Goal: Task Accomplishment & Management: Manage account settings

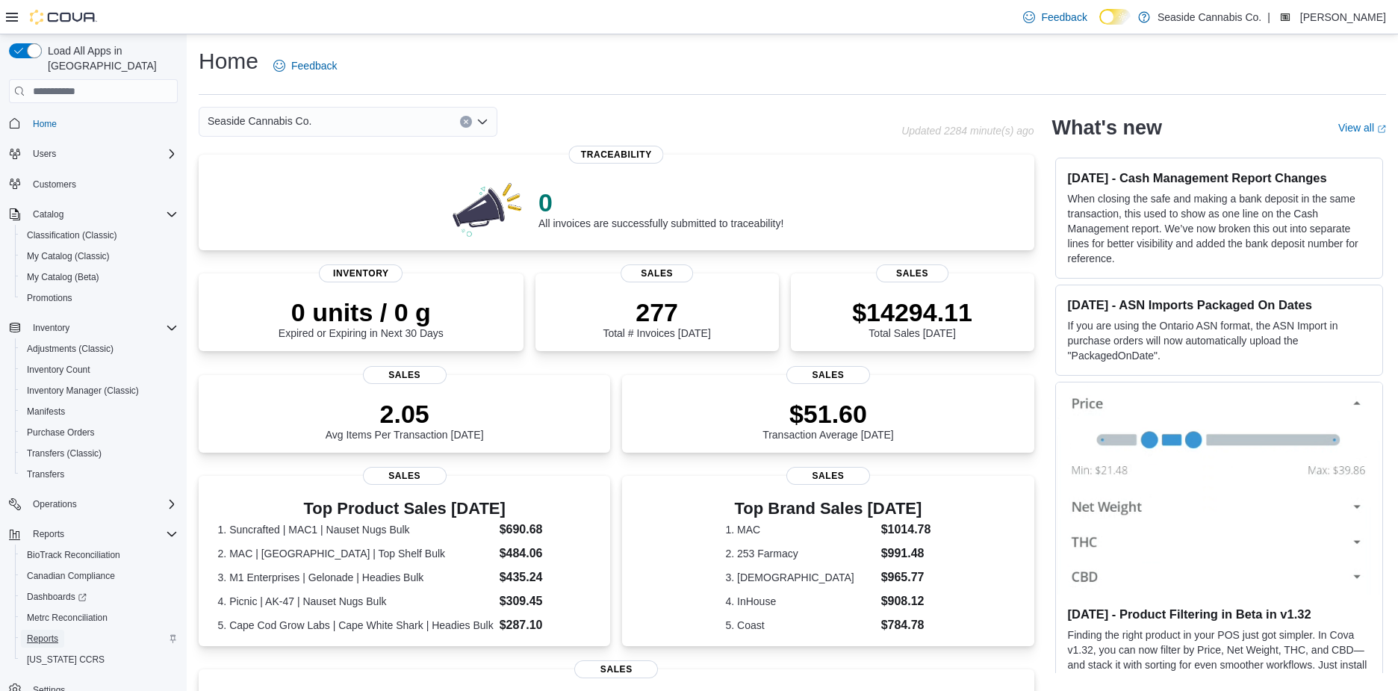
click at [33, 632] on span "Reports" at bounding box center [42, 638] width 31 height 12
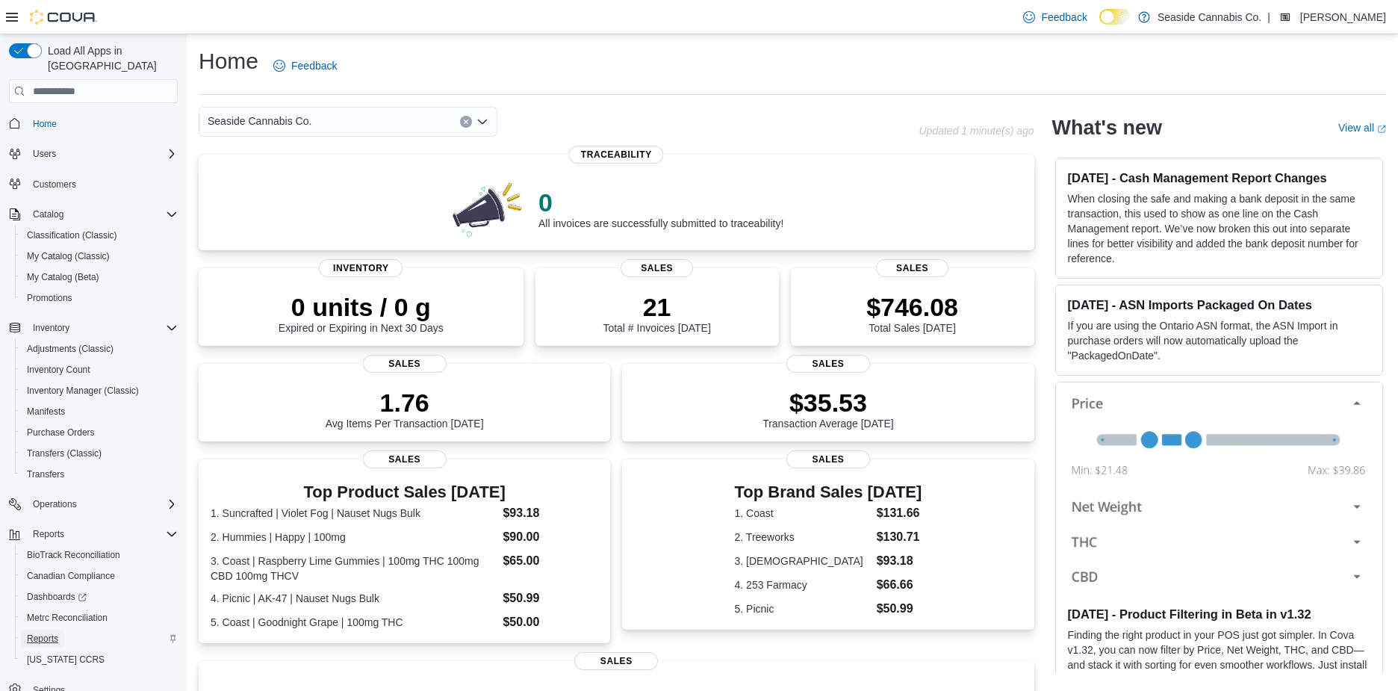
click at [49, 632] on span "Reports" at bounding box center [42, 638] width 31 height 12
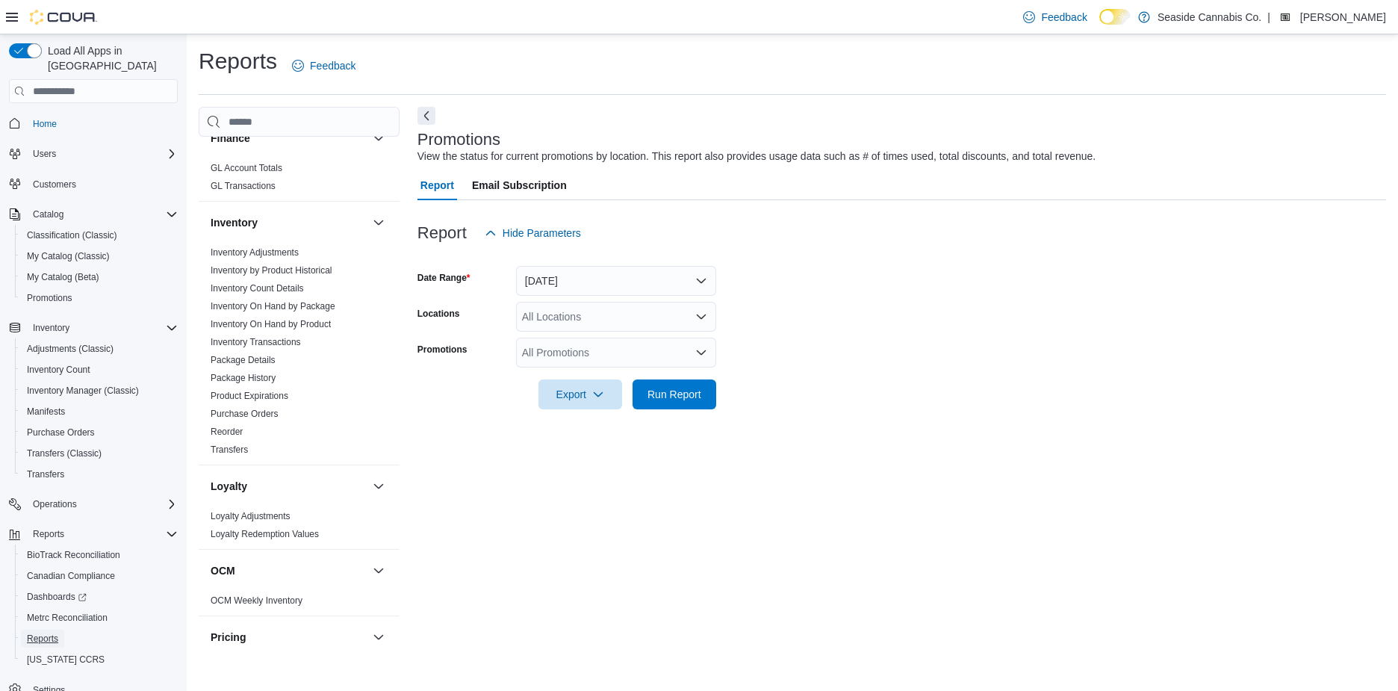
scroll to position [404, 0]
click at [289, 326] on link "Inventory On Hand by Product" at bounding box center [271, 331] width 120 height 10
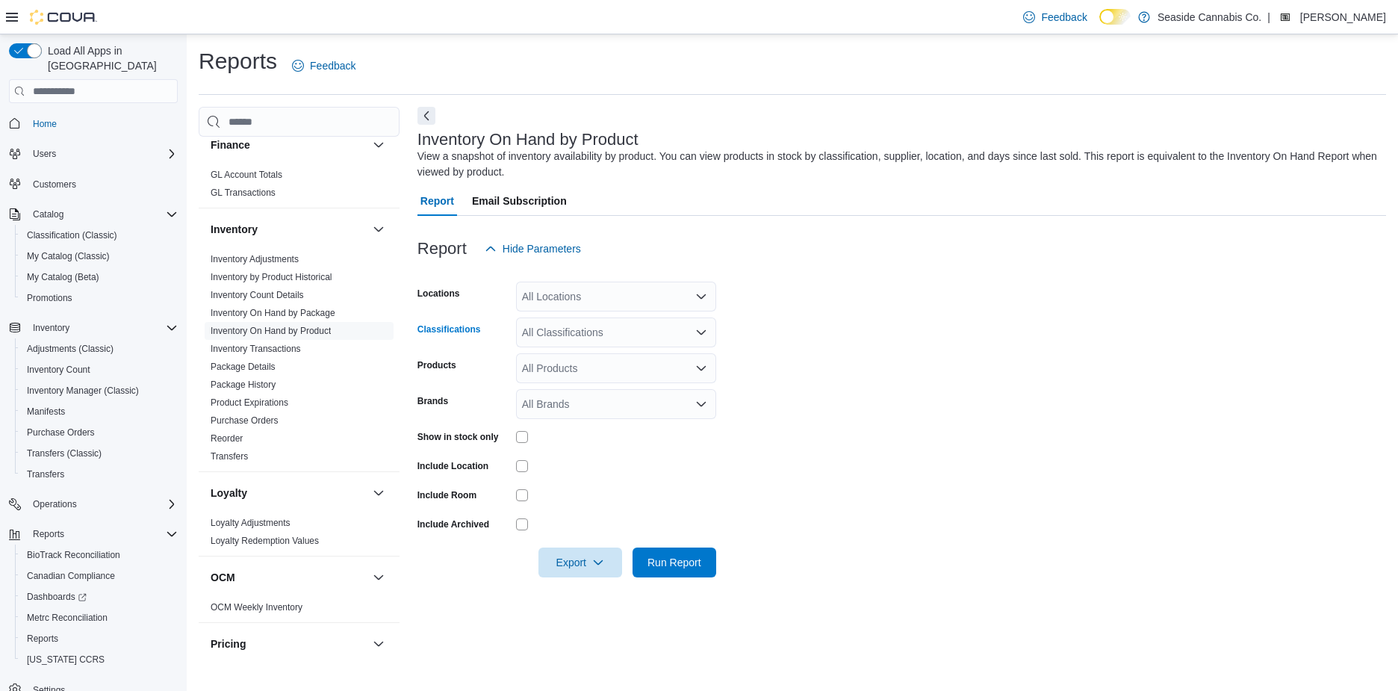
click at [578, 317] on div "All Classifications" at bounding box center [616, 332] width 200 height 30
click at [575, 393] on span "Bulk Flower" at bounding box center [582, 400] width 54 height 15
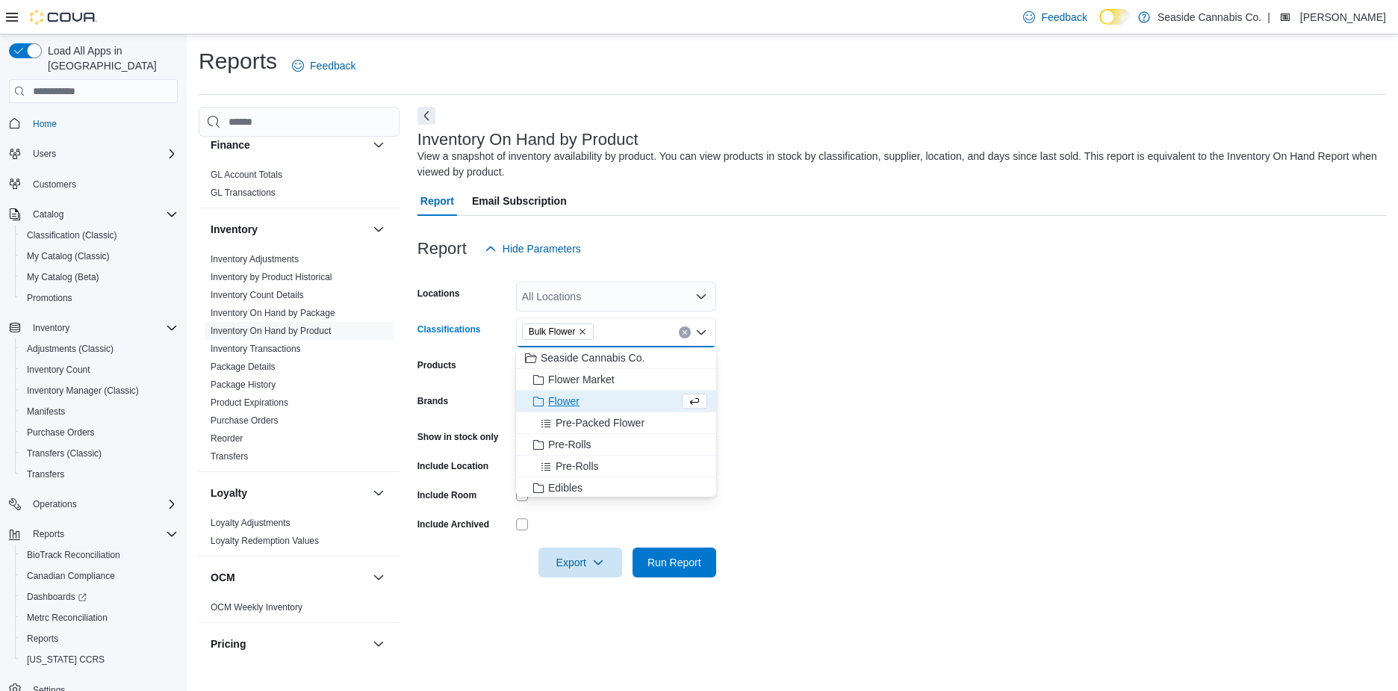
click at [835, 362] on form "Locations All Locations Classifications Bulk Flower Combo box. Selected. Bulk F…" at bounding box center [901, 421] width 968 height 314
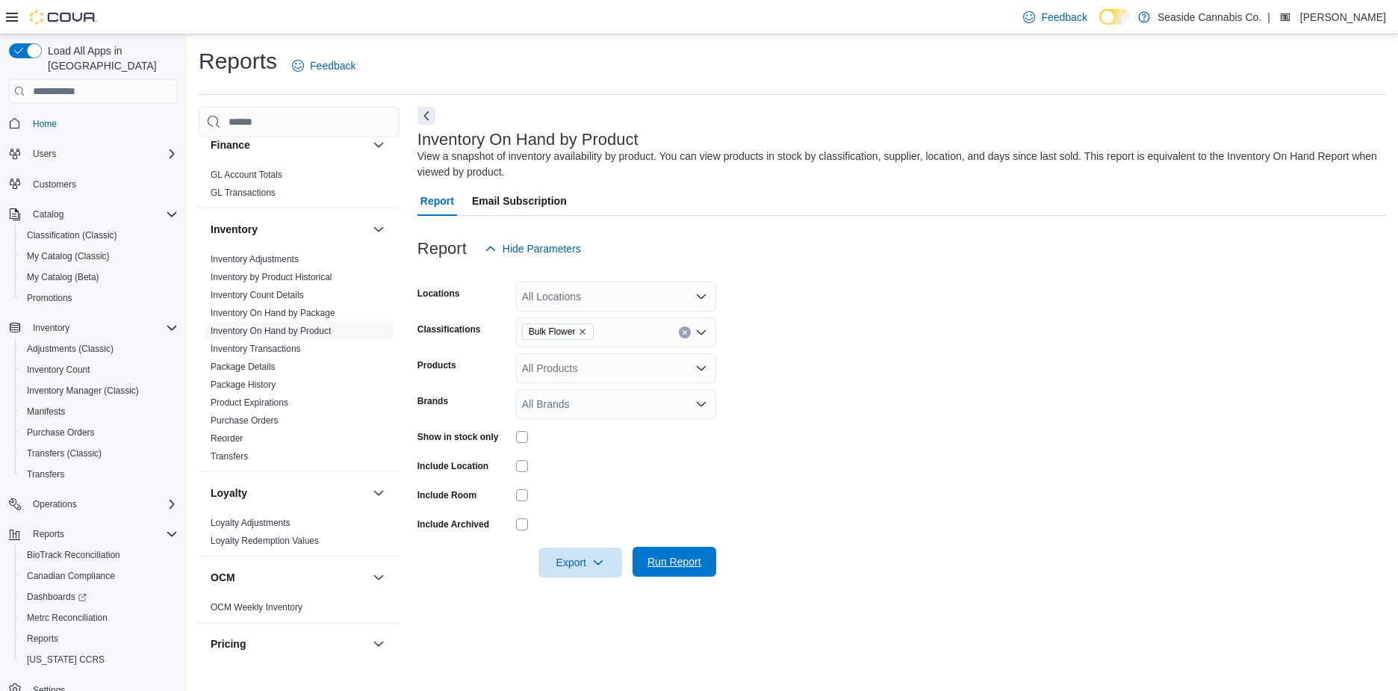
click at [680, 554] on span "Run Report" at bounding box center [674, 561] width 54 height 15
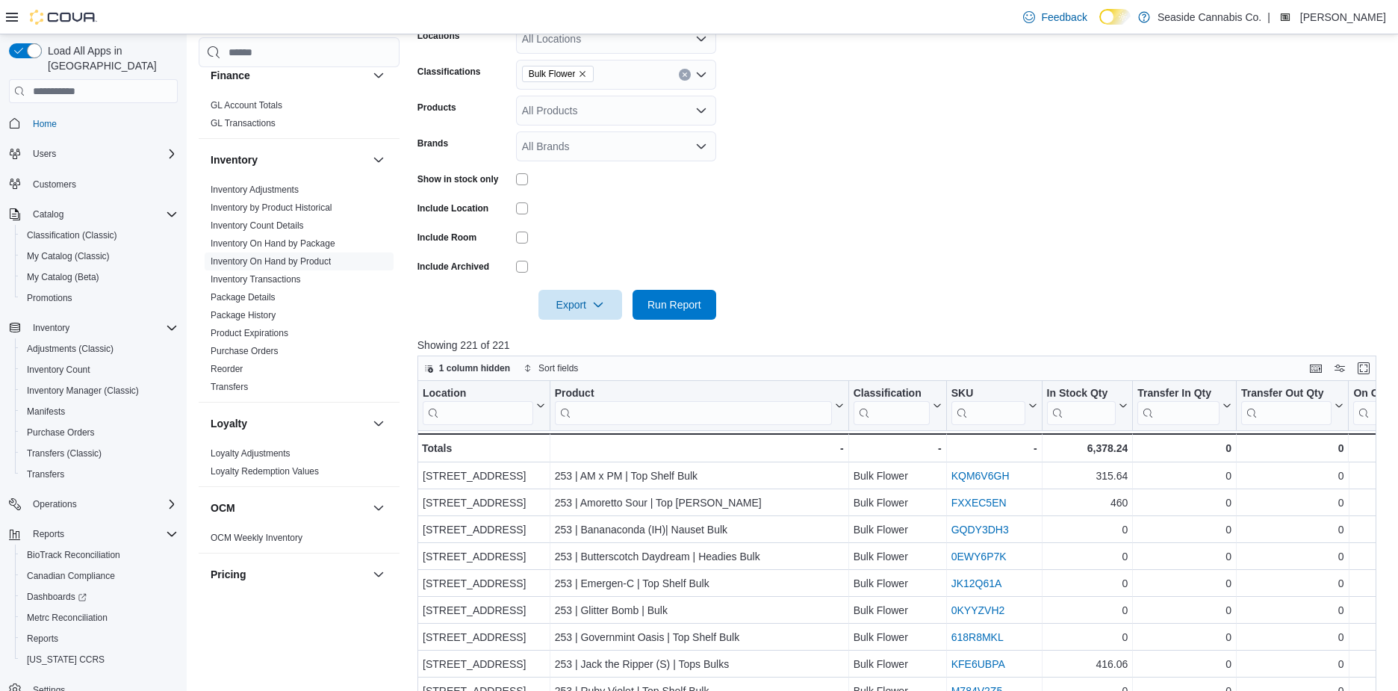
scroll to position [372, 0]
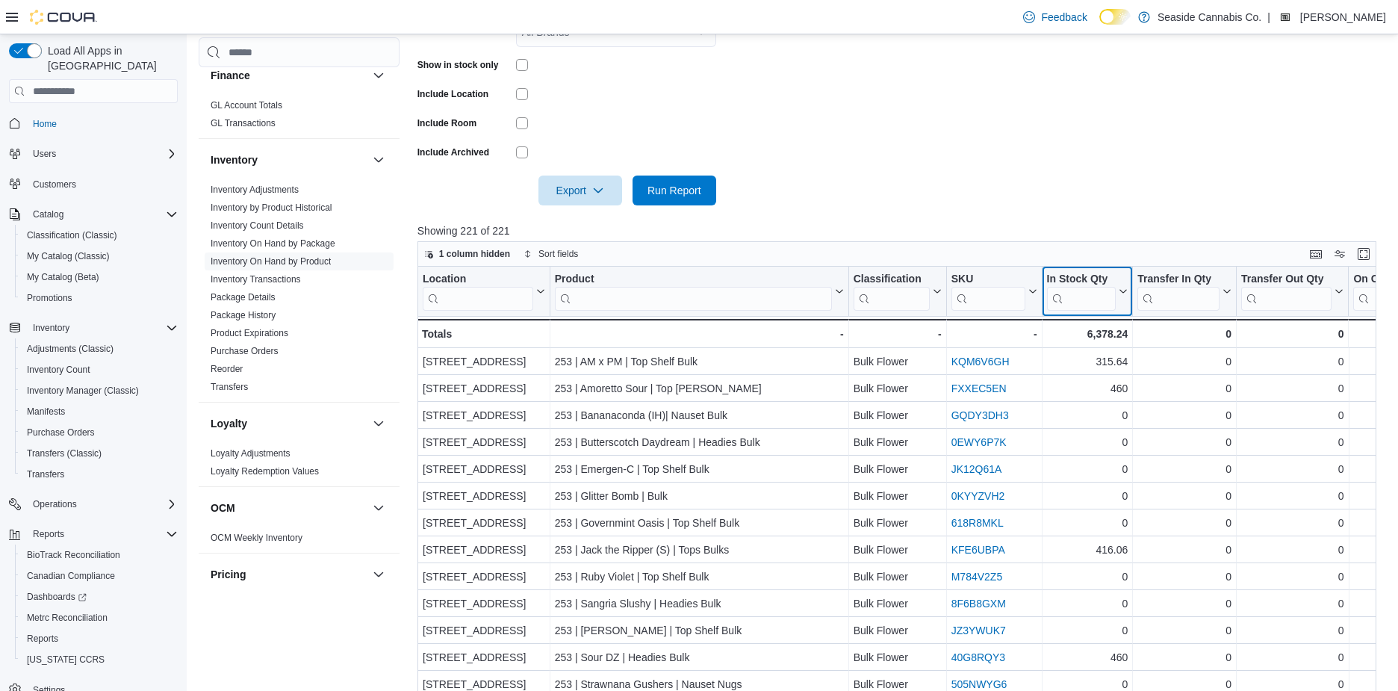
click at [1123, 293] on icon at bounding box center [1121, 291] width 12 height 9
click at [1085, 365] on span "Sort High-Low" at bounding box center [1094, 366] width 57 height 12
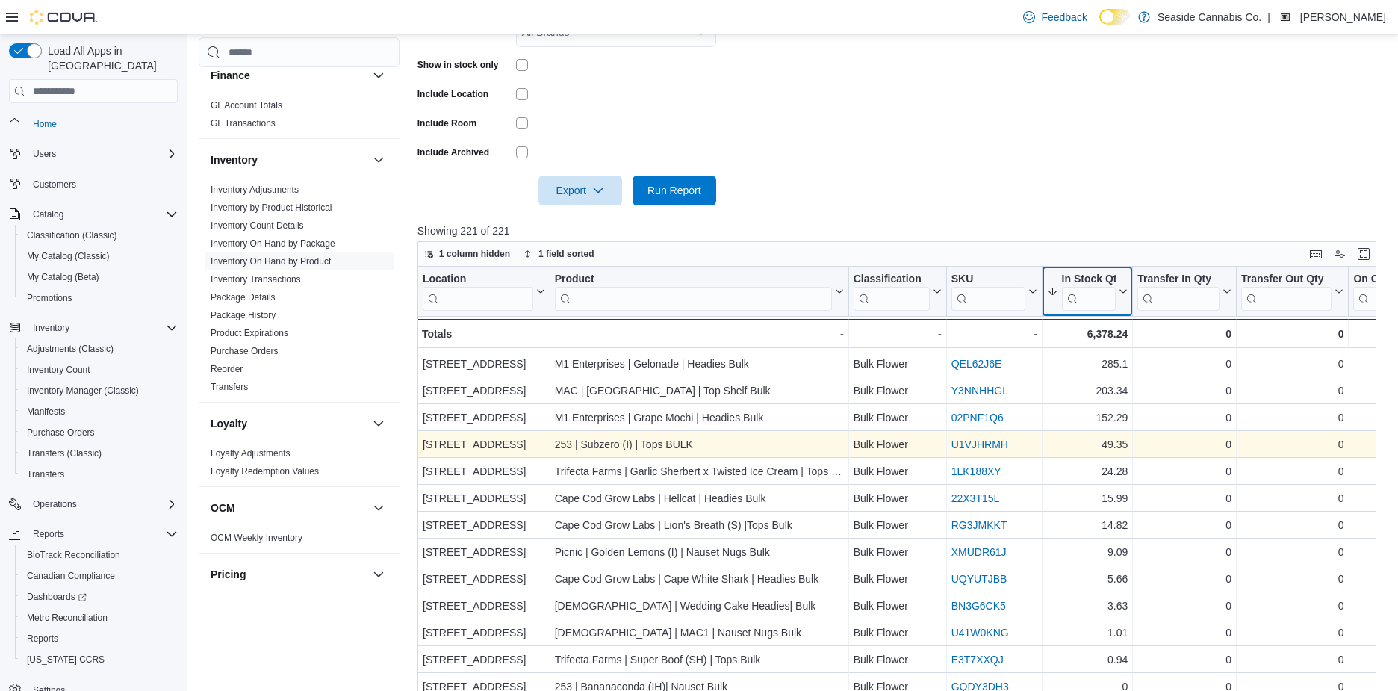
scroll to position [349, 0]
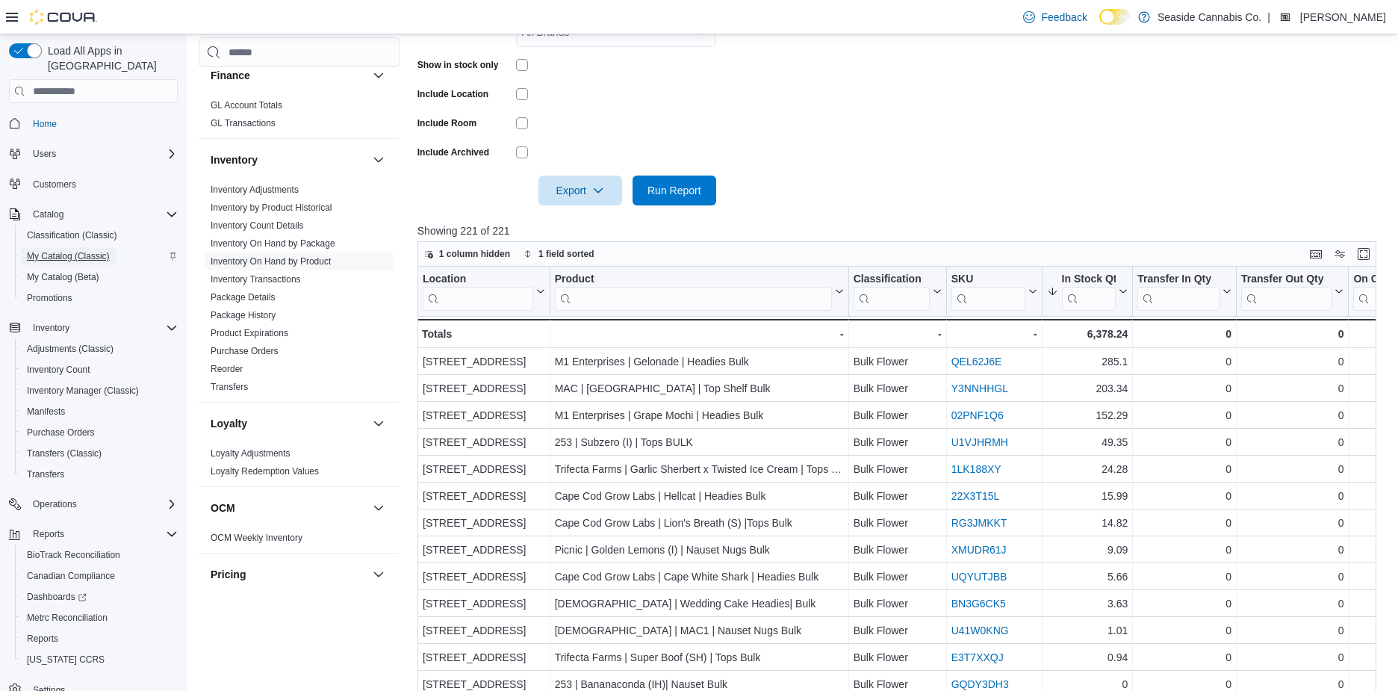
click at [65, 250] on span "My Catalog (Classic)" at bounding box center [68, 256] width 83 height 12
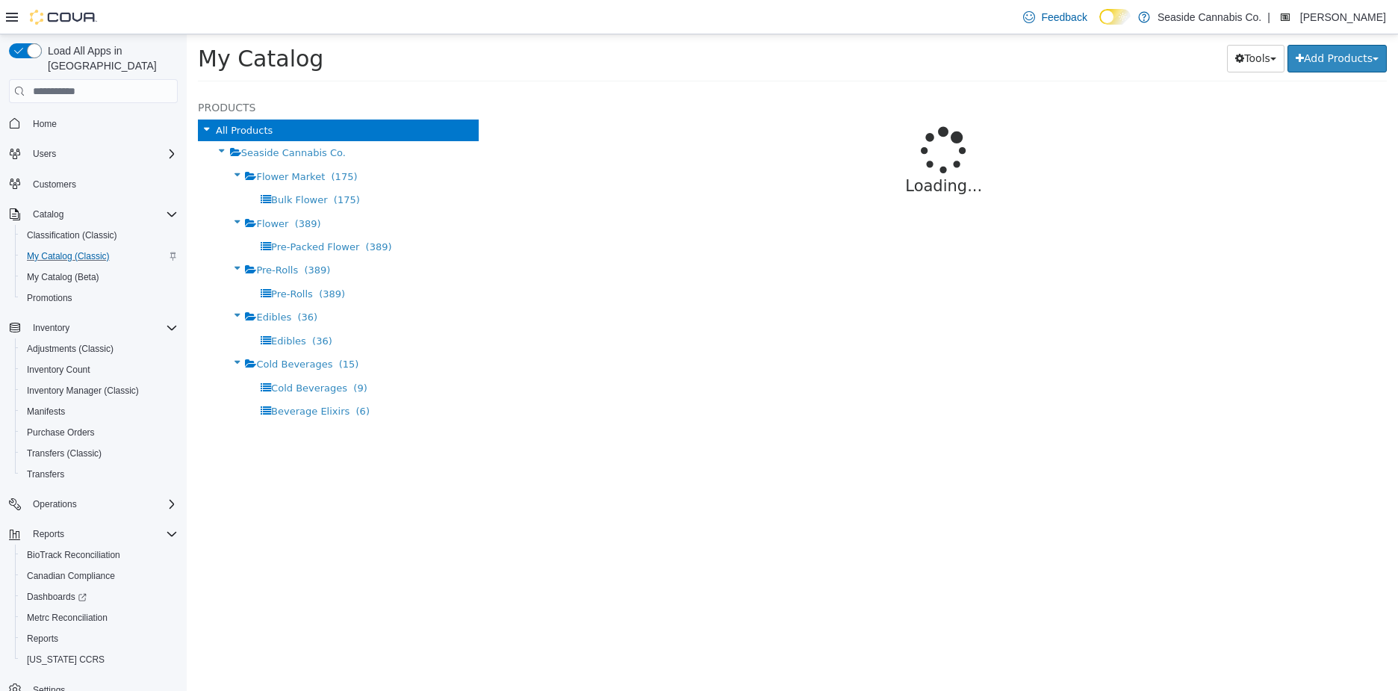
select select "**********"
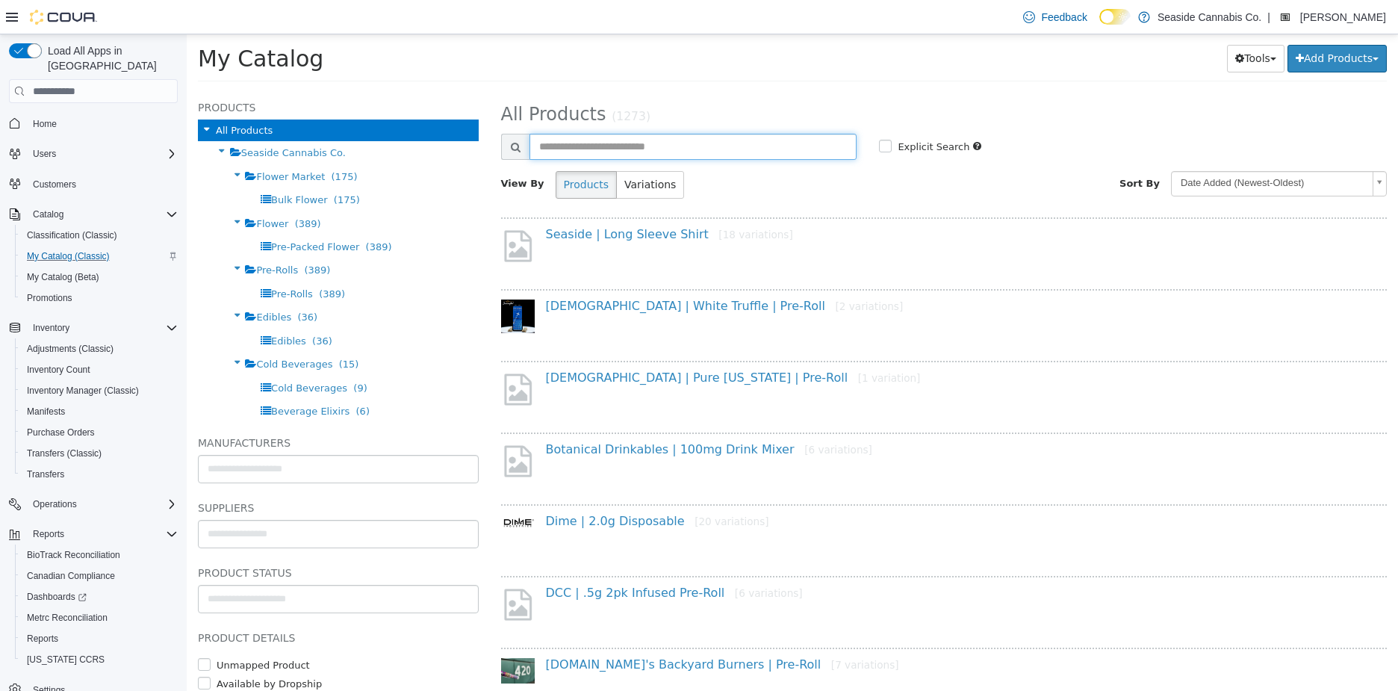
click at [583, 146] on input "text" at bounding box center [693, 147] width 328 height 26
type input "******"
select select "**********"
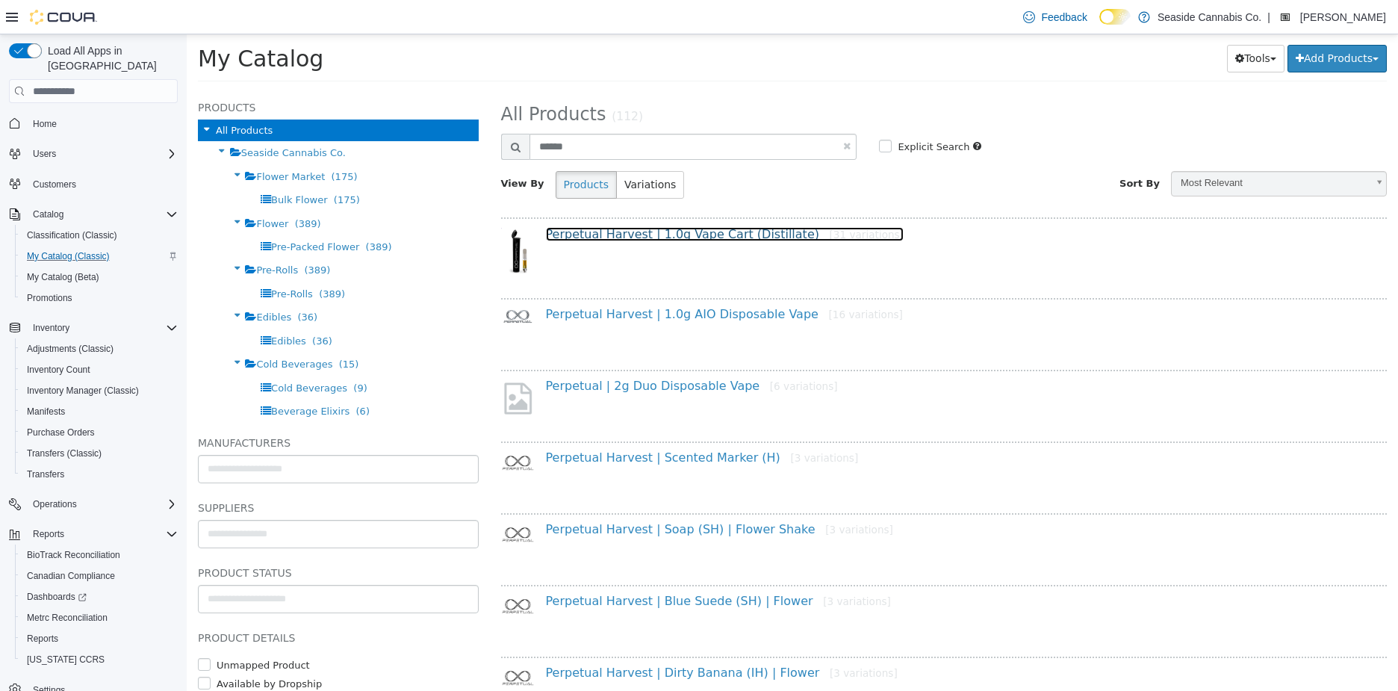
click at [689, 234] on link "Perpetual Harvest | 1.0g Vape Cart (Distillate) [31 variations]" at bounding box center [725, 234] width 358 height 14
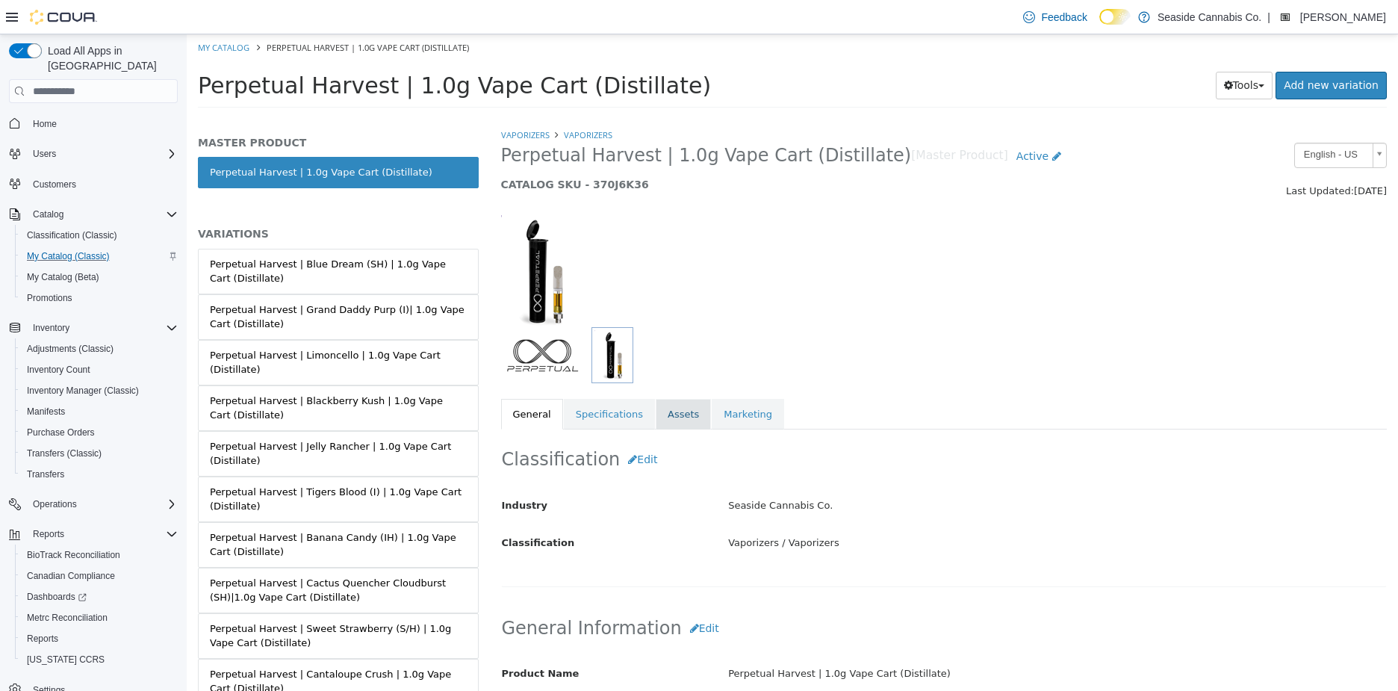
click at [679, 414] on link "Assets" at bounding box center [682, 414] width 55 height 31
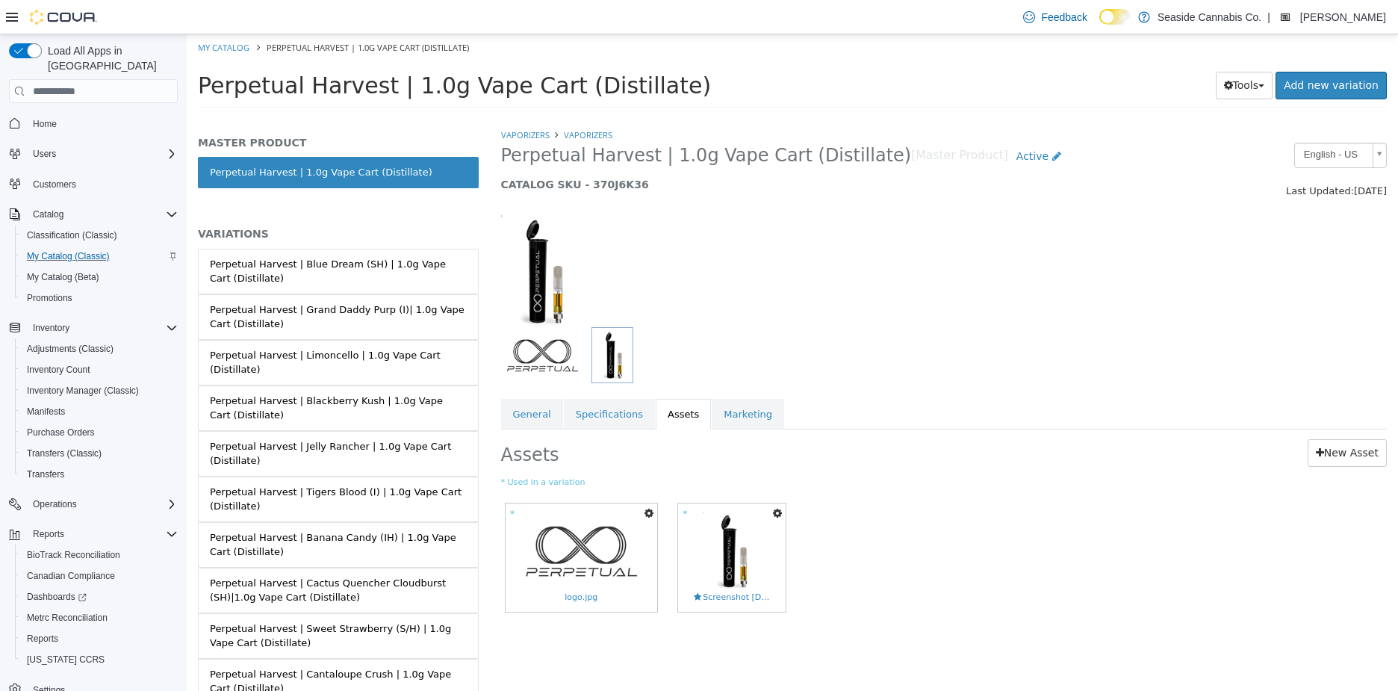
click at [776, 510] on icon "button" at bounding box center [777, 513] width 9 height 10
click at [746, 539] on link "Copy to Variations" at bounding box center [721, 539] width 125 height 20
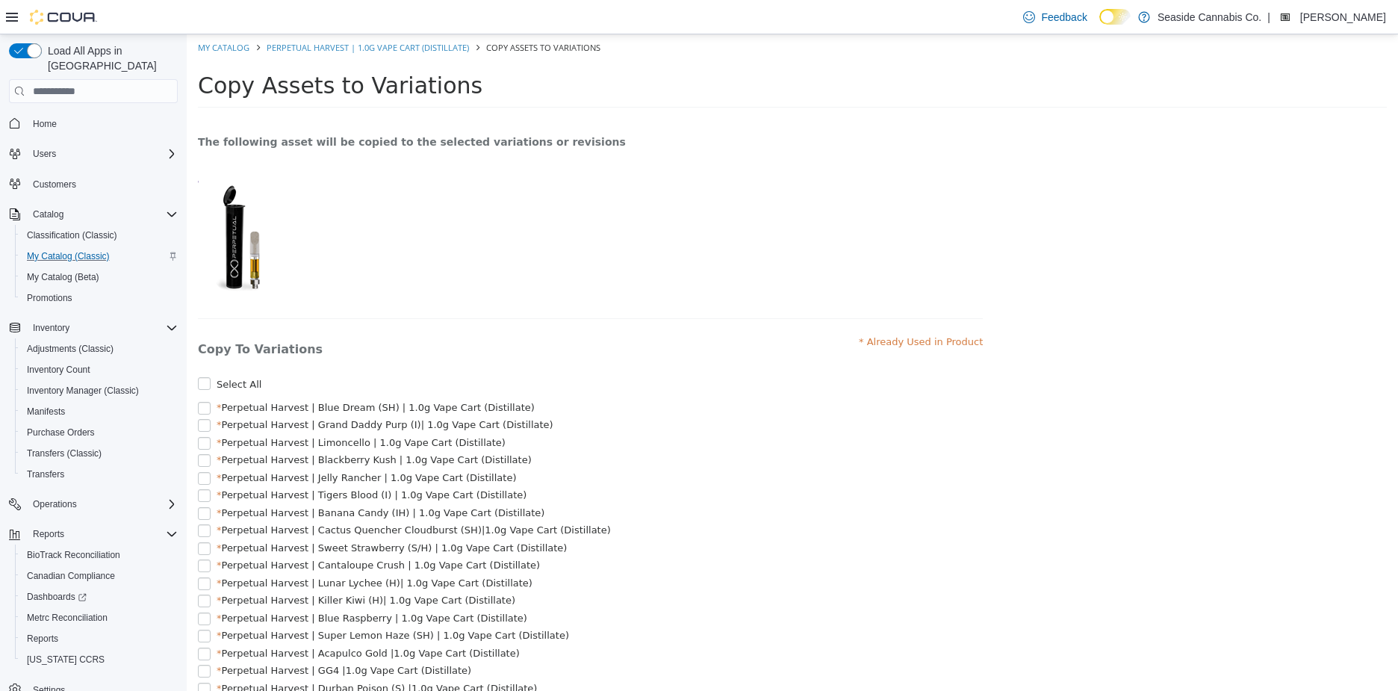
click at [776, 510] on div "* Perpetual Harvest | Banana Candy (IH) | 1.0g Vape Cart (Distillate)" at bounding box center [590, 512] width 785 height 15
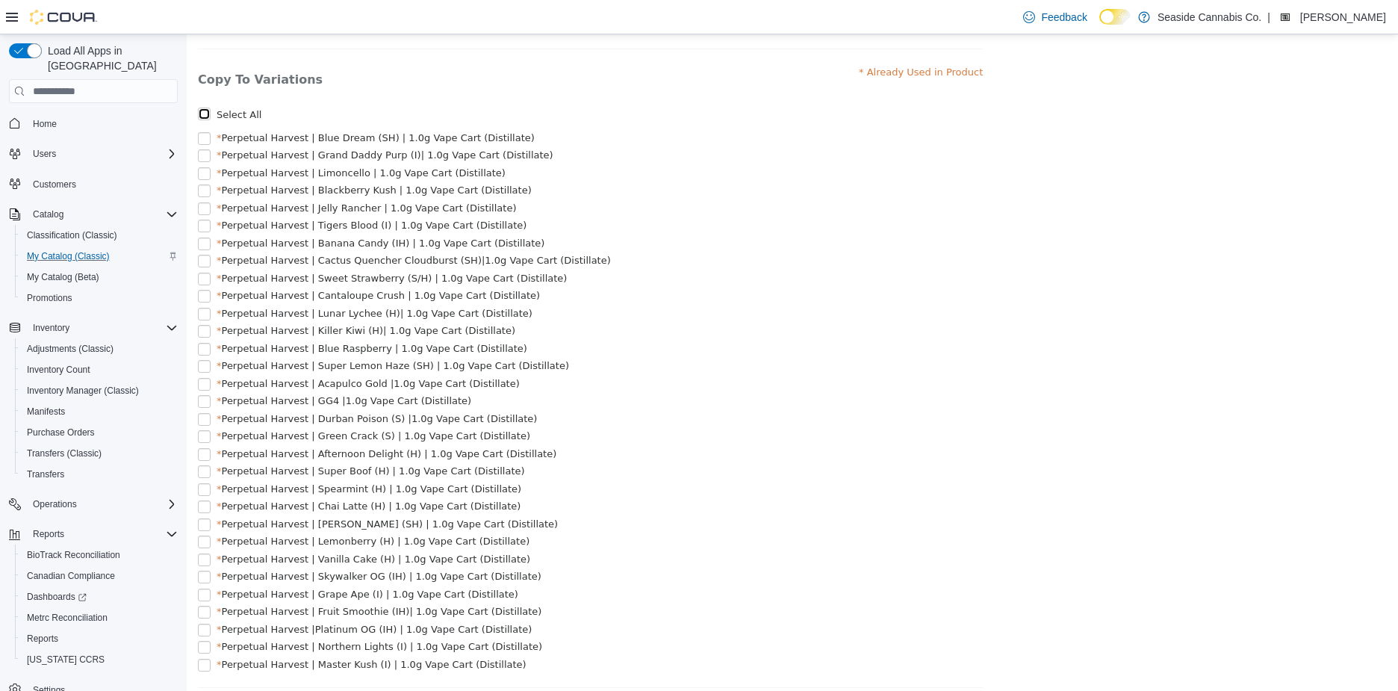
scroll to position [367, 0]
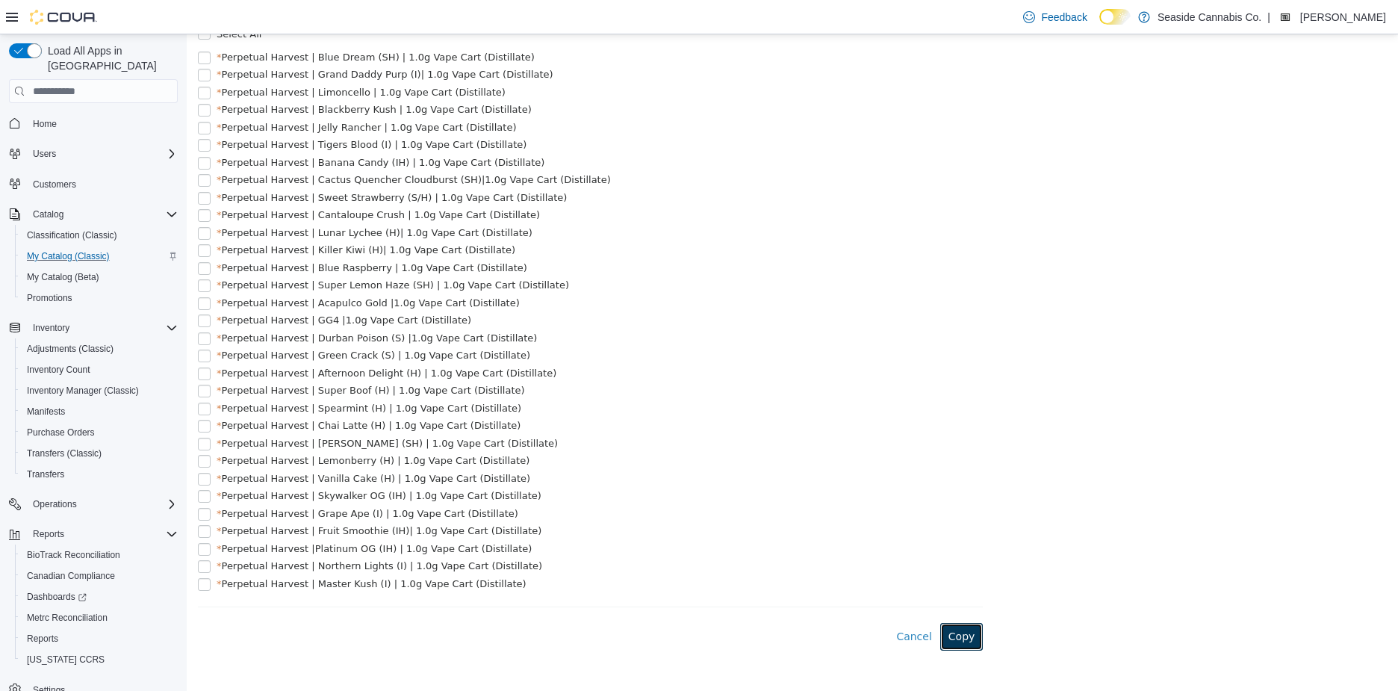
click at [977, 635] on button "Copy" at bounding box center [961, 637] width 43 height 28
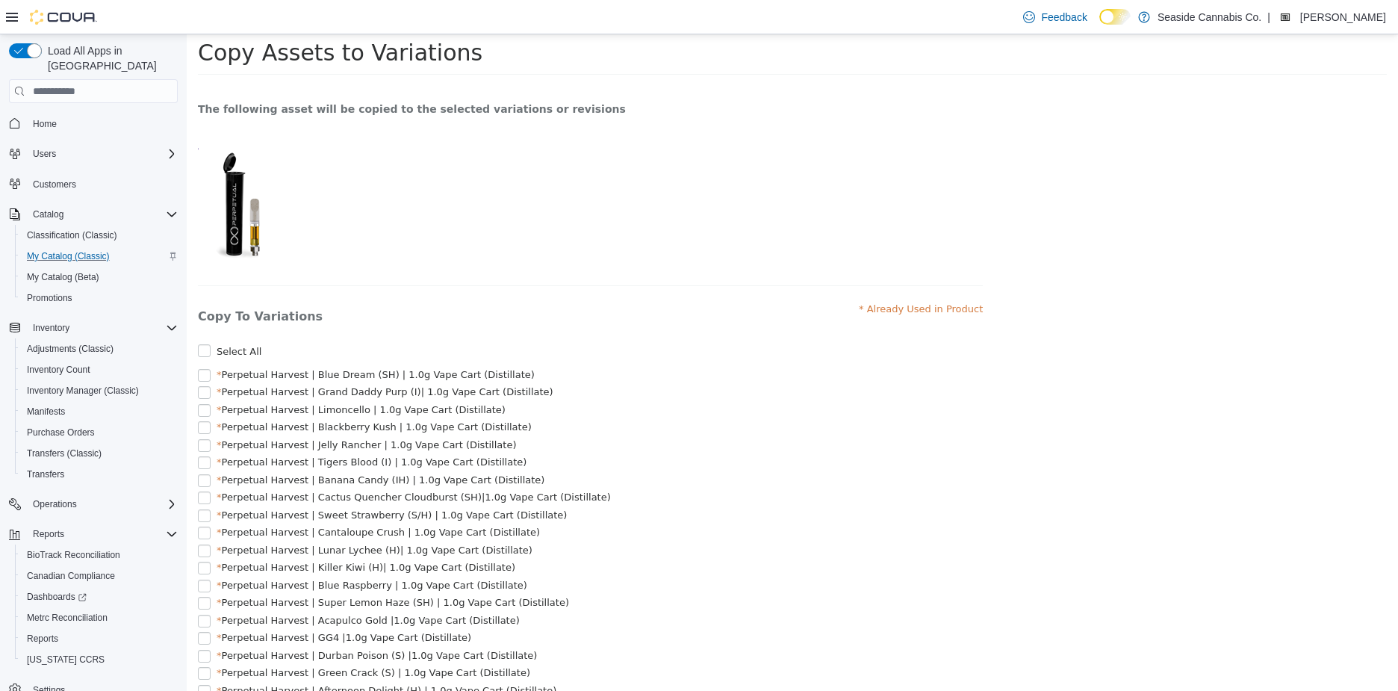
scroll to position [1, 0]
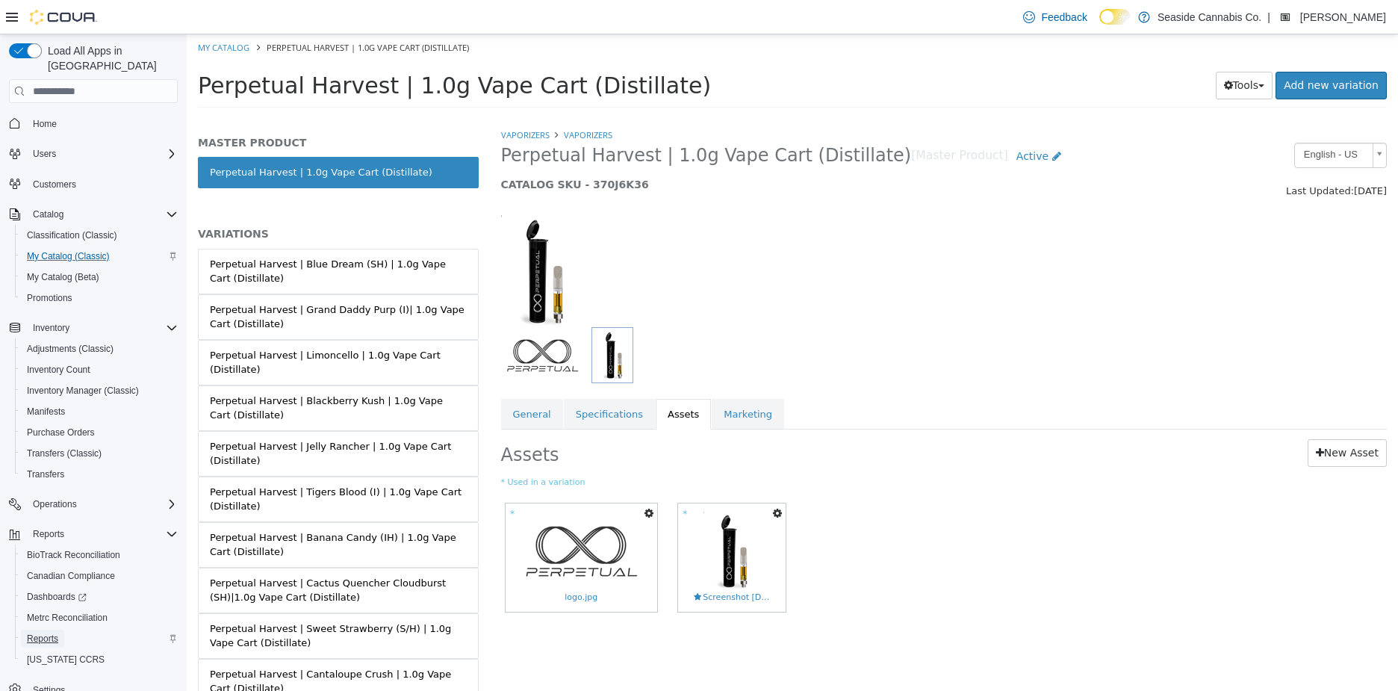
click at [42, 632] on span "Reports" at bounding box center [42, 638] width 31 height 12
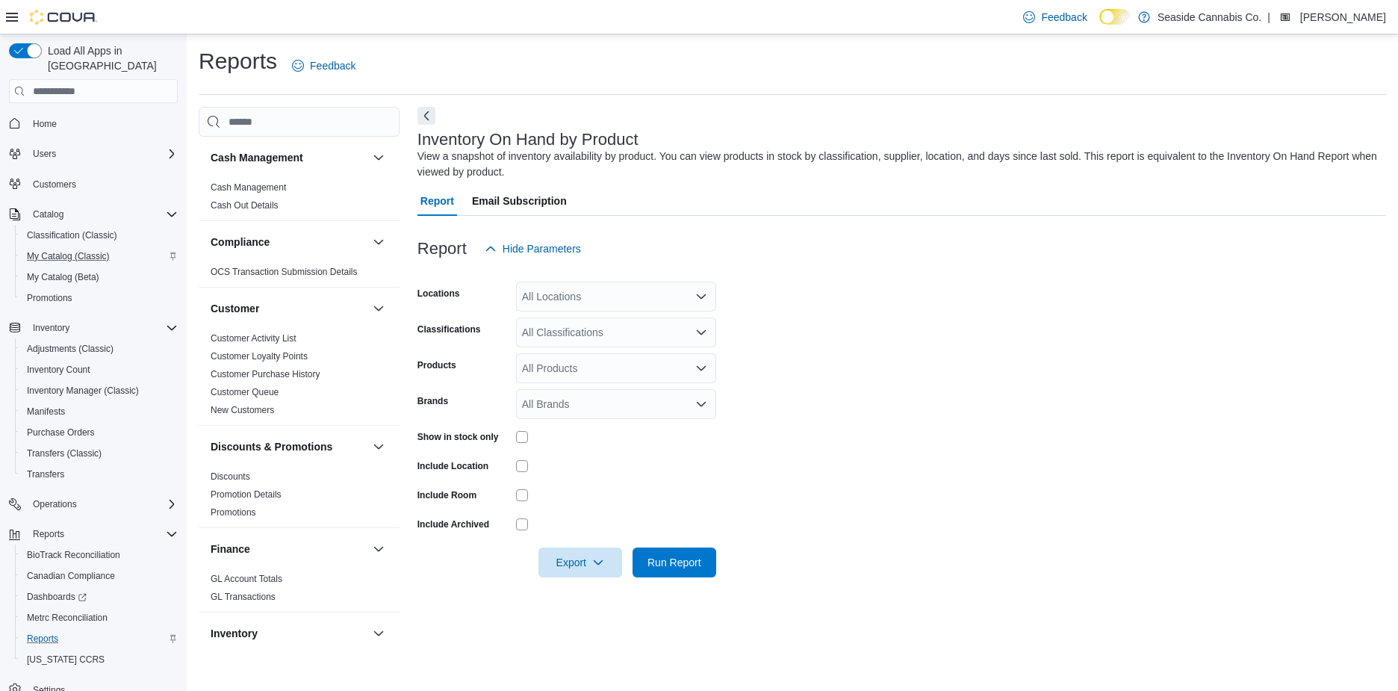
click at [570, 395] on div "All Brands" at bounding box center [616, 404] width 200 height 30
type input "*******"
type input "****"
click at [604, 445] on button "The Best Dirty Lemonade" at bounding box center [616, 451] width 200 height 22
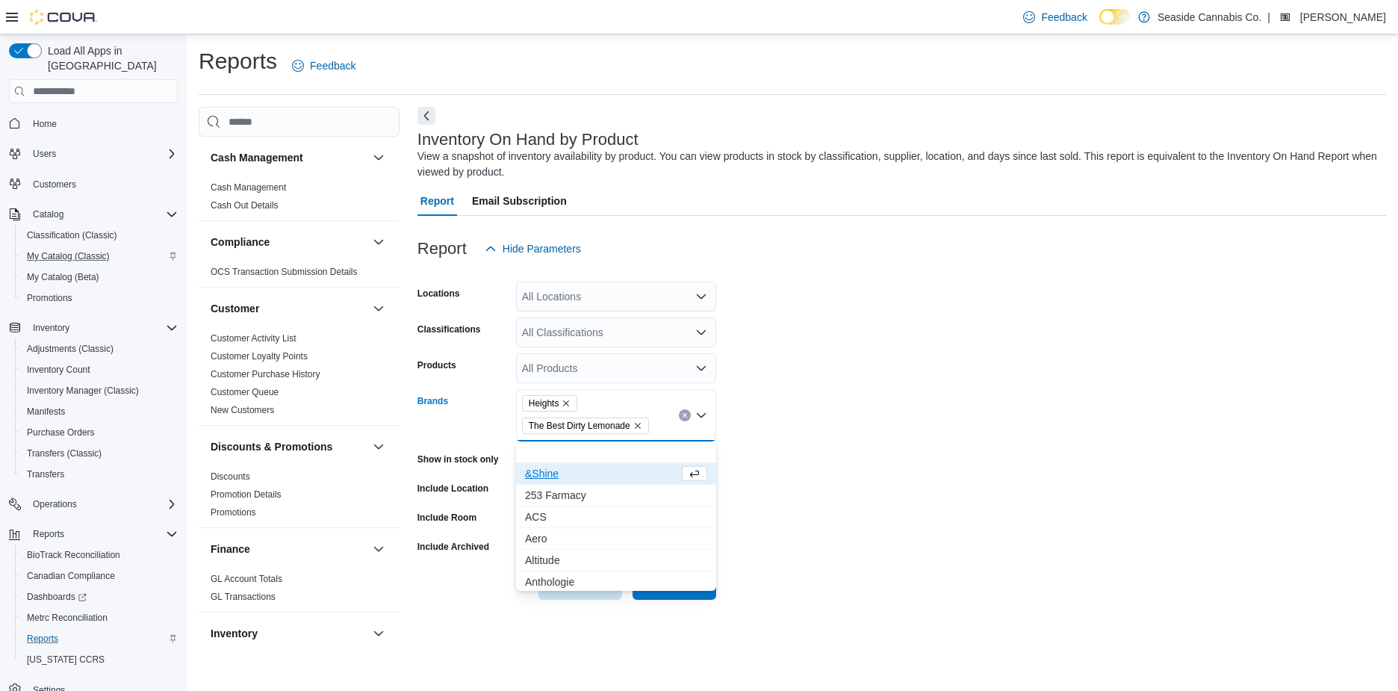
click at [812, 399] on form "Locations All Locations Classifications All Classifications Products All Produc…" at bounding box center [901, 432] width 968 height 336
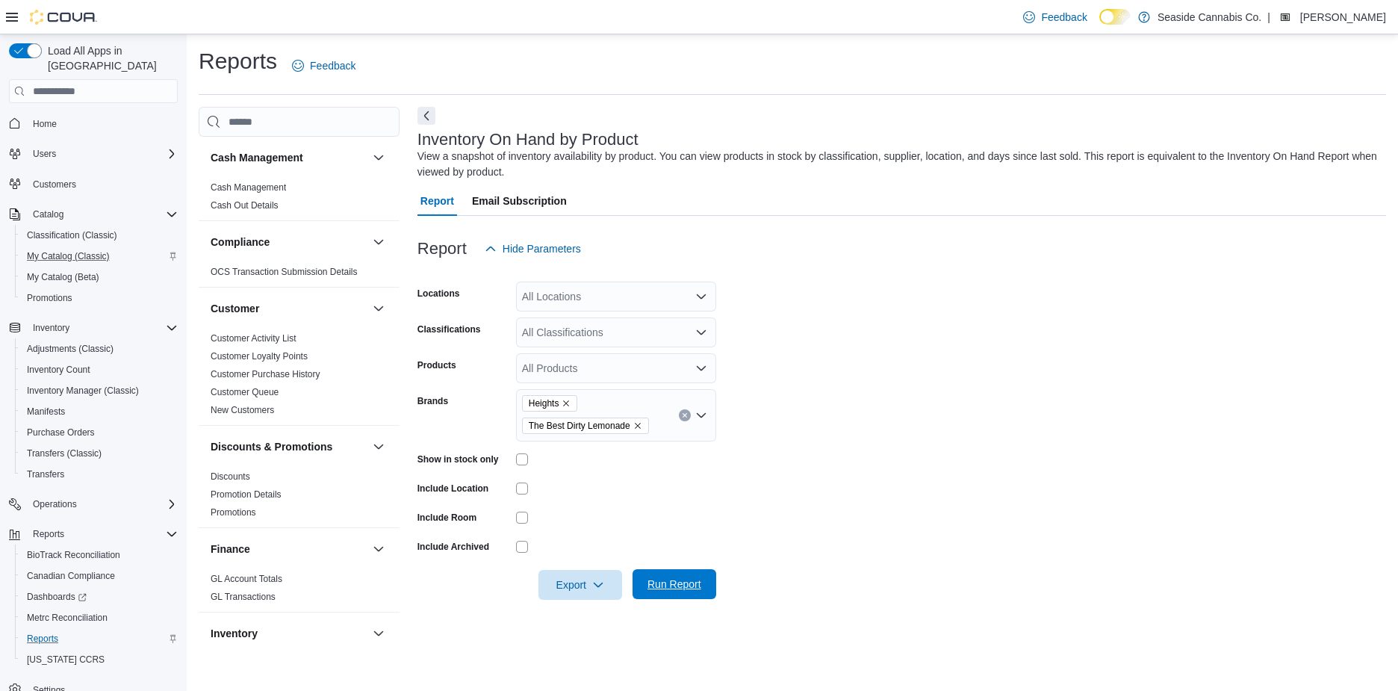
click at [670, 576] on span "Run Report" at bounding box center [674, 583] width 54 height 15
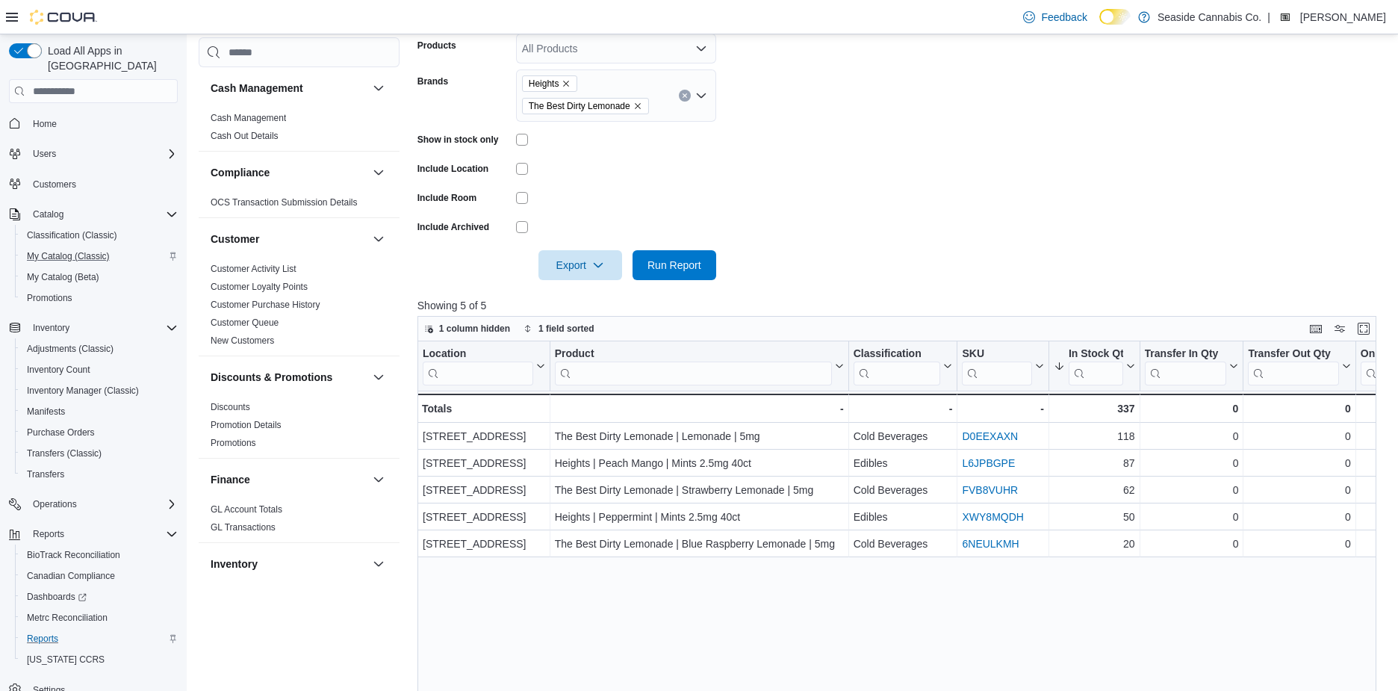
scroll to position [355, 0]
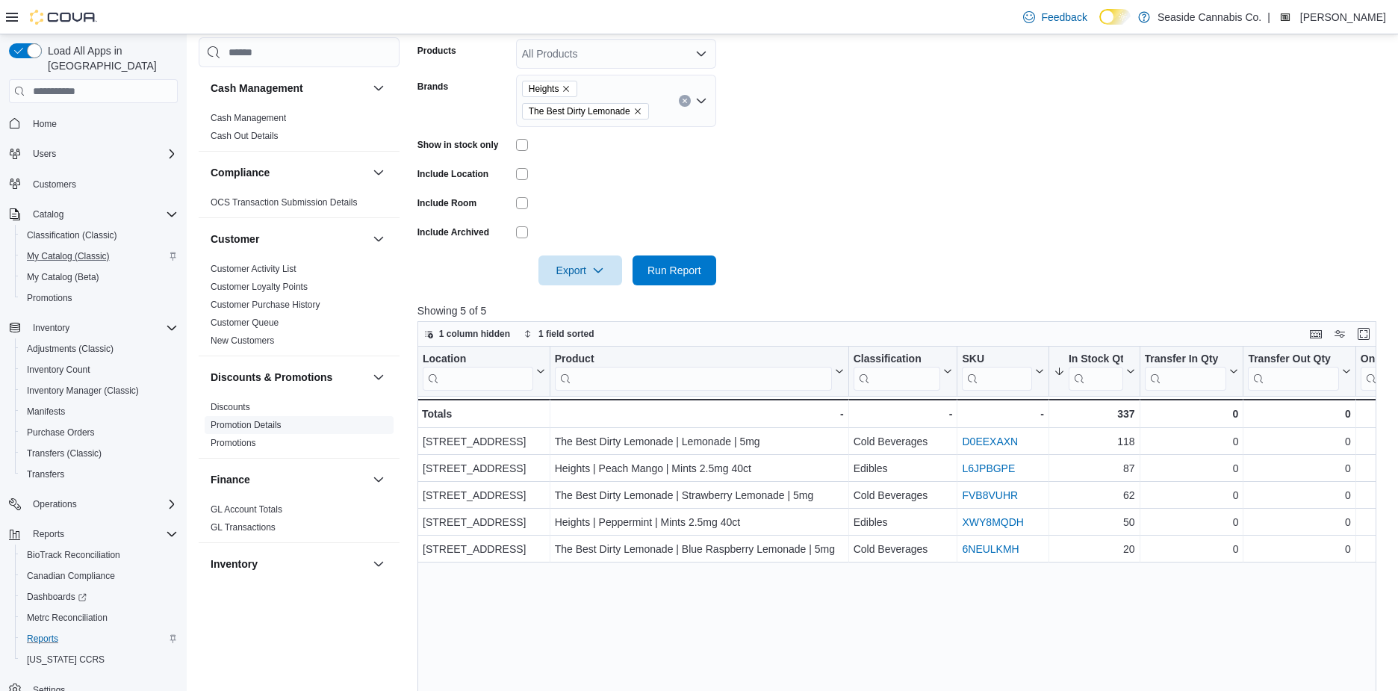
click at [247, 426] on link "Promotion Details" at bounding box center [246, 425] width 71 height 10
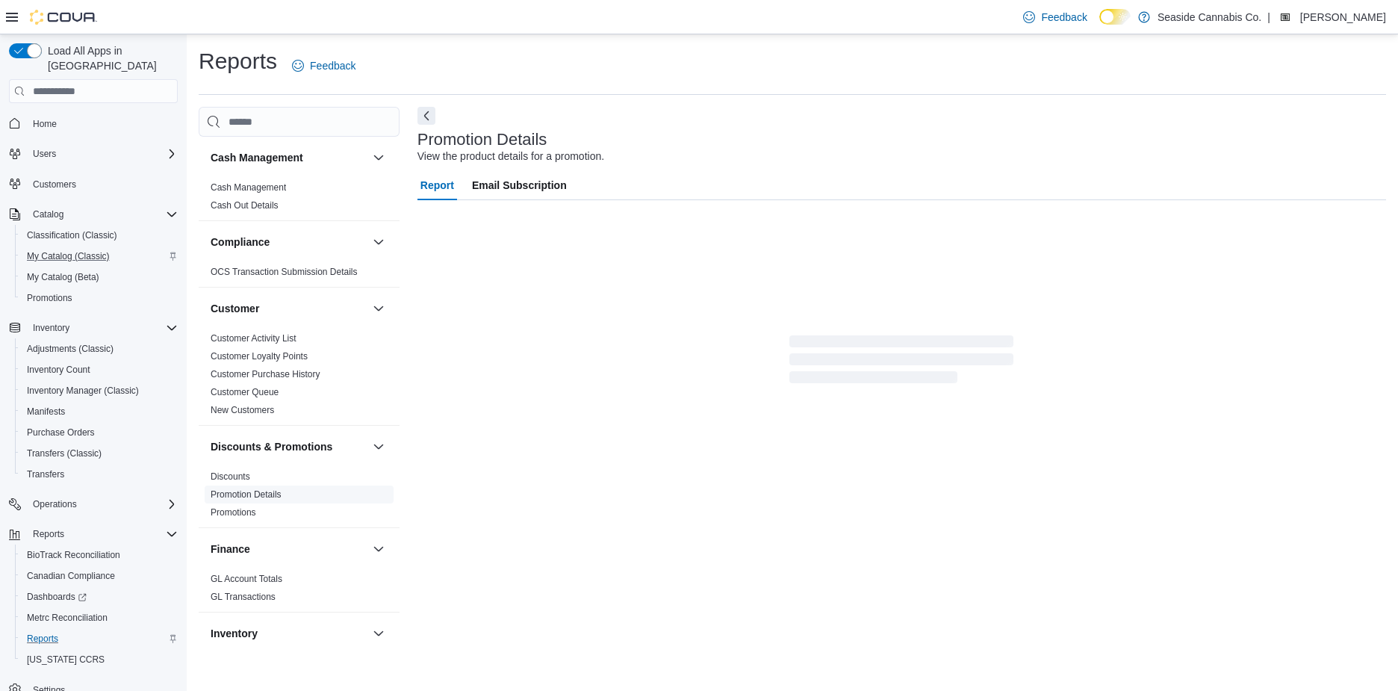
scroll to position [13, 0]
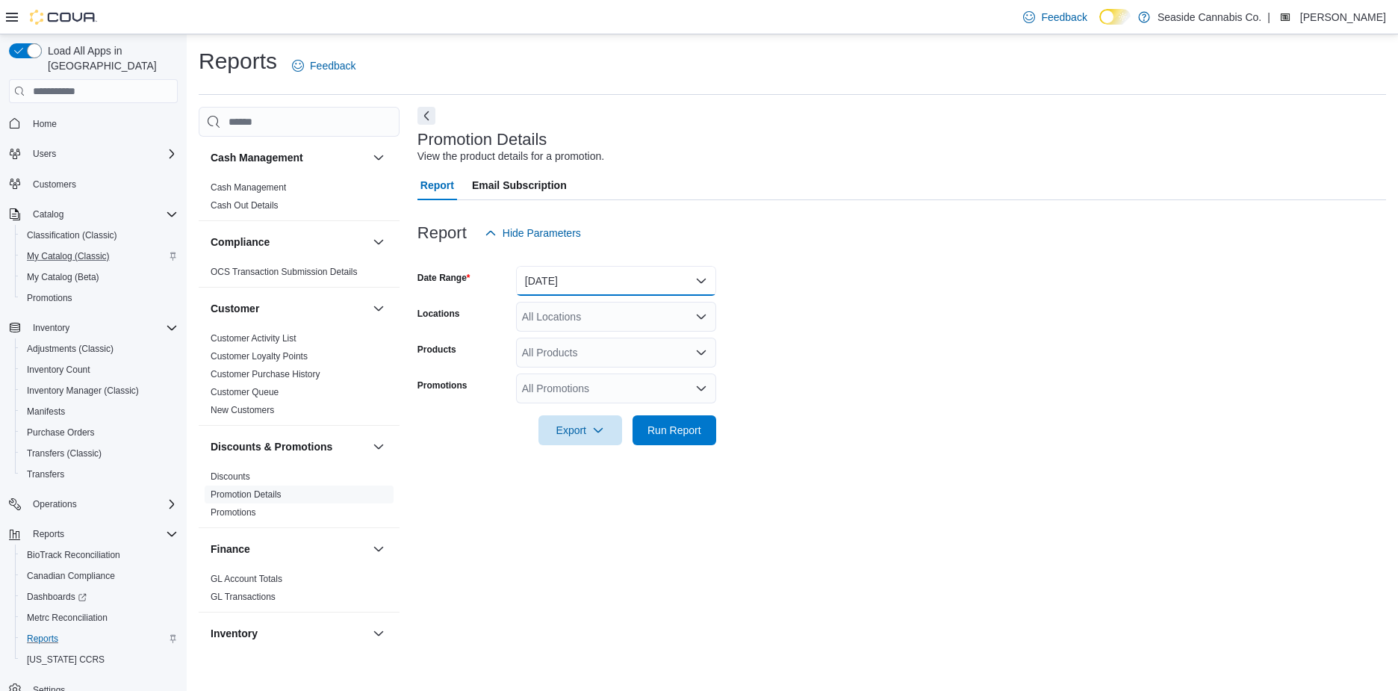
click at [558, 266] on button "Yesterday" at bounding box center [616, 281] width 200 height 30
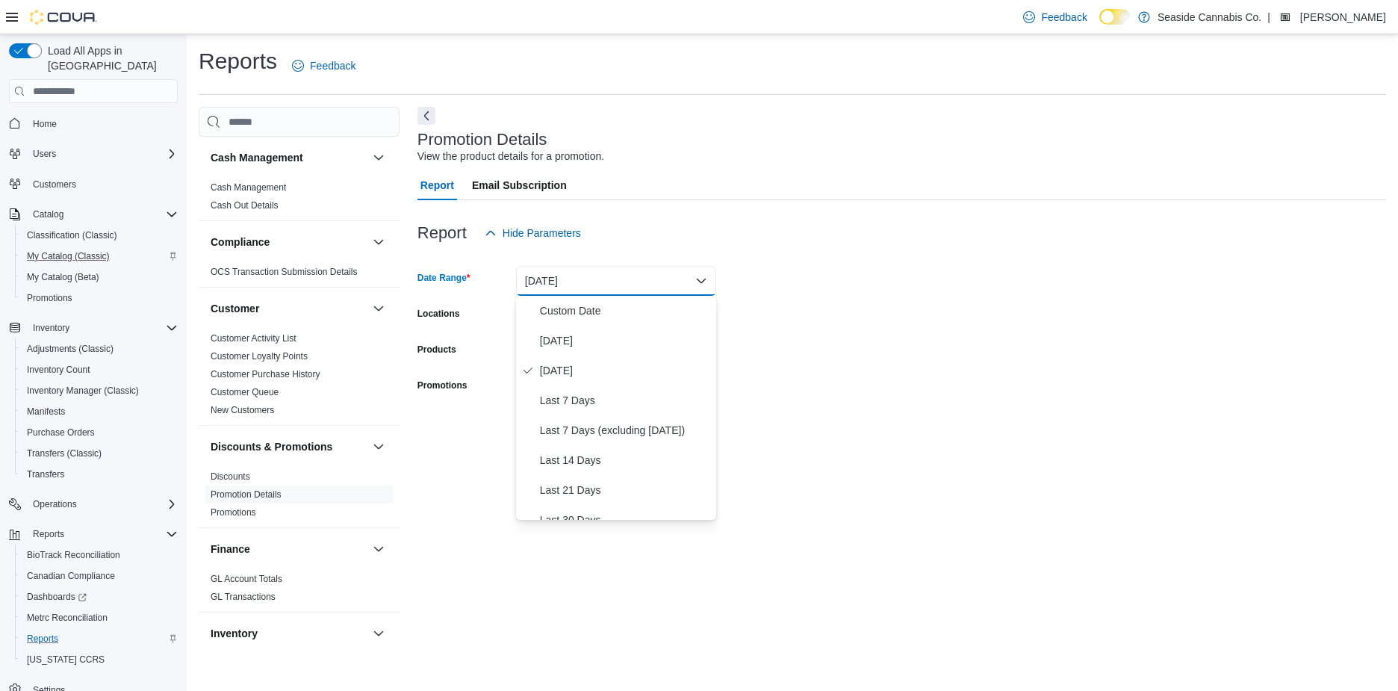
click at [691, 218] on div "Report Hide Parameters" at bounding box center [901, 233] width 968 height 30
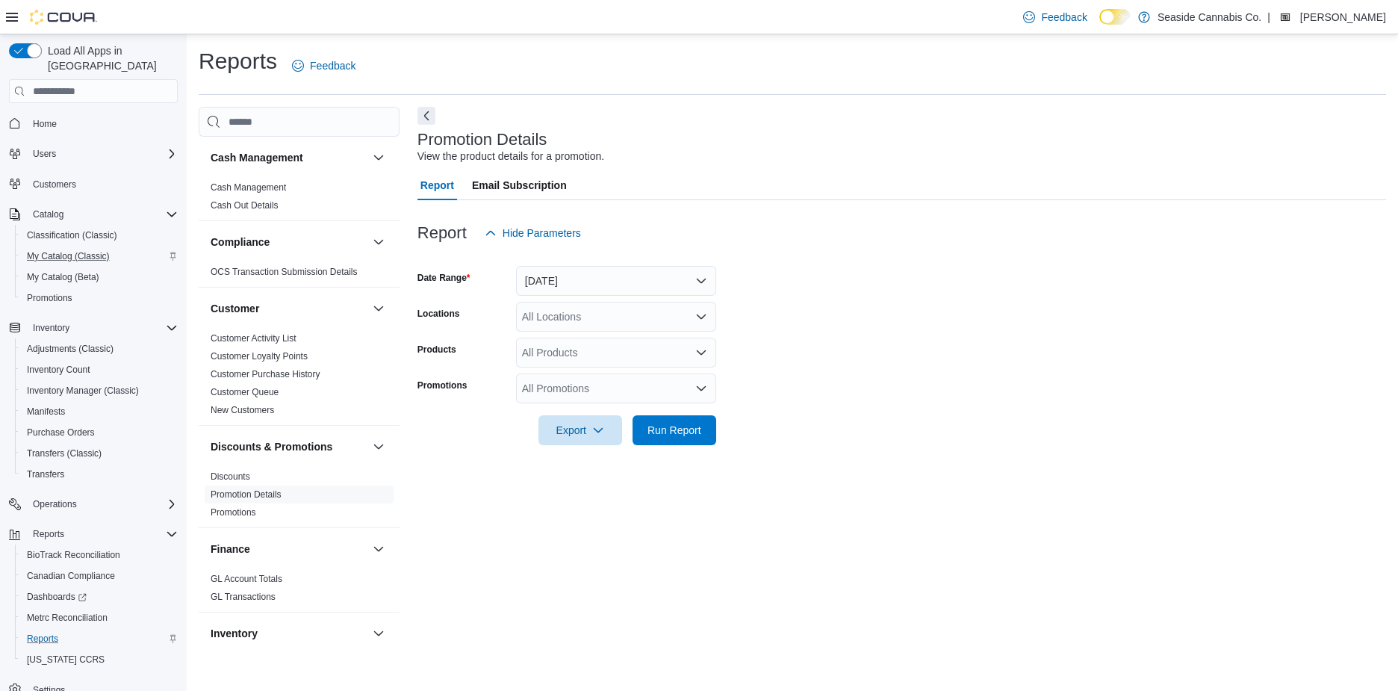
click at [574, 373] on div "All Promotions" at bounding box center [616, 388] width 200 height 30
type input "***"
click at [605, 406] on span "20% Off Levia Drops" at bounding box center [616, 413] width 182 height 15
type input "***"
click at [542, 406] on span "Levia 6pk for $30" at bounding box center [602, 413] width 154 height 15
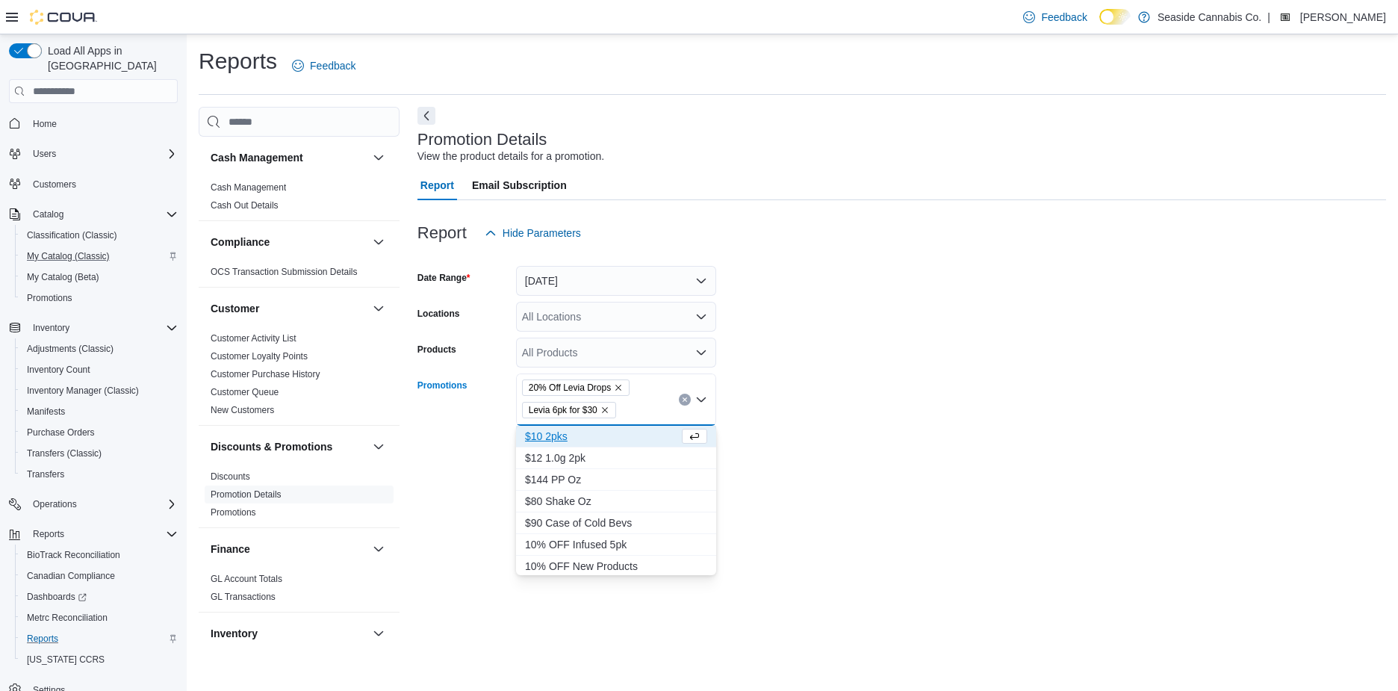
click at [802, 365] on form "Date Range Yesterday Locations All Locations Products All Products Promotions 2…" at bounding box center [901, 357] width 968 height 219
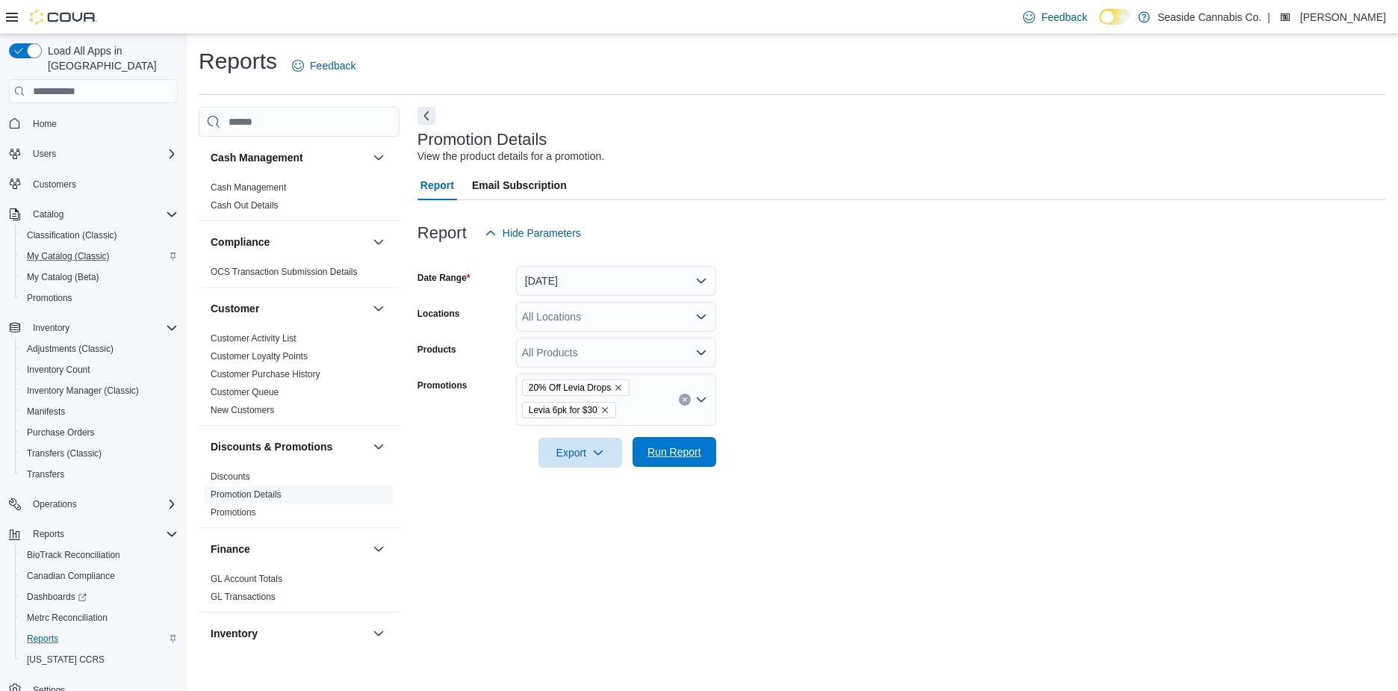
click at [685, 444] on span "Run Report" at bounding box center [674, 451] width 54 height 15
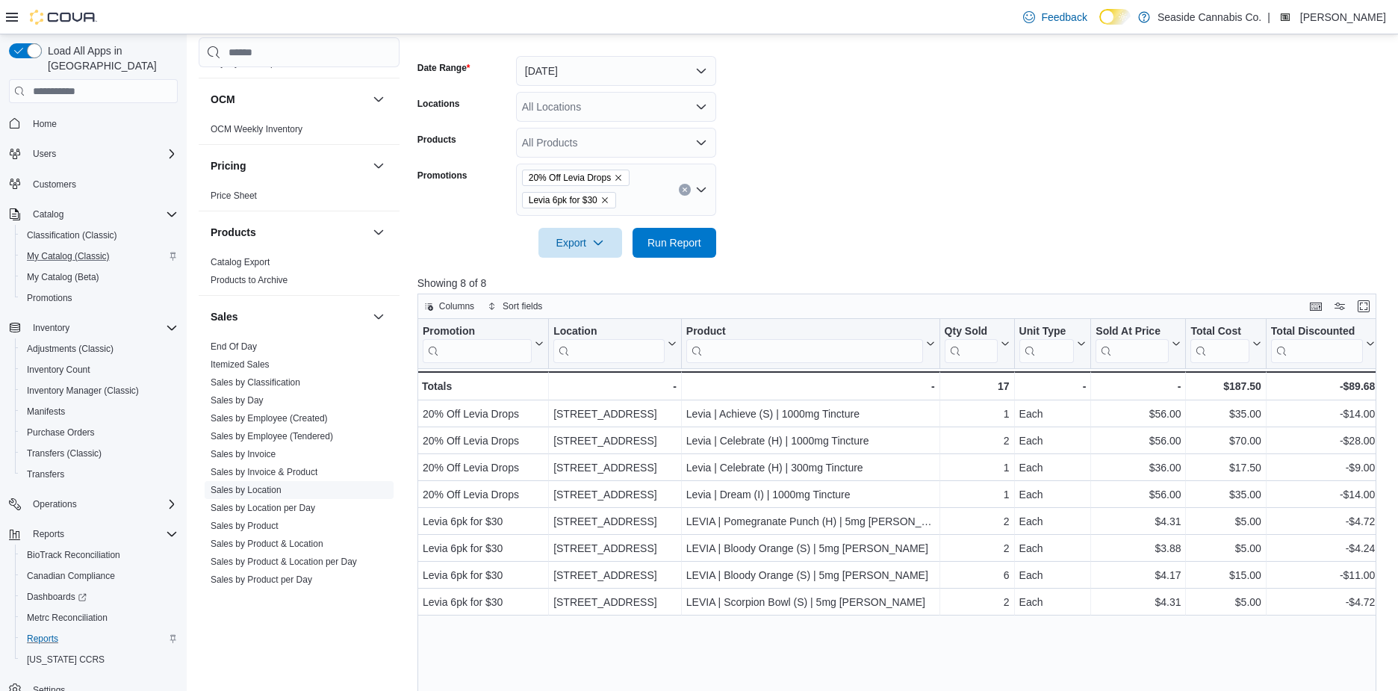
scroll to position [820, 0]
click at [292, 567] on link "Sales by Product per Day" at bounding box center [262, 572] width 102 height 10
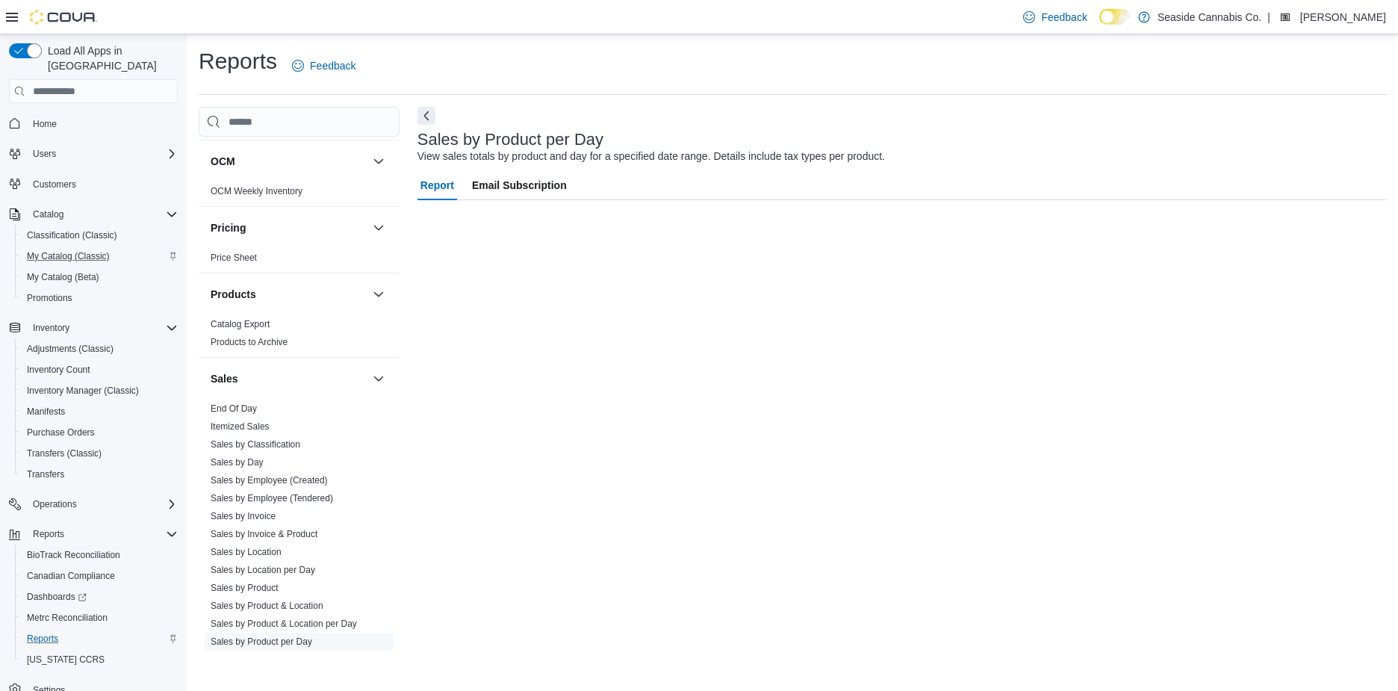
scroll to position [13, 0]
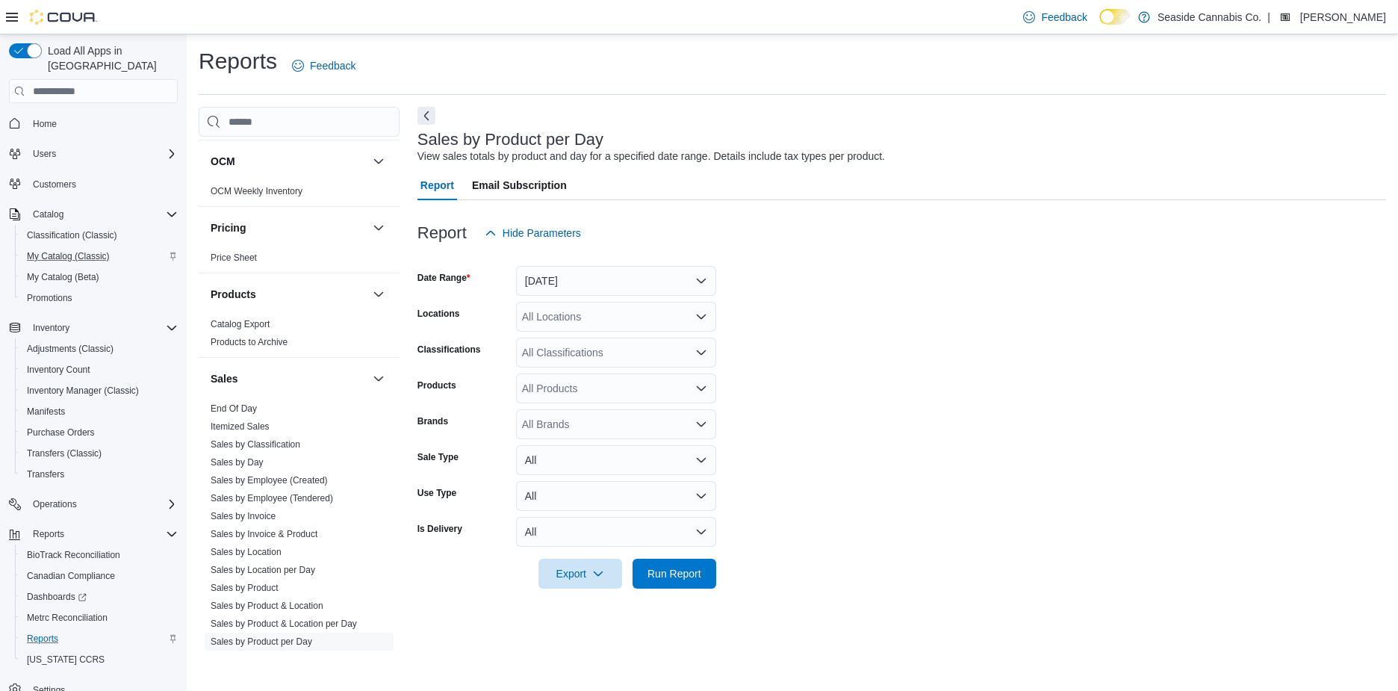
click at [580, 411] on div "All Brands" at bounding box center [616, 424] width 200 height 30
type input "*****"
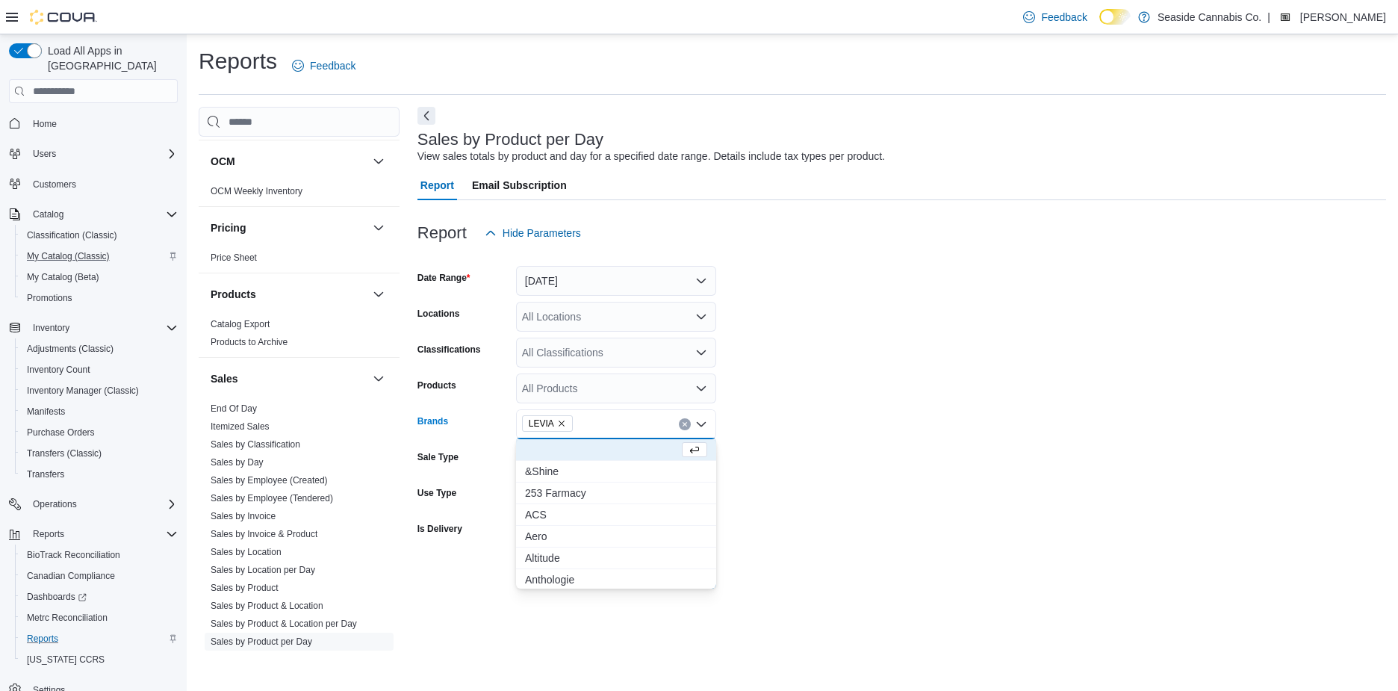
click at [820, 369] on form "Date Range Yesterday Locations All Locations Classifications All Classification…" at bounding box center [901, 418] width 968 height 340
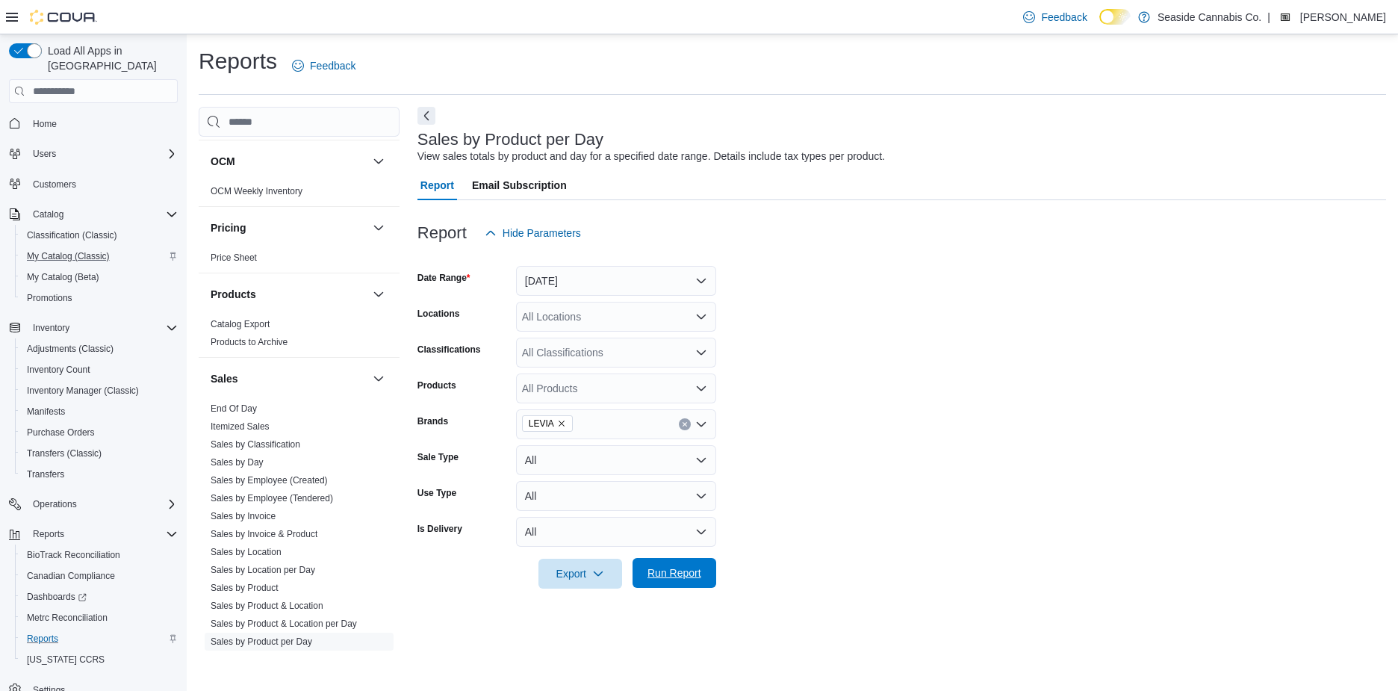
click at [689, 565] on span "Run Report" at bounding box center [674, 572] width 54 height 15
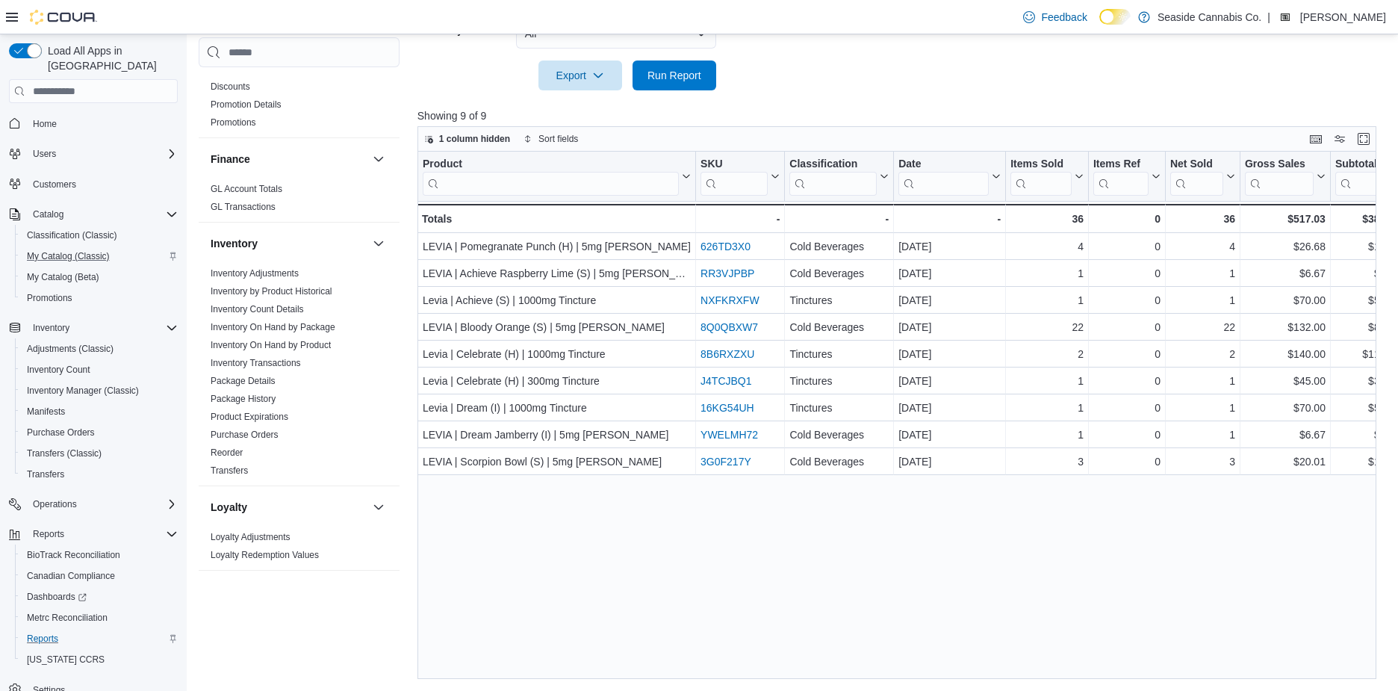
scroll to position [282, 0]
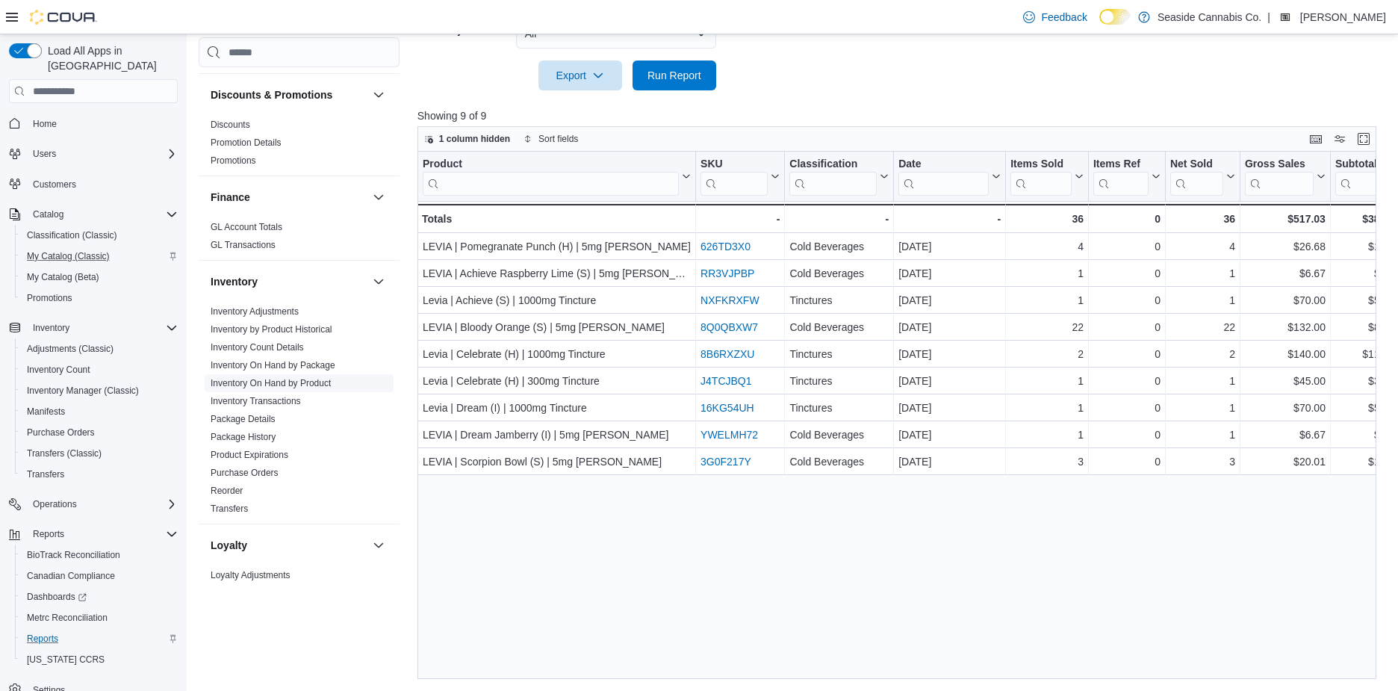
click at [317, 384] on link "Inventory On Hand by Product" at bounding box center [271, 383] width 120 height 10
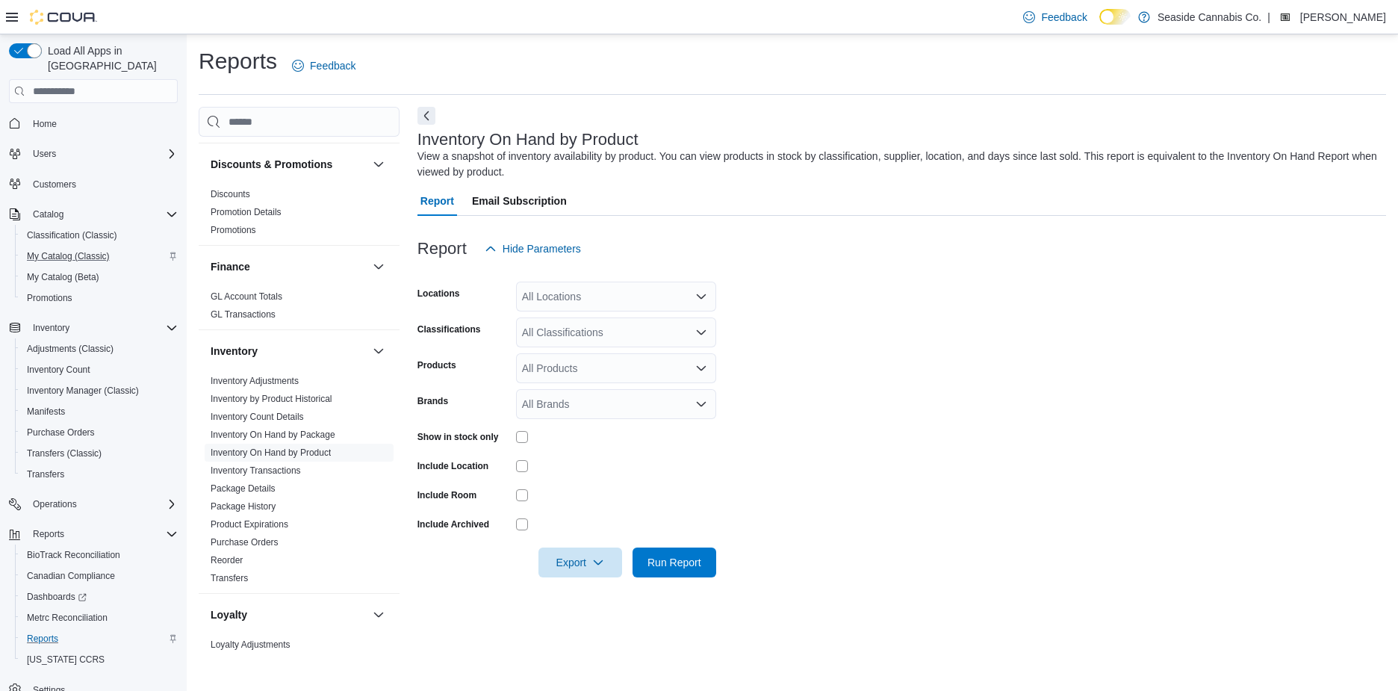
click at [584, 398] on div "All Brands" at bounding box center [616, 404] width 200 height 30
type input "***"
click at [592, 422] on span "Bountiful Farms" at bounding box center [616, 429] width 182 height 15
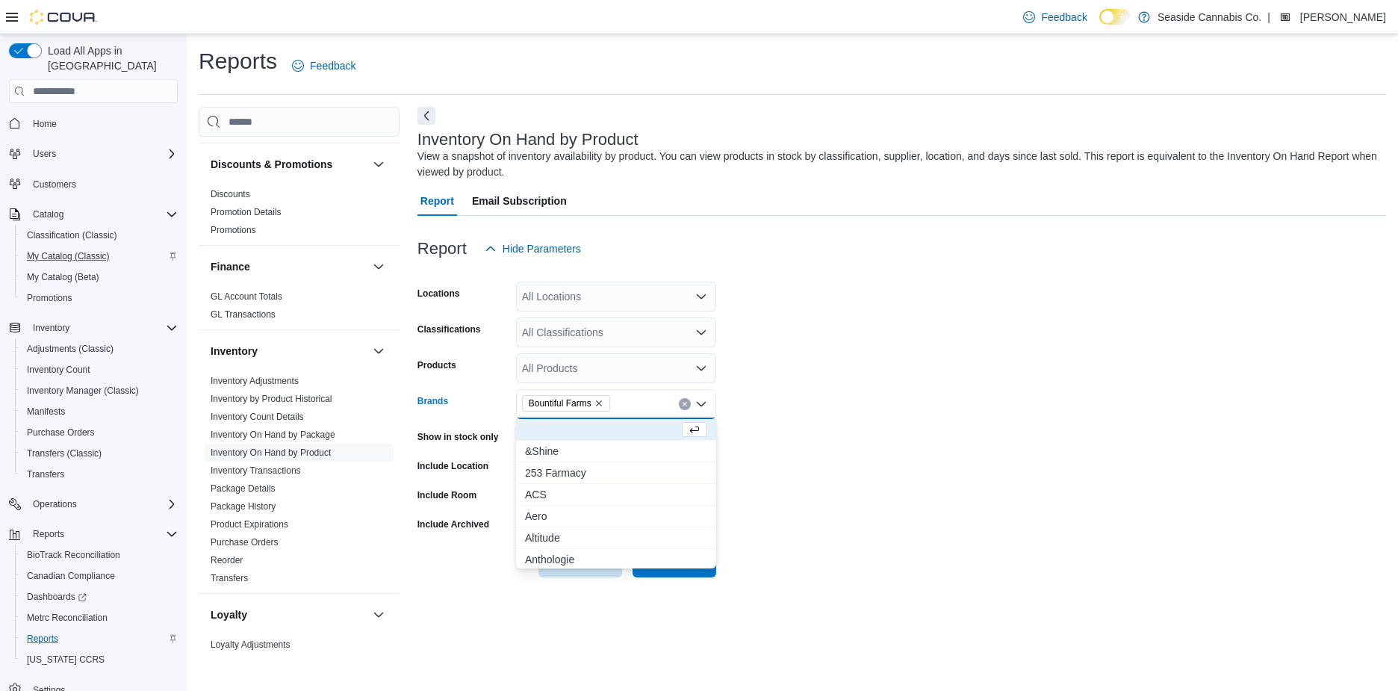
click at [830, 483] on form "Locations All Locations Classifications All Classifications Products All Produc…" at bounding box center [901, 421] width 968 height 314
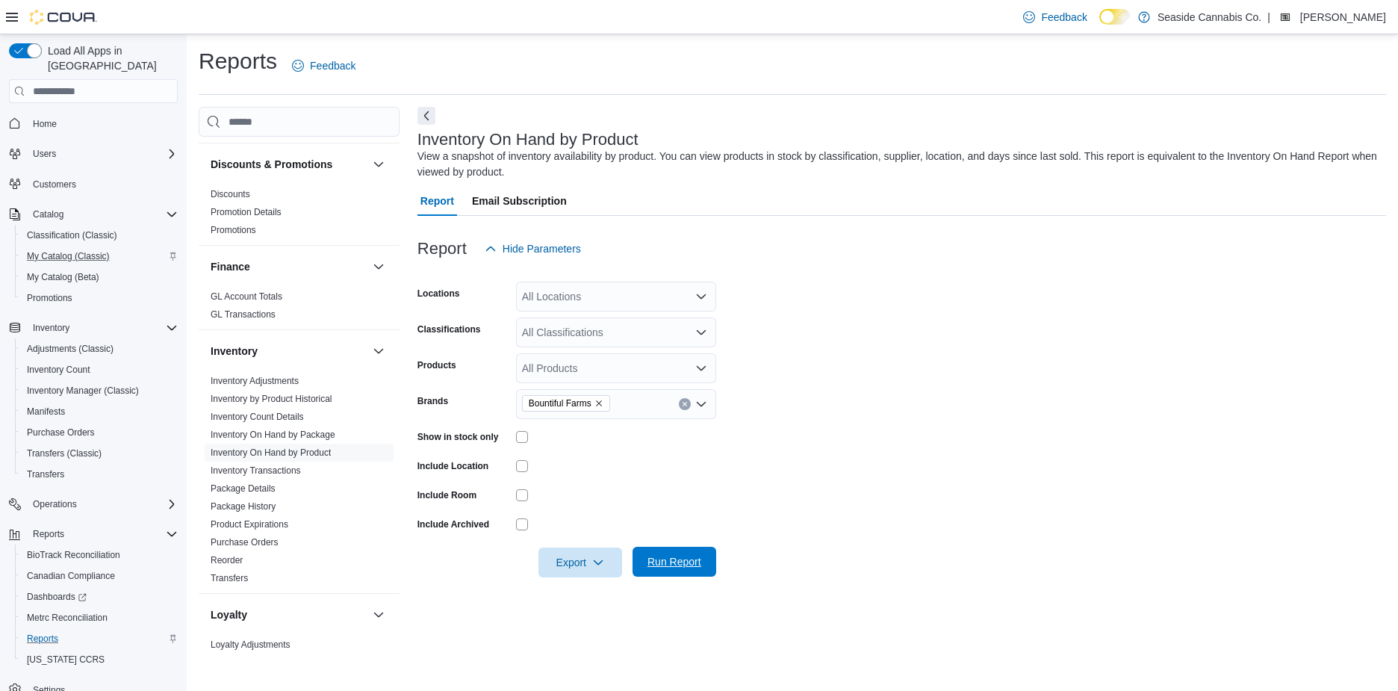
click at [686, 554] on span "Run Report" at bounding box center [674, 561] width 54 height 15
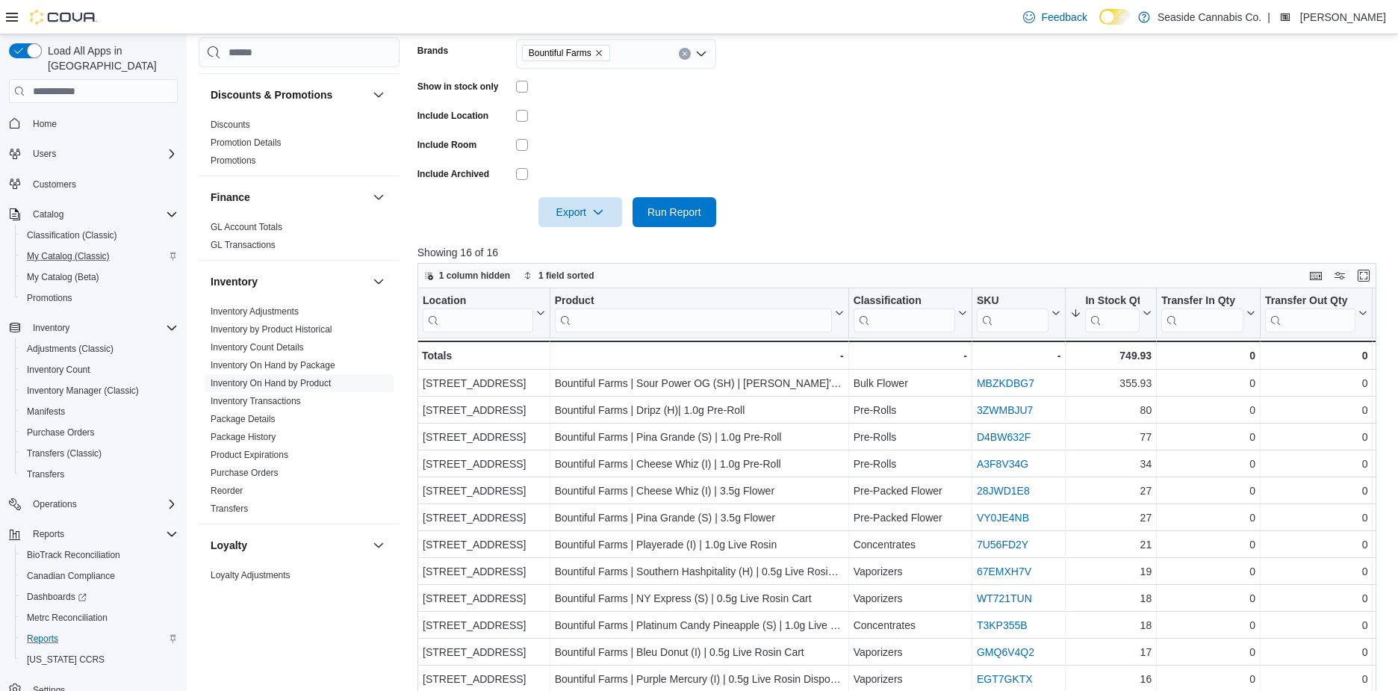
scroll to position [353, 0]
click at [900, 316] on input "search" at bounding box center [904, 317] width 102 height 24
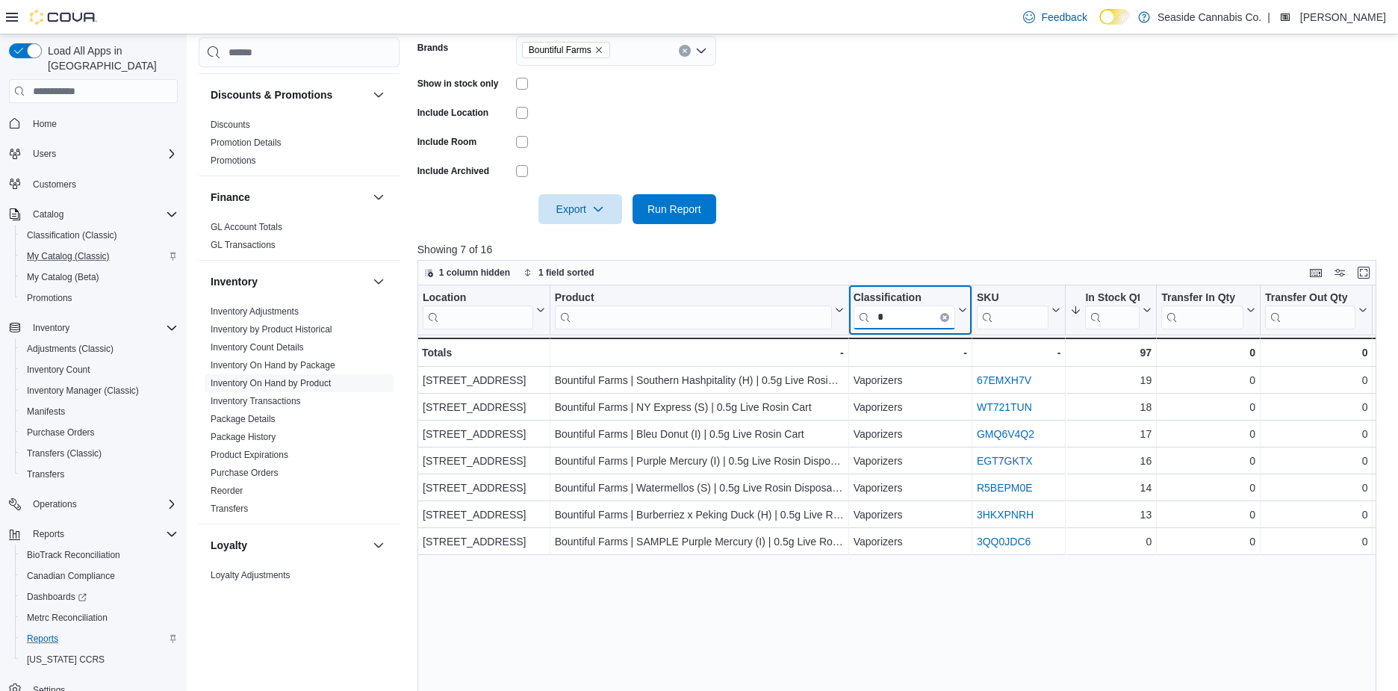
type input "*"
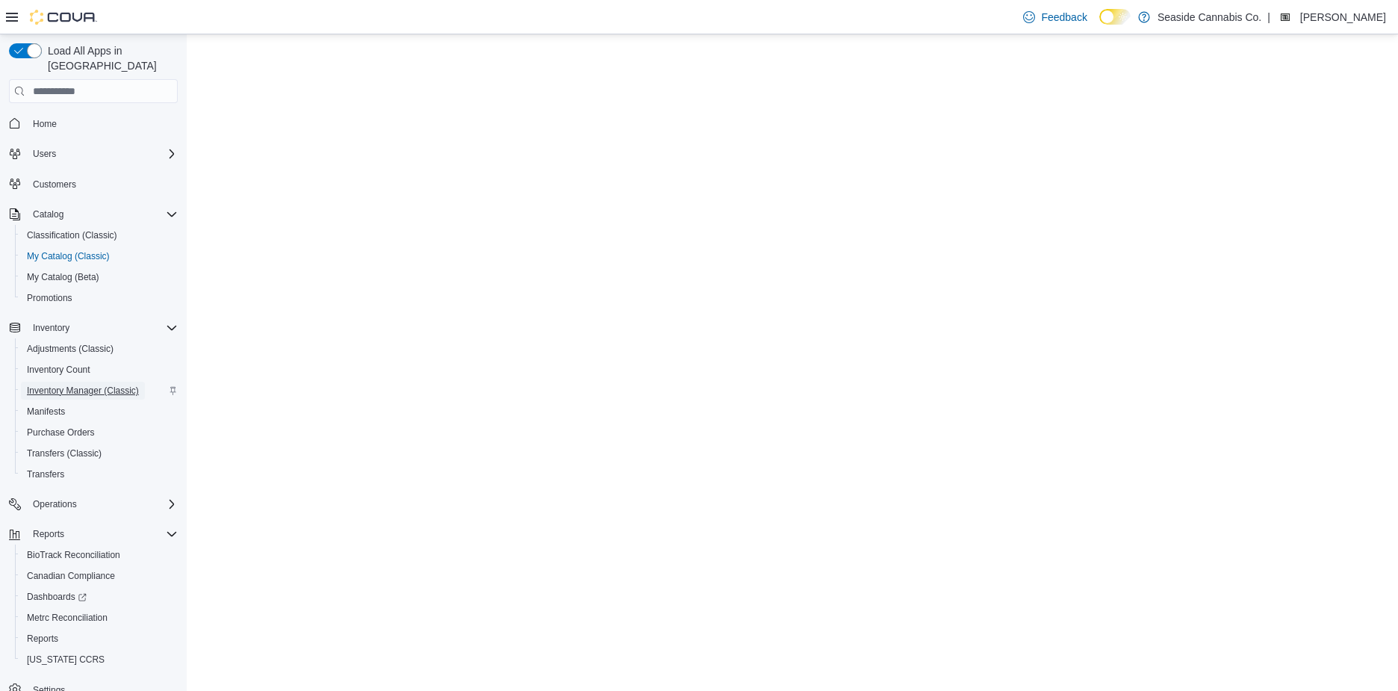
click at [67, 384] on span "Inventory Manager (Classic)" at bounding box center [83, 390] width 112 height 12
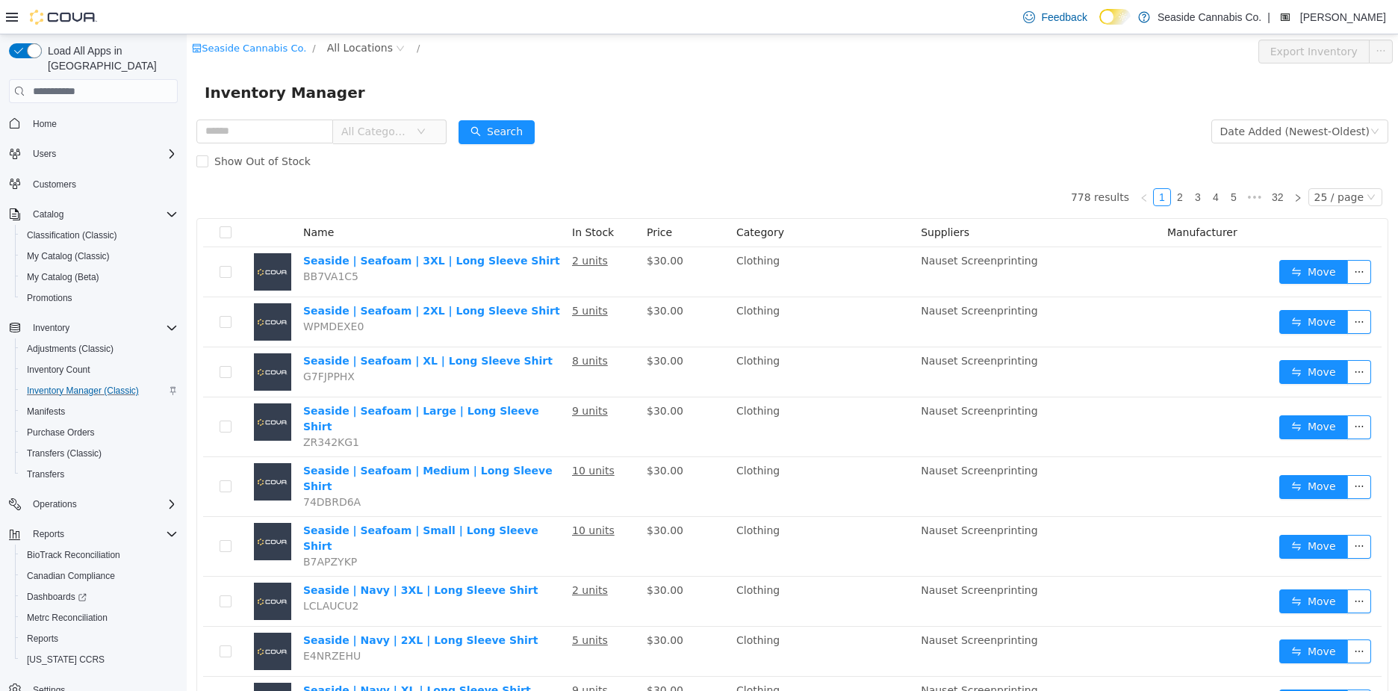
click at [388, 134] on span "All Categories" at bounding box center [375, 131] width 68 height 15
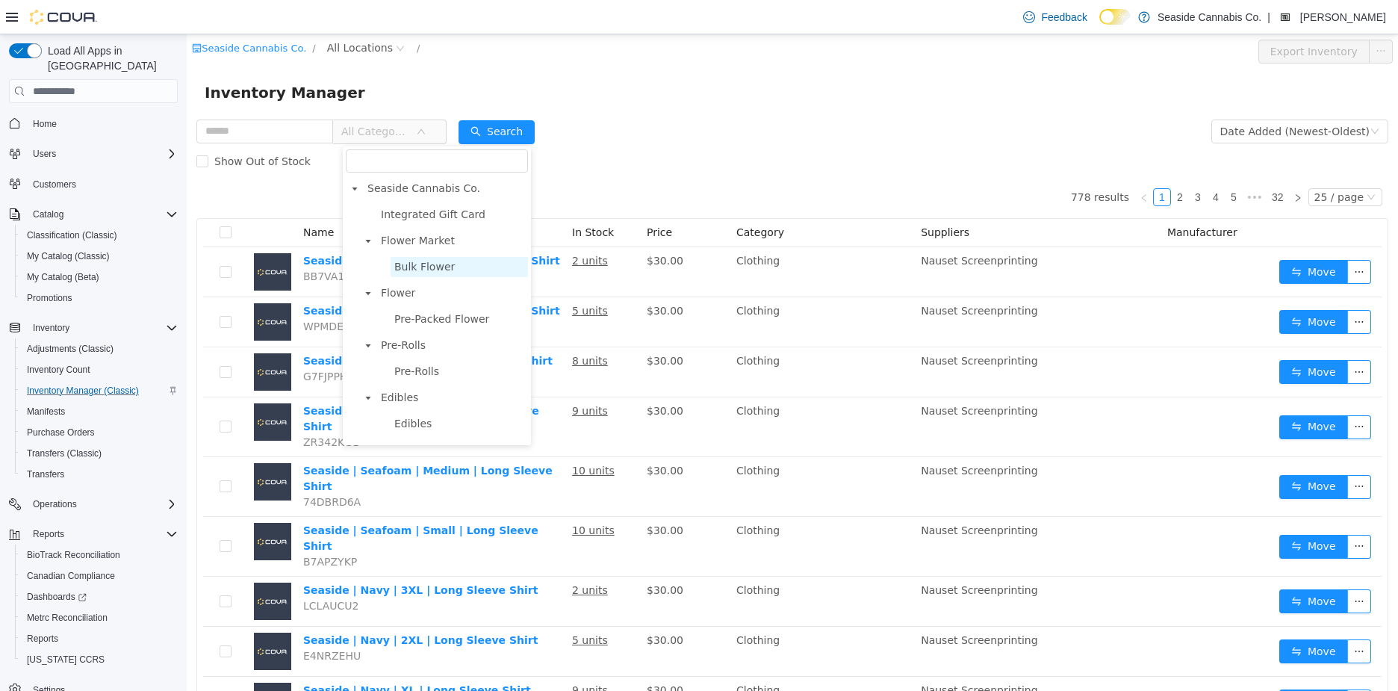
click at [402, 264] on span "Bulk Flower" at bounding box center [424, 267] width 60 height 12
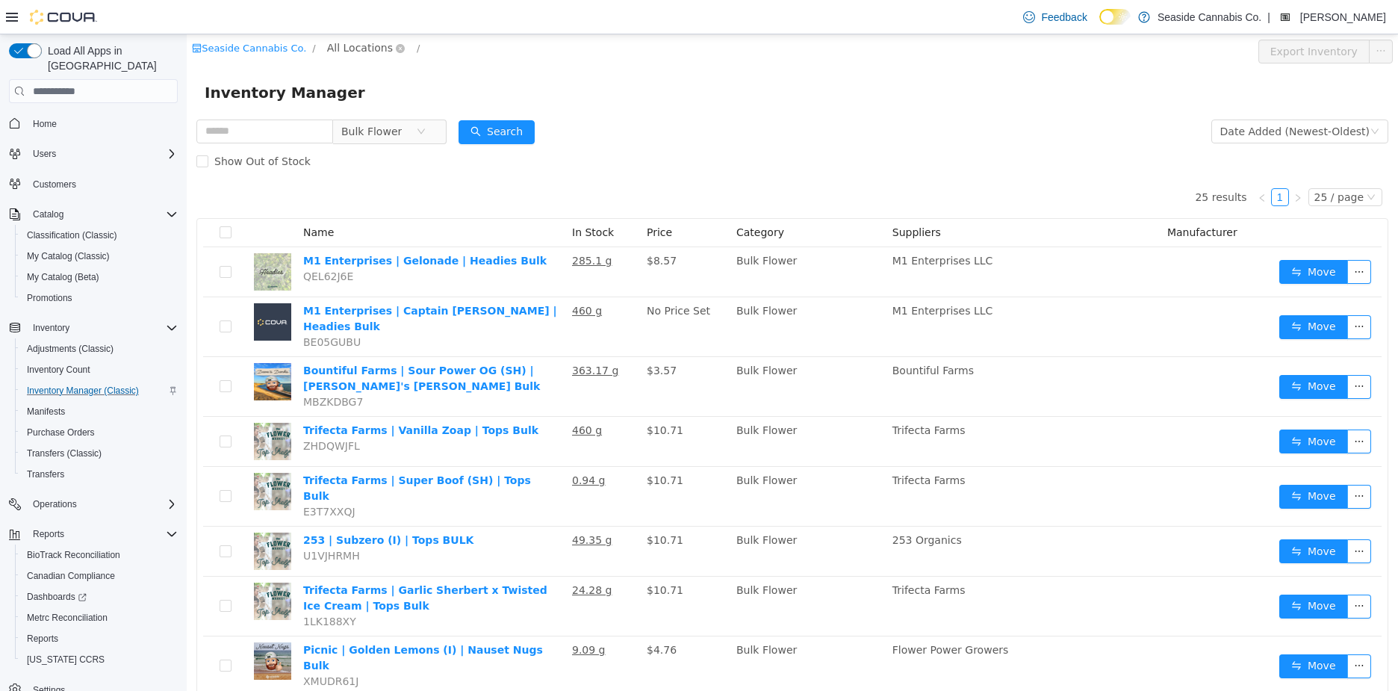
click at [358, 47] on span "All Locations" at bounding box center [360, 48] width 66 height 16
click at [371, 130] on span "14 Lots Hollow Road" at bounding box center [407, 128] width 104 height 12
click at [481, 50] on div "All Rooms" at bounding box center [498, 51] width 52 height 22
click at [484, 105] on li "Sales Floor" at bounding box center [500, 105] width 90 height 24
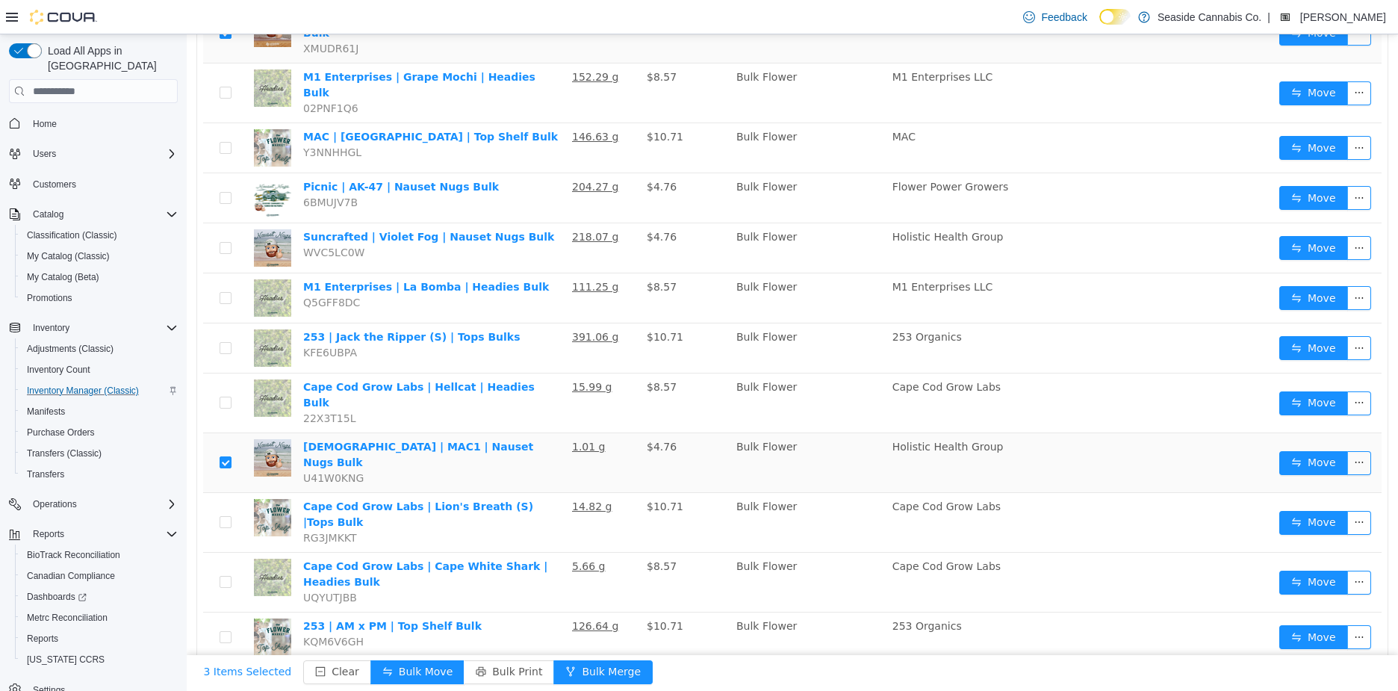
scroll to position [13, 0]
click at [385, 675] on button "Bulk Move" at bounding box center [417, 672] width 94 height 24
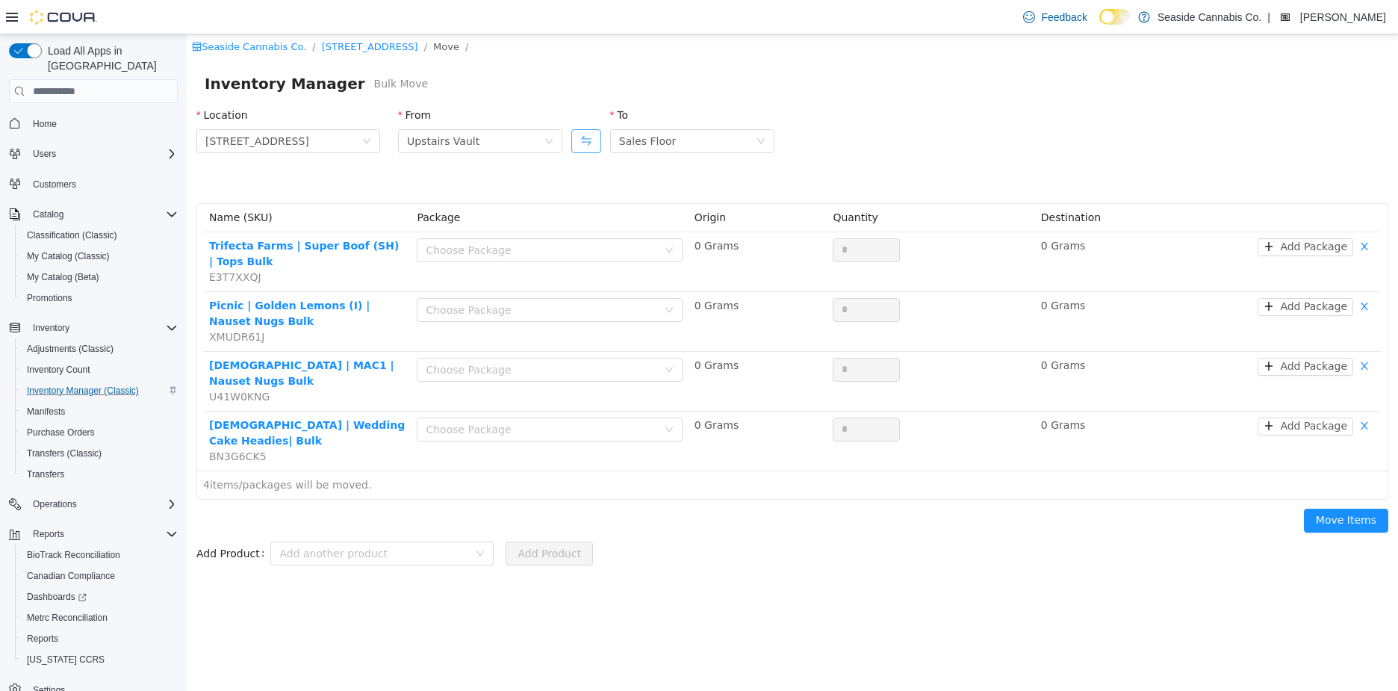
click at [588, 139] on button "Swap" at bounding box center [586, 141] width 30 height 24
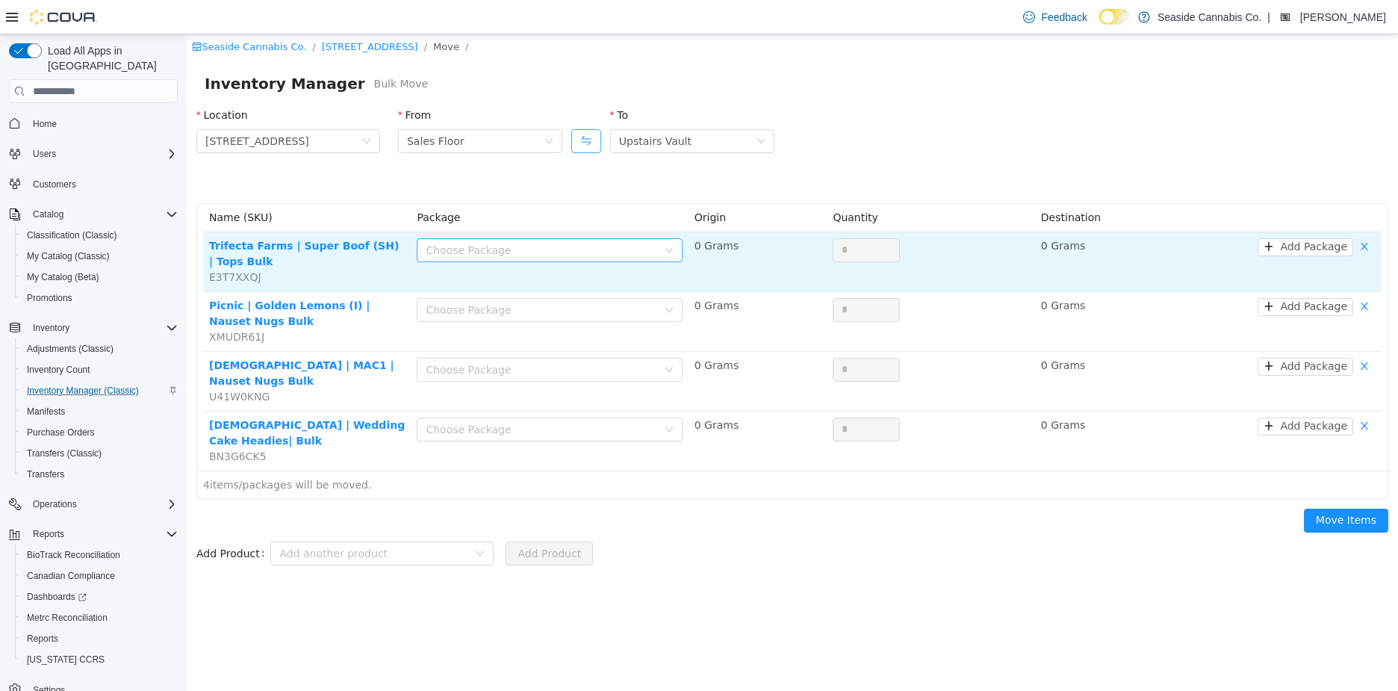
click at [575, 247] on div "Choose Package" at bounding box center [541, 250] width 231 height 15
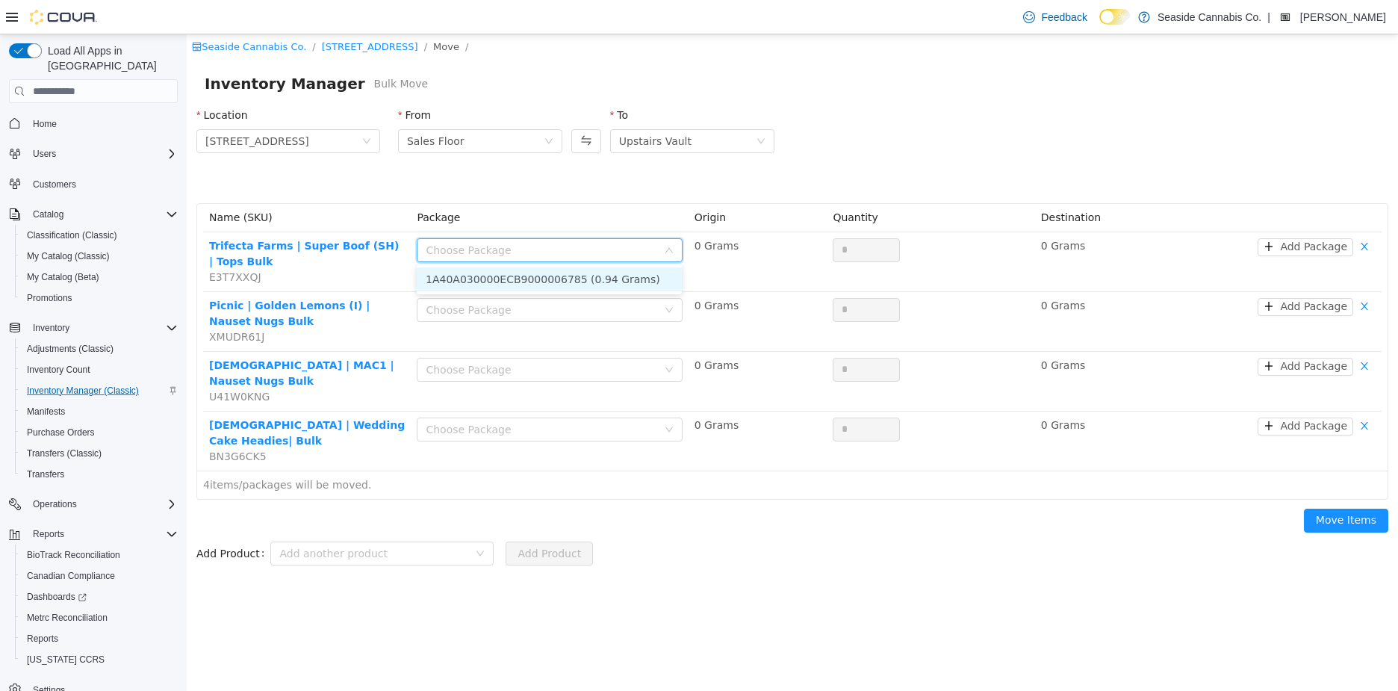
click at [567, 281] on li "1A40A030000ECB9000006785 (0.94 Grams)" at bounding box center [549, 279] width 265 height 24
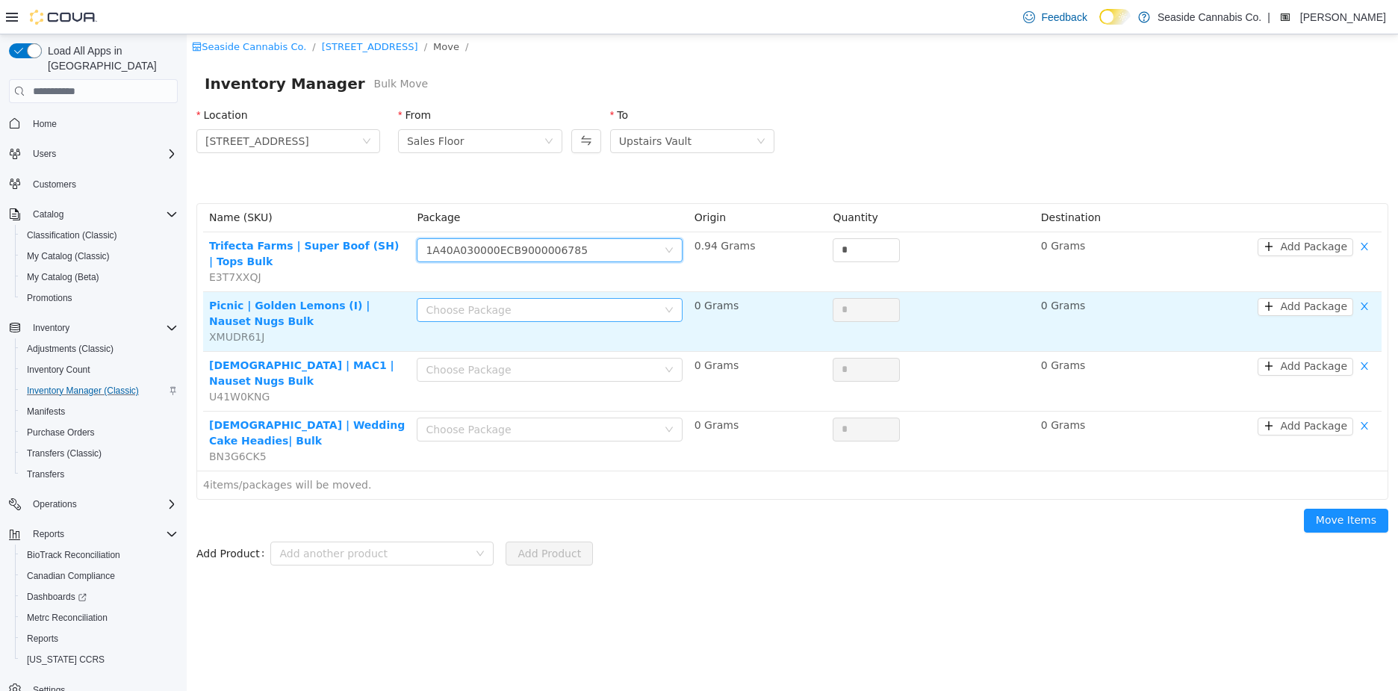
click at [560, 308] on div "Choose Package" at bounding box center [541, 309] width 231 height 15
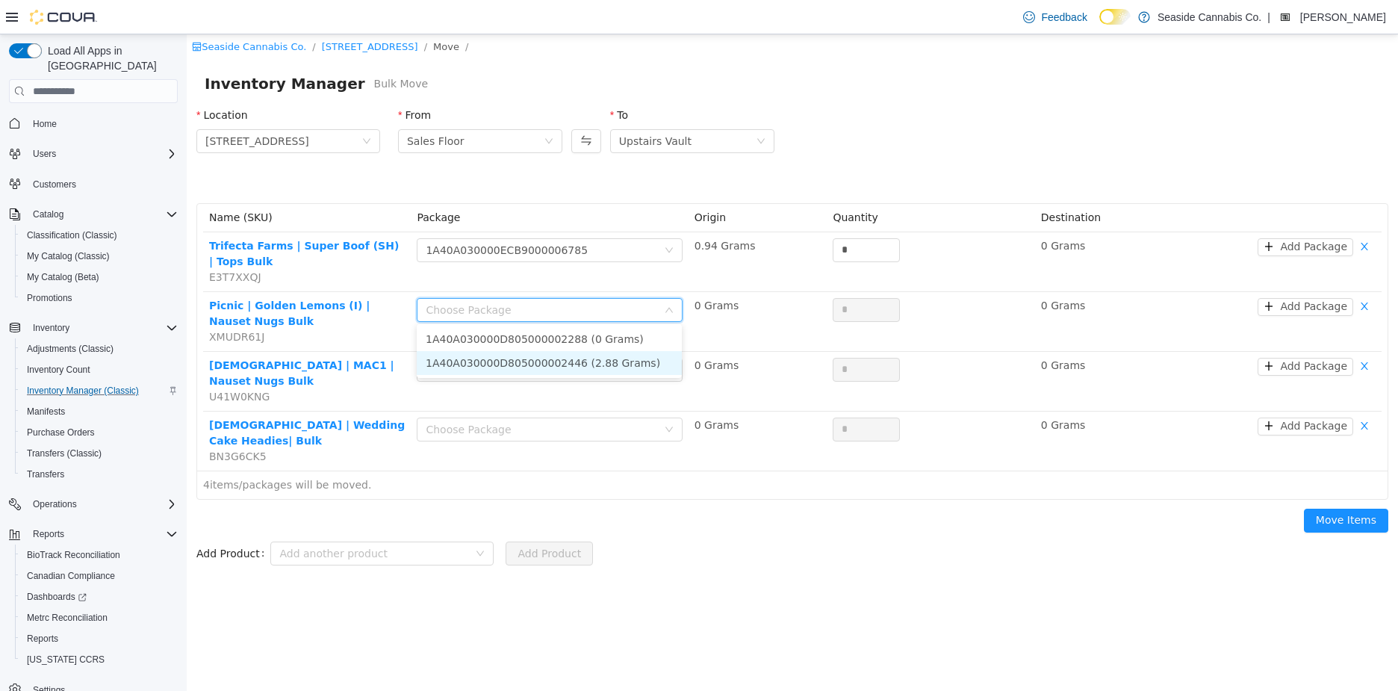
click at [549, 359] on li "1A40A030000D805000002446 (2.88 Grams)" at bounding box center [549, 363] width 265 height 24
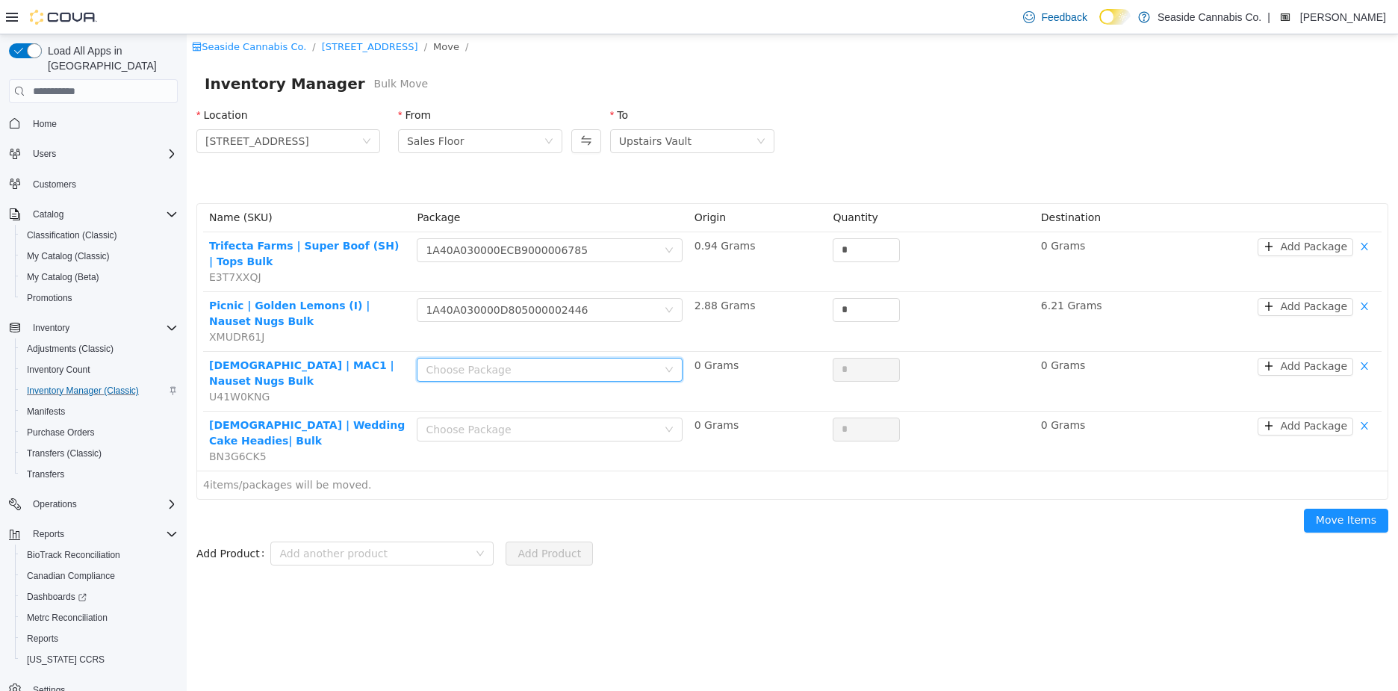
click at [549, 359] on div "Choose Package" at bounding box center [544, 369] width 237 height 22
click at [549, 408] on li "1A40A010000733E000019536 (1.01 Grams)" at bounding box center [549, 398] width 265 height 24
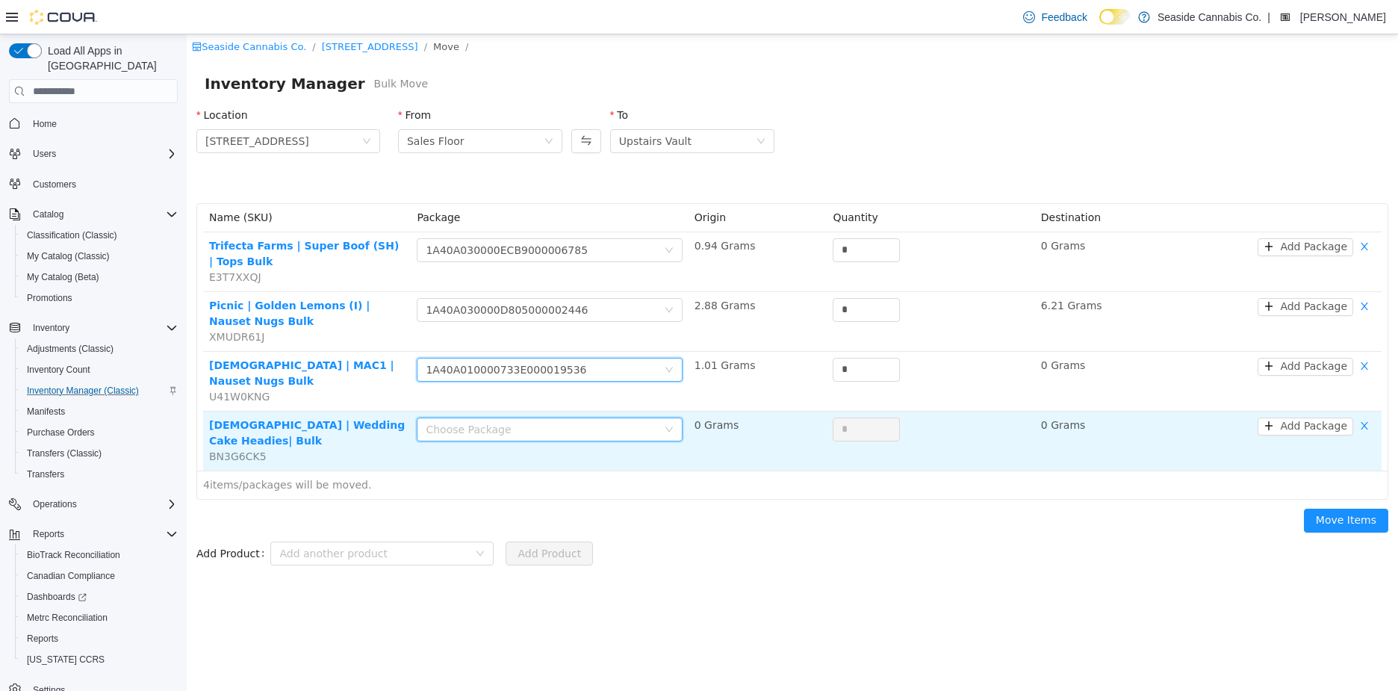
click at [546, 420] on div "Choose Package" at bounding box center [544, 429] width 237 height 22
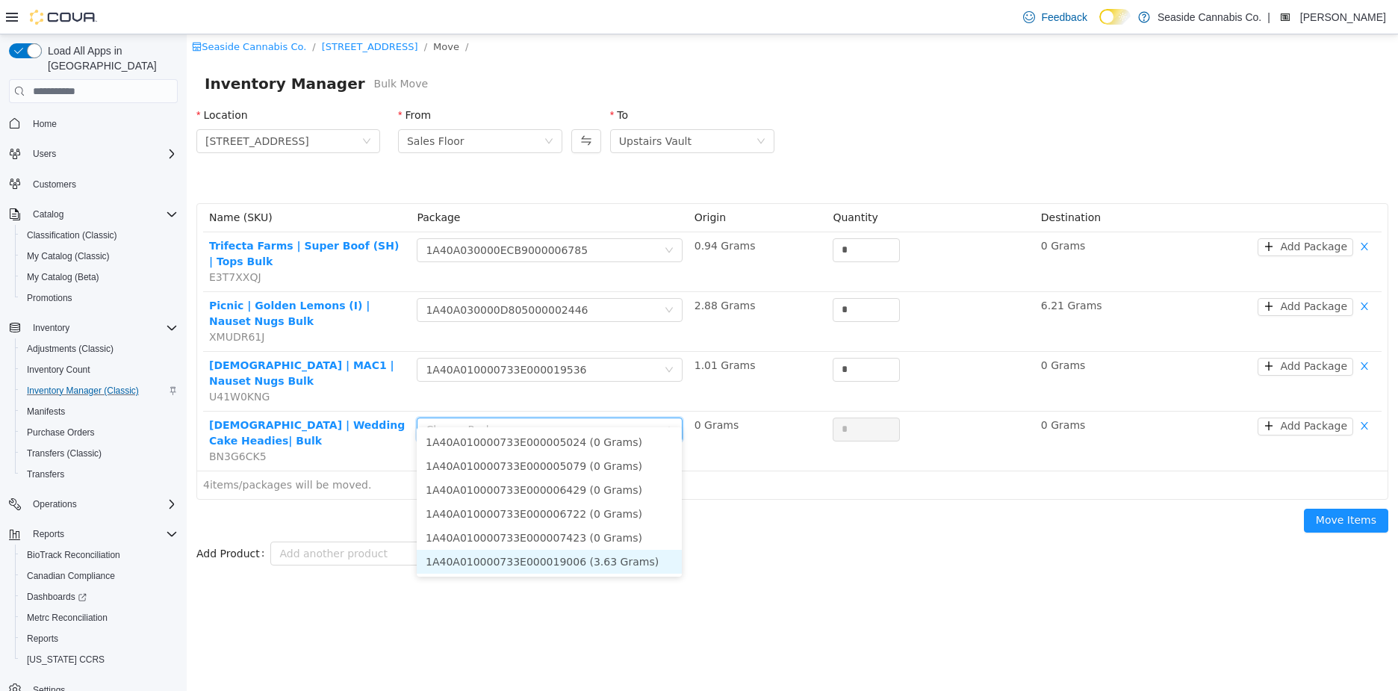
click at [558, 561] on li "1A40A010000733E000019006 (3.63 Grams)" at bounding box center [549, 561] width 265 height 24
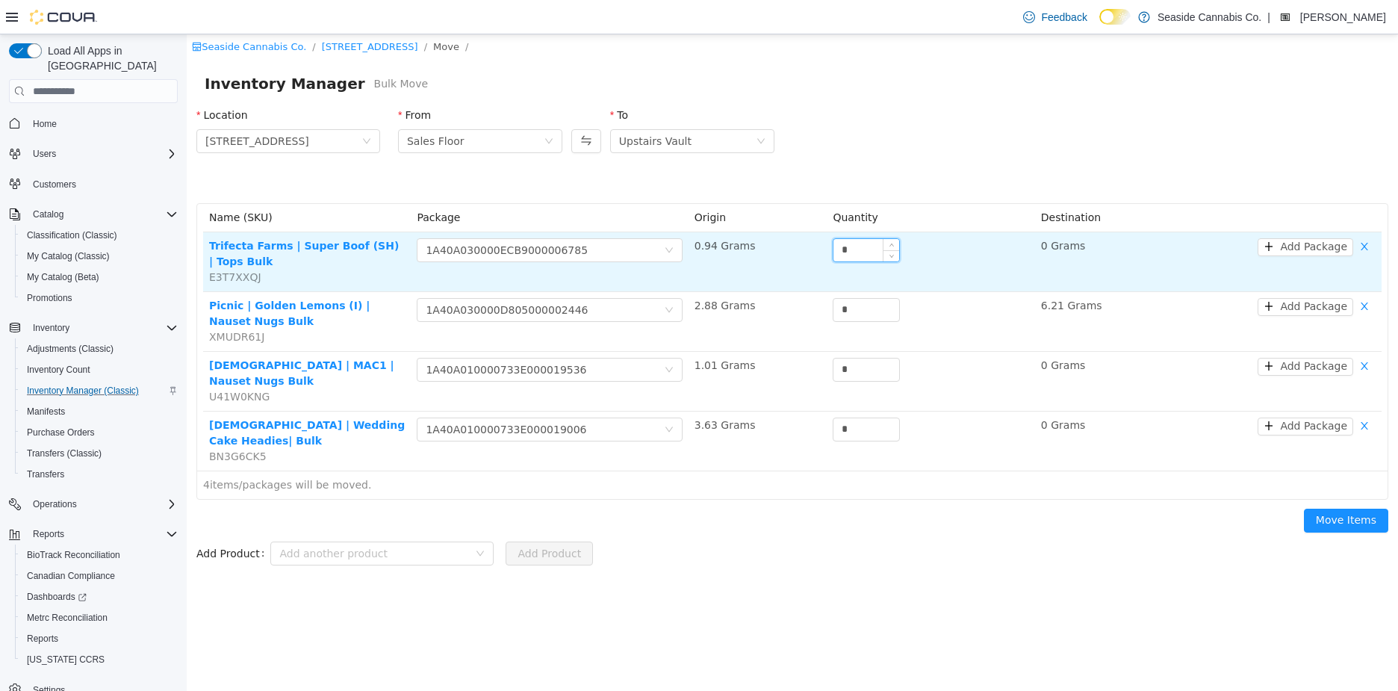
click at [856, 240] on input "*" at bounding box center [866, 250] width 66 height 22
click at [868, 252] on input "***" at bounding box center [866, 250] width 66 height 22
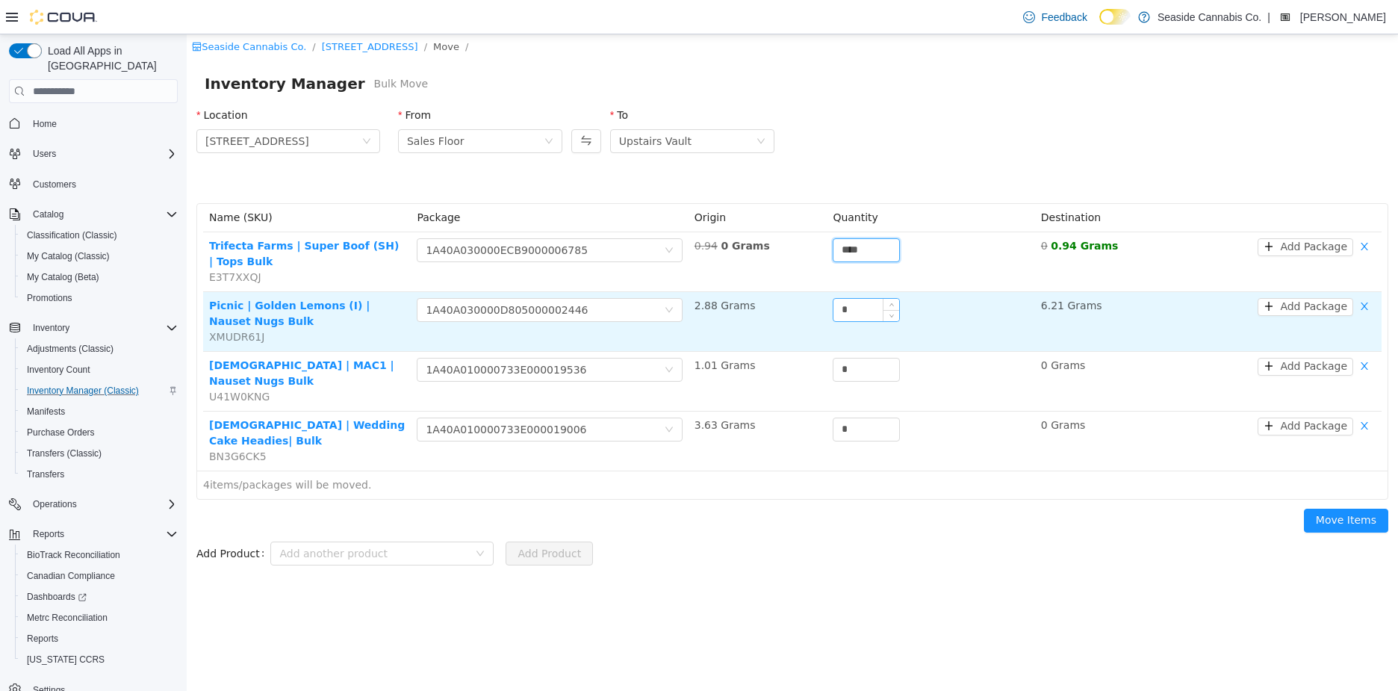
type input "****"
click at [869, 312] on input "*" at bounding box center [866, 310] width 66 height 22
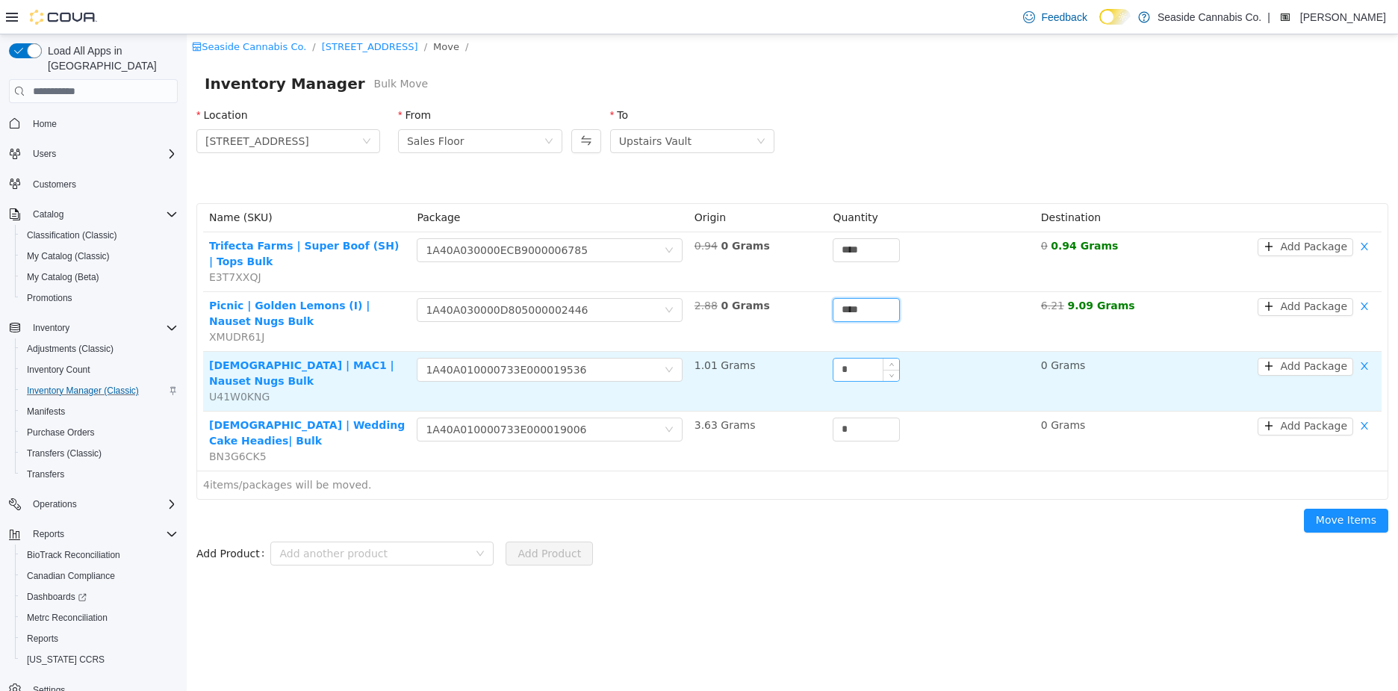
type input "****"
click at [871, 362] on input "*" at bounding box center [866, 369] width 66 height 22
click at [847, 367] on input "***" at bounding box center [866, 369] width 66 height 22
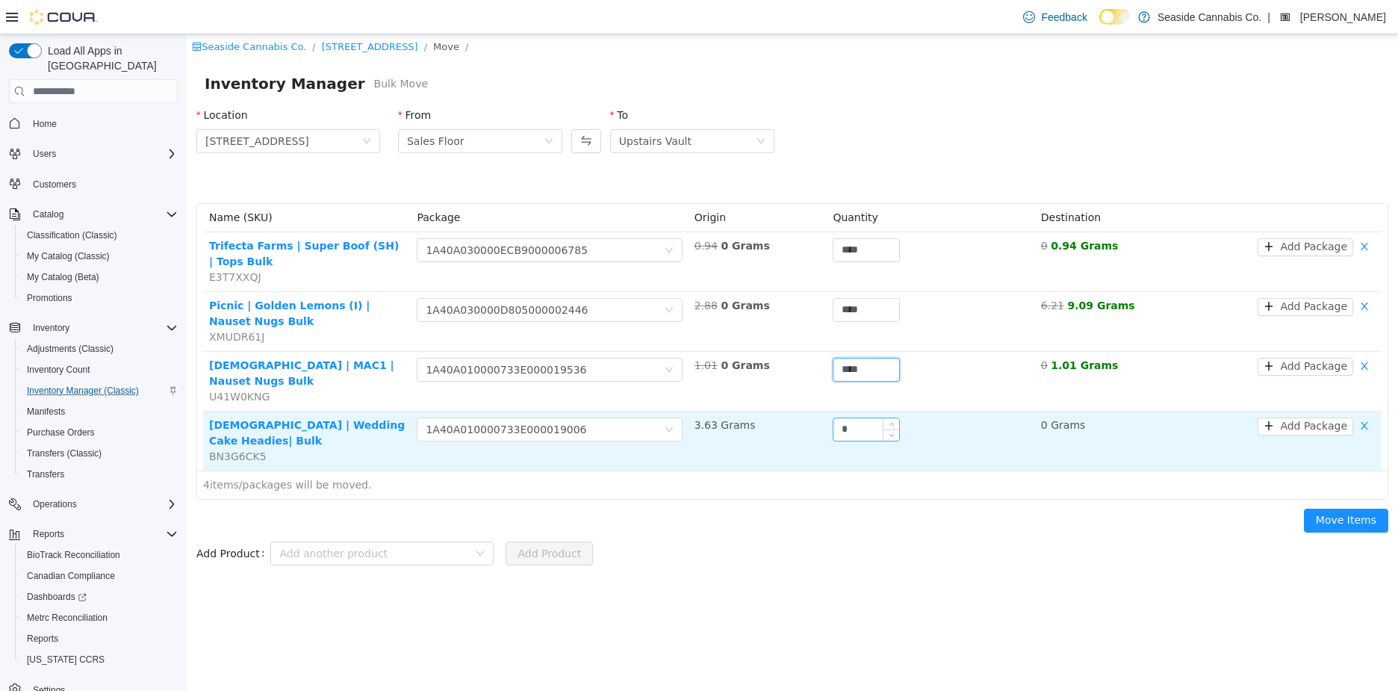
type input "****"
click at [853, 418] on input "*" at bounding box center [866, 429] width 66 height 22
click at [848, 418] on input "***" at bounding box center [866, 429] width 66 height 22
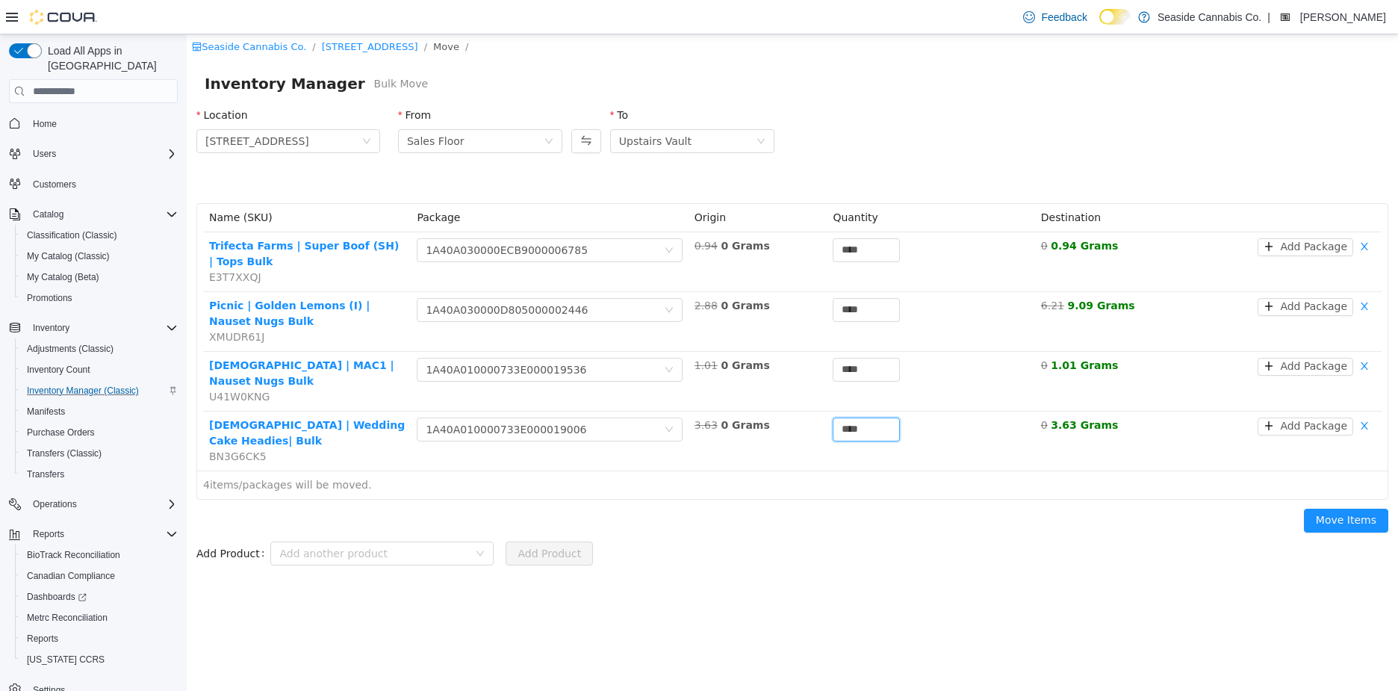
type input "****"
click at [880, 499] on div "Move Items" at bounding box center [791, 523] width 1209 height 48
click at [1345, 508] on button "Move Items" at bounding box center [1346, 520] width 84 height 24
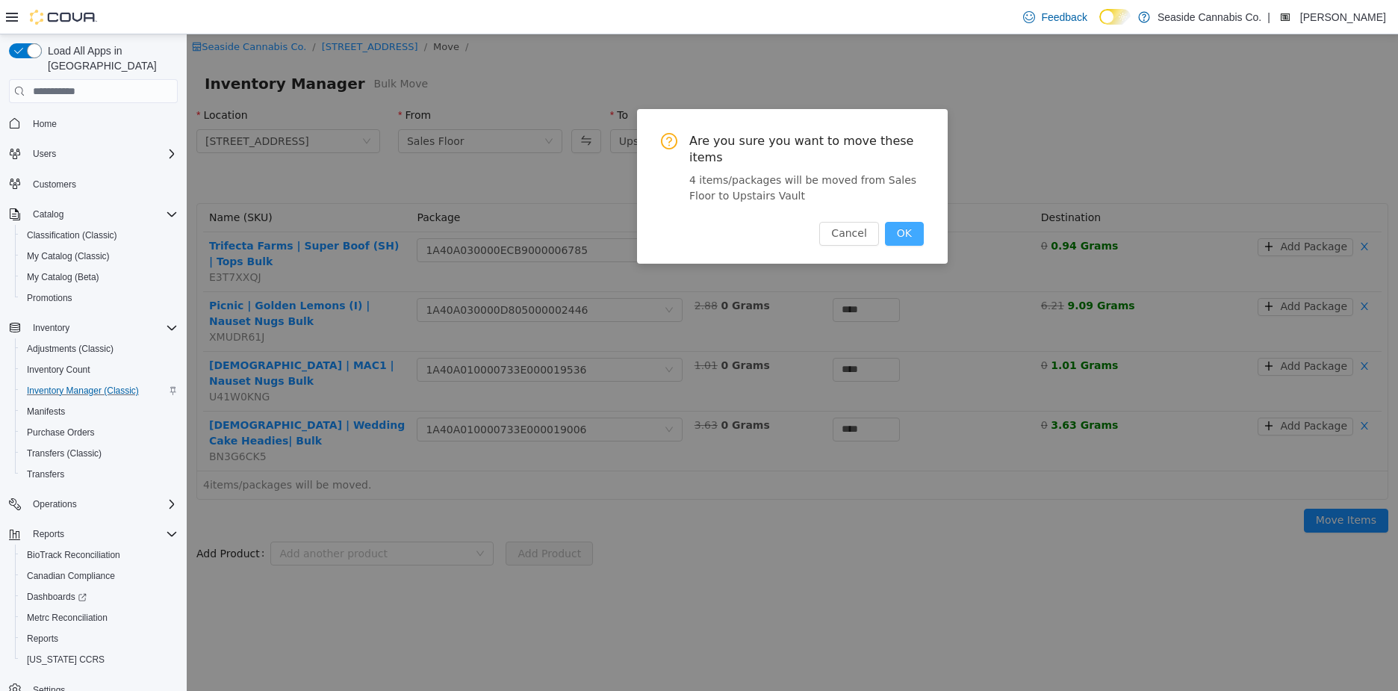
click at [905, 234] on button "OK" at bounding box center [904, 234] width 39 height 24
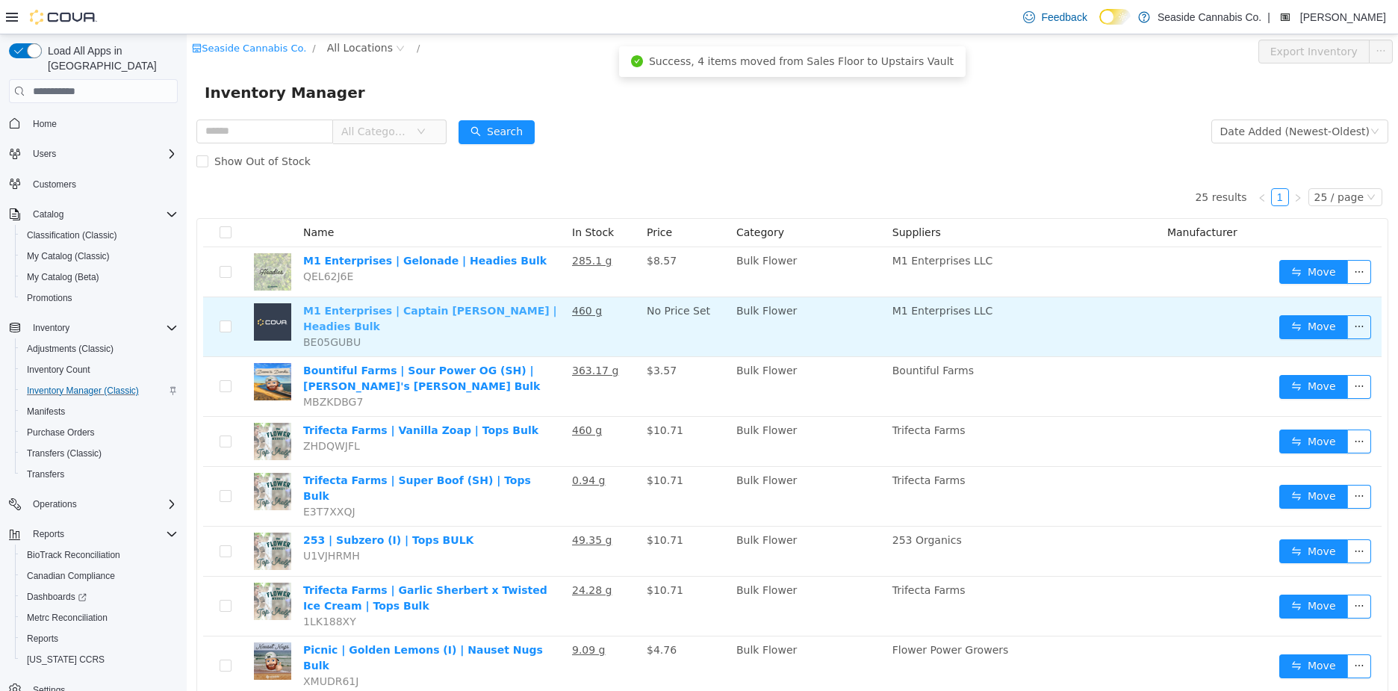
click at [492, 311] on link "M1 Enterprises | Captain [PERSON_NAME] | Headies Bulk" at bounding box center [430, 319] width 254 height 28
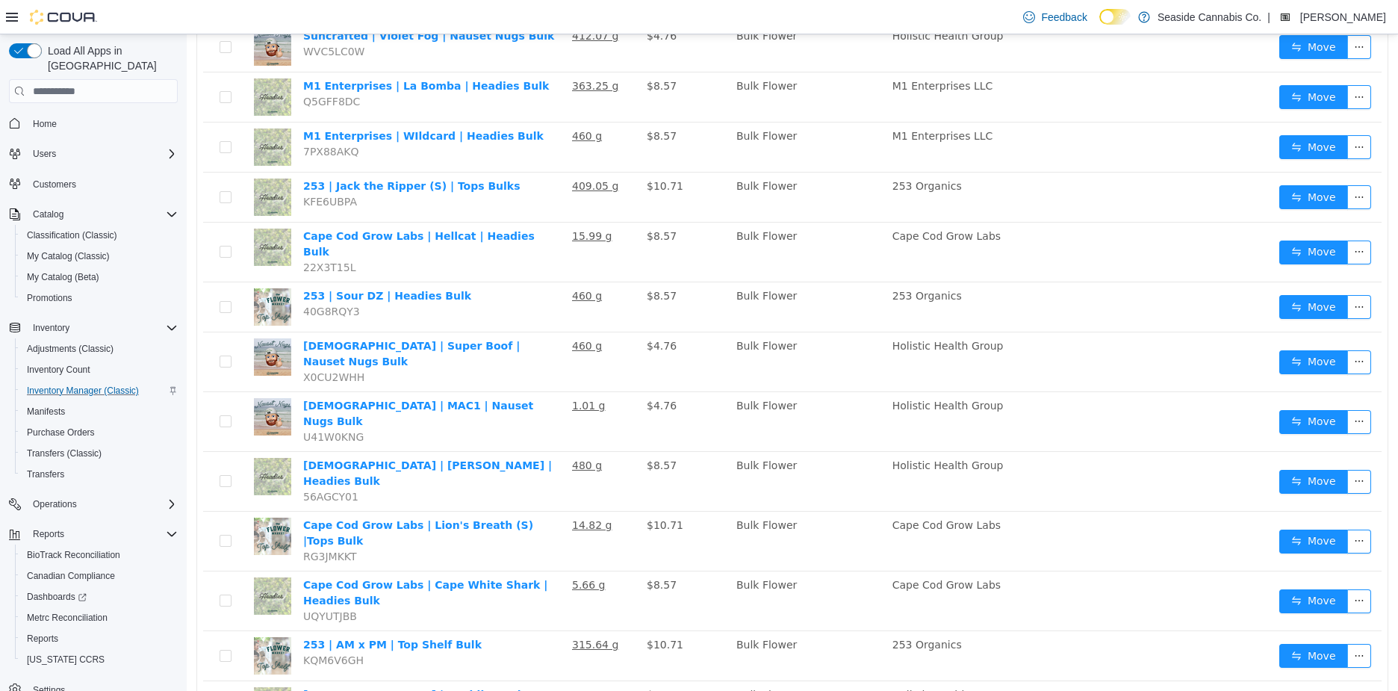
scroll to position [870, 0]
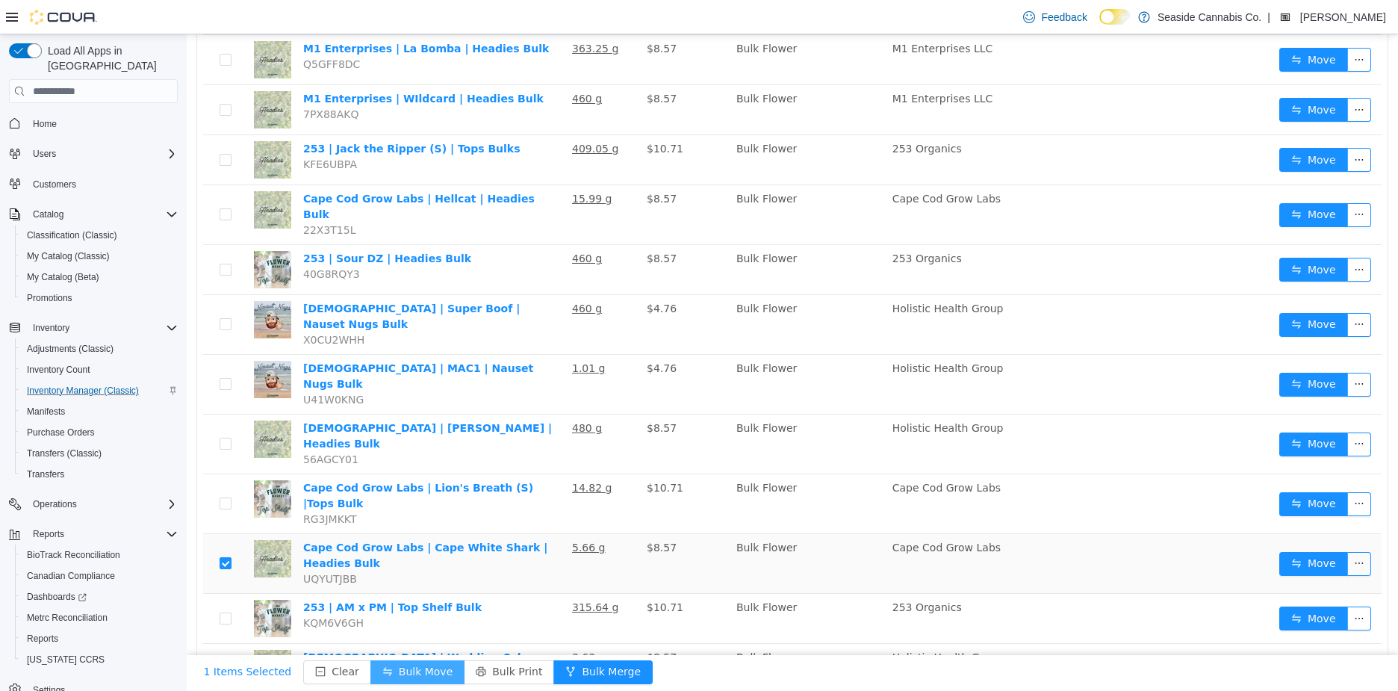
click at [417, 672] on button "Bulk Move" at bounding box center [417, 672] width 94 height 24
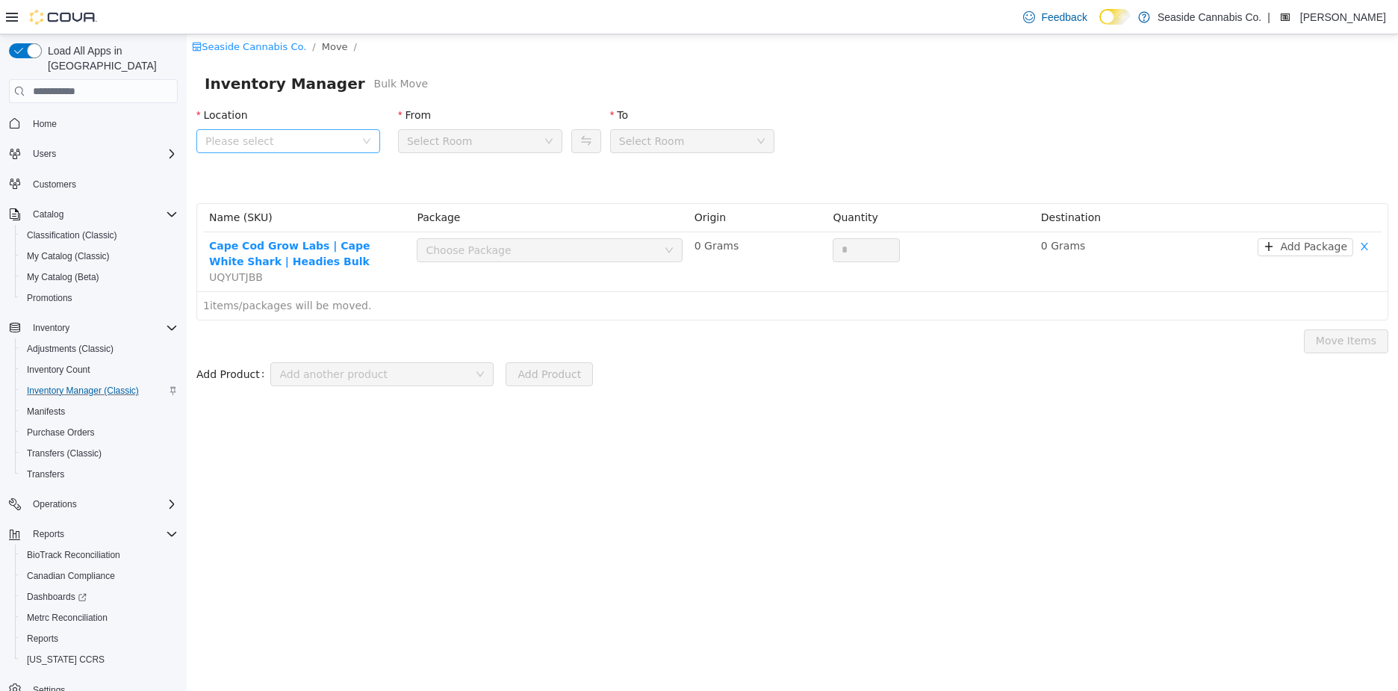
click at [366, 138] on icon "icon: down" at bounding box center [366, 141] width 9 height 9
click at [342, 225] on span "14 Lots Hollow Road" at bounding box center [304, 224] width 146 height 20
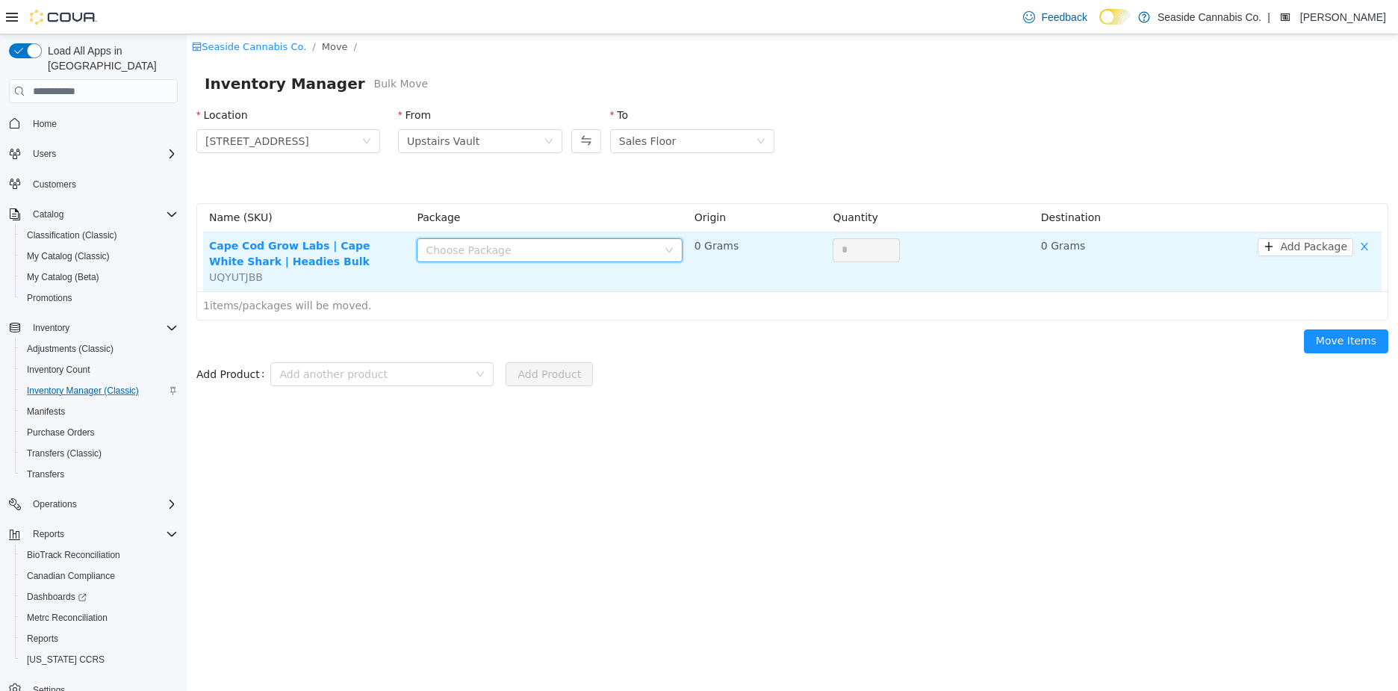
click at [538, 259] on div "Choose Package" at bounding box center [544, 250] width 237 height 22
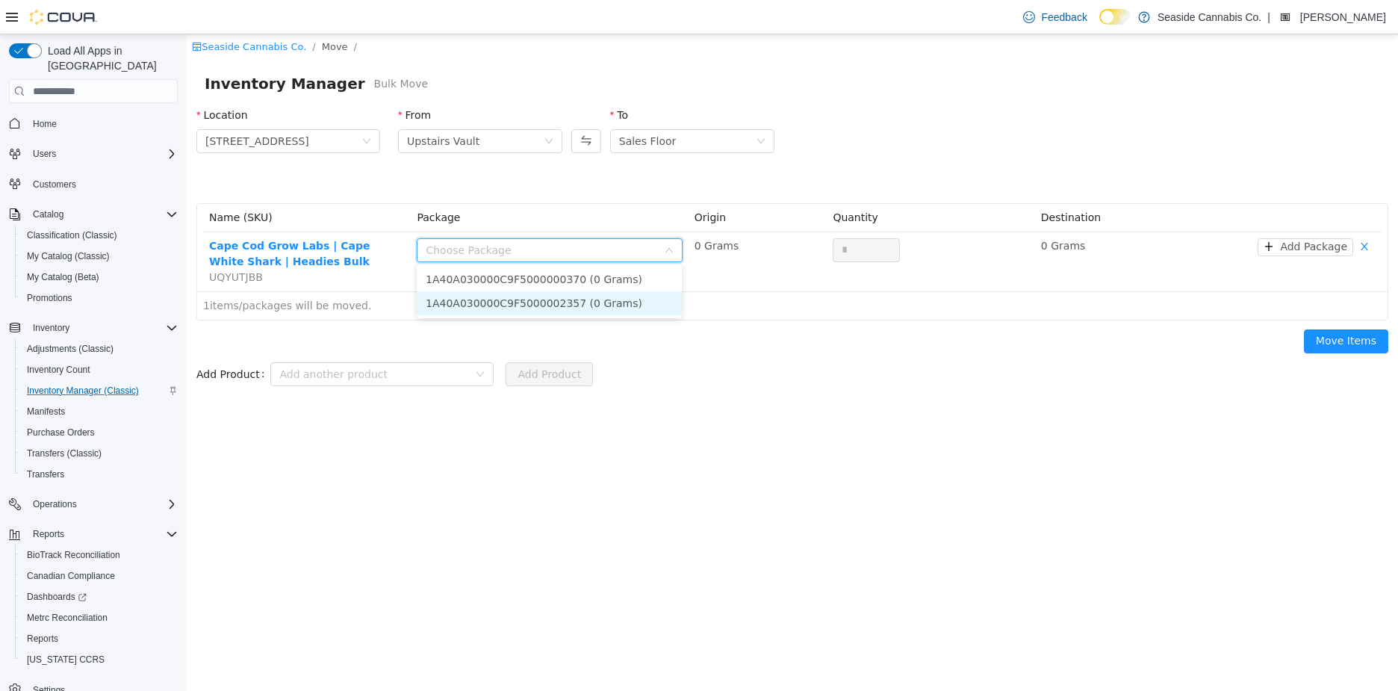
click at [558, 309] on li "1A40A030000C9F5000002357 (0 Grams)" at bounding box center [549, 303] width 265 height 24
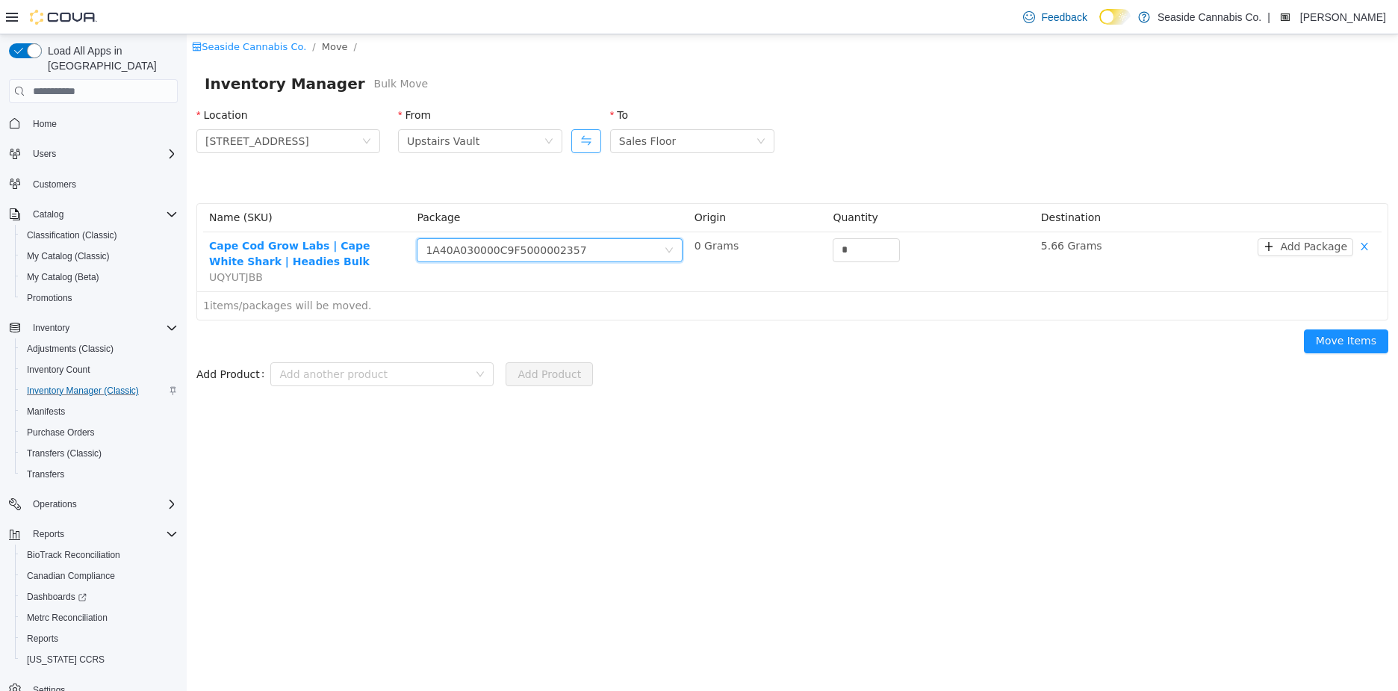
click at [597, 134] on button "Swap" at bounding box center [586, 141] width 30 height 24
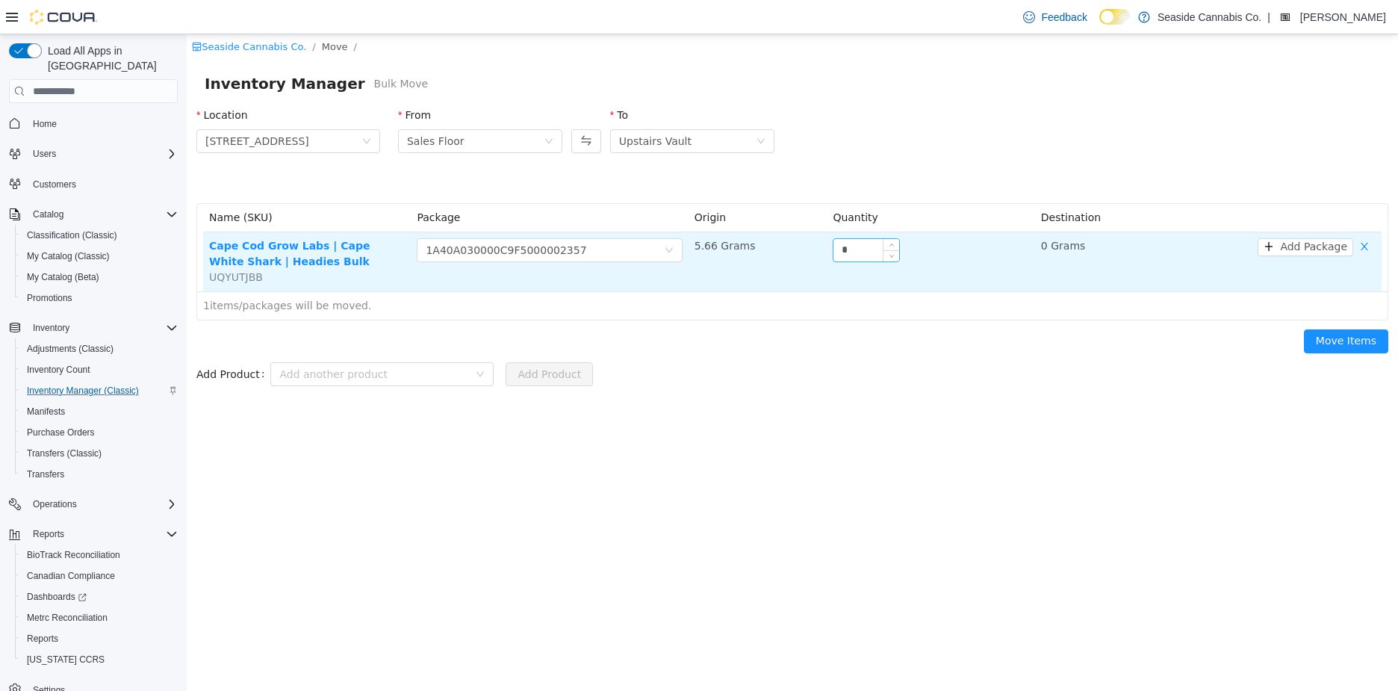
click at [858, 255] on input "*" at bounding box center [866, 250] width 66 height 22
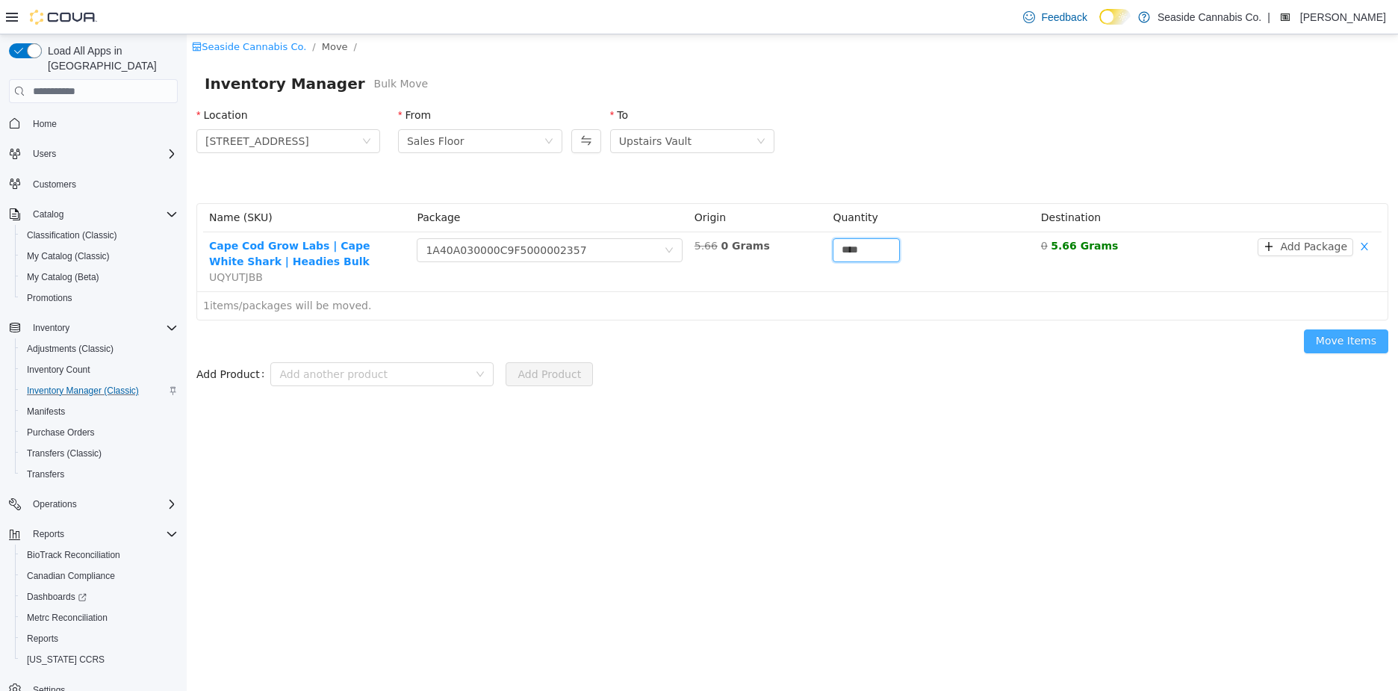
type input "****"
click at [1364, 339] on button "Move Items" at bounding box center [1346, 341] width 84 height 24
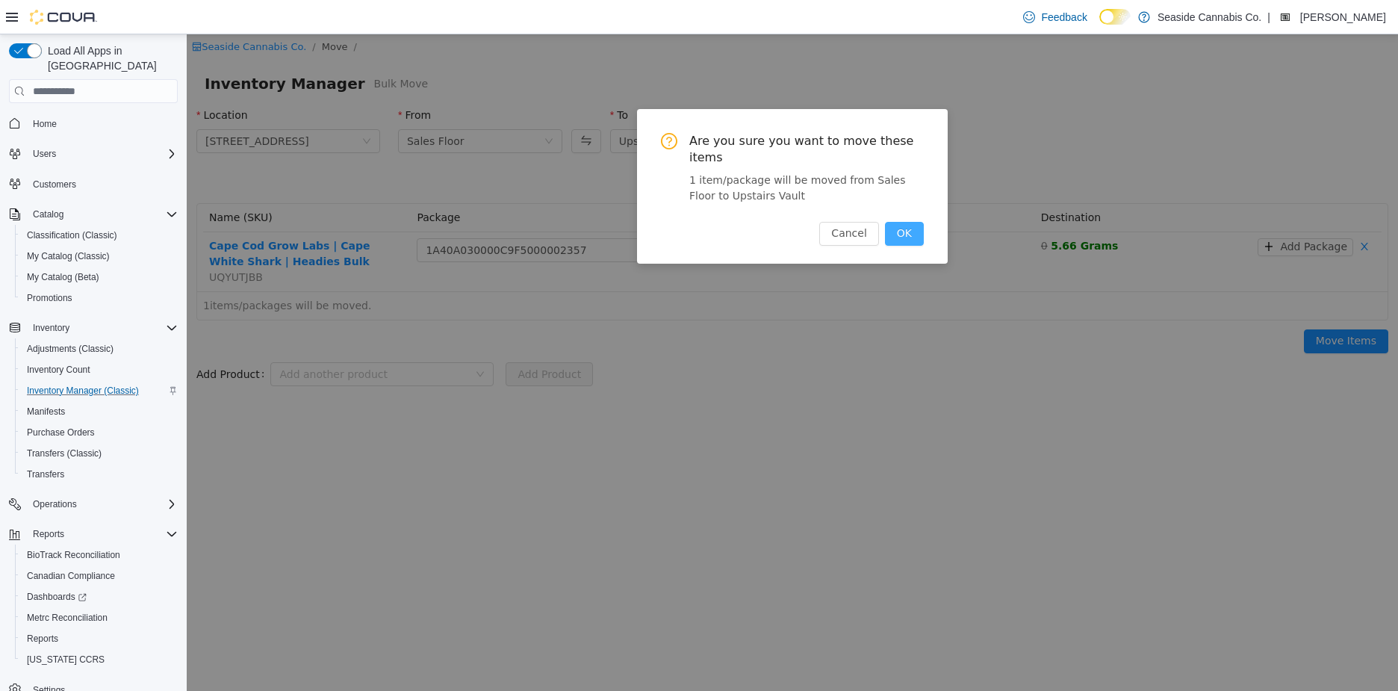
click at [912, 228] on button "OK" at bounding box center [904, 234] width 39 height 24
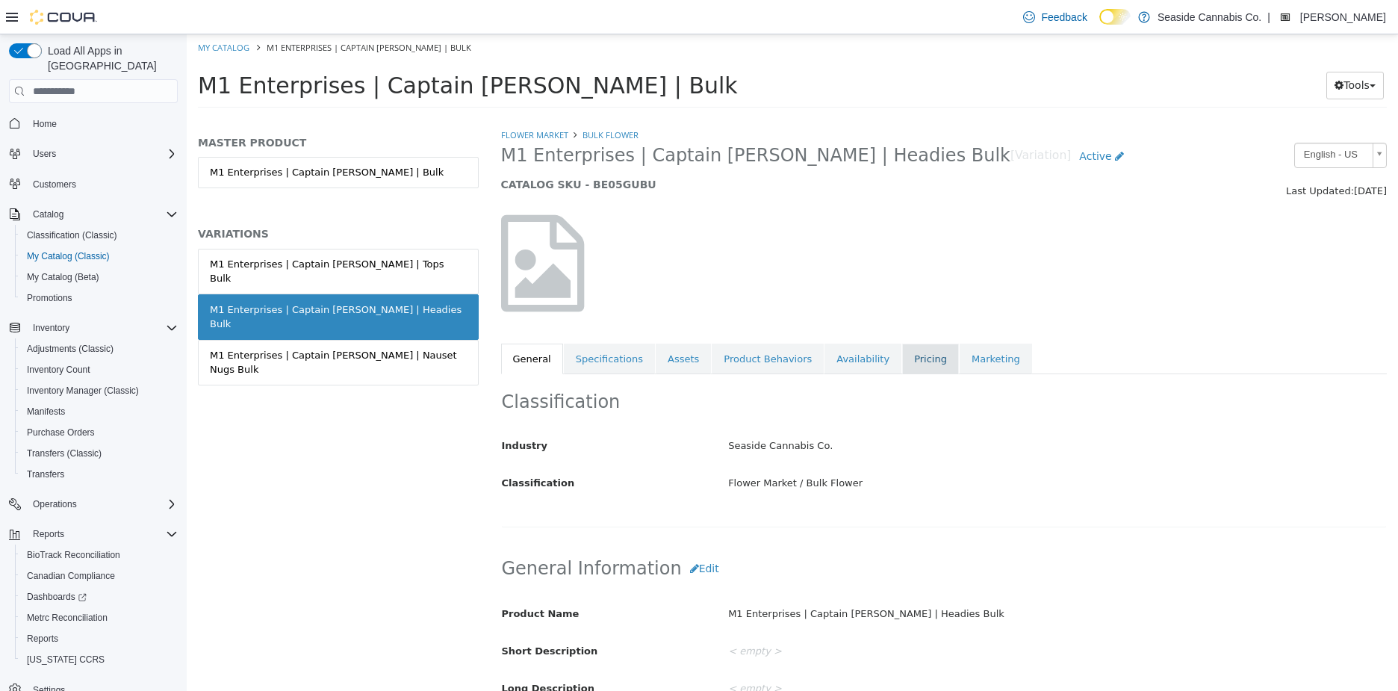
click at [912, 356] on link "Pricing" at bounding box center [930, 358] width 57 height 31
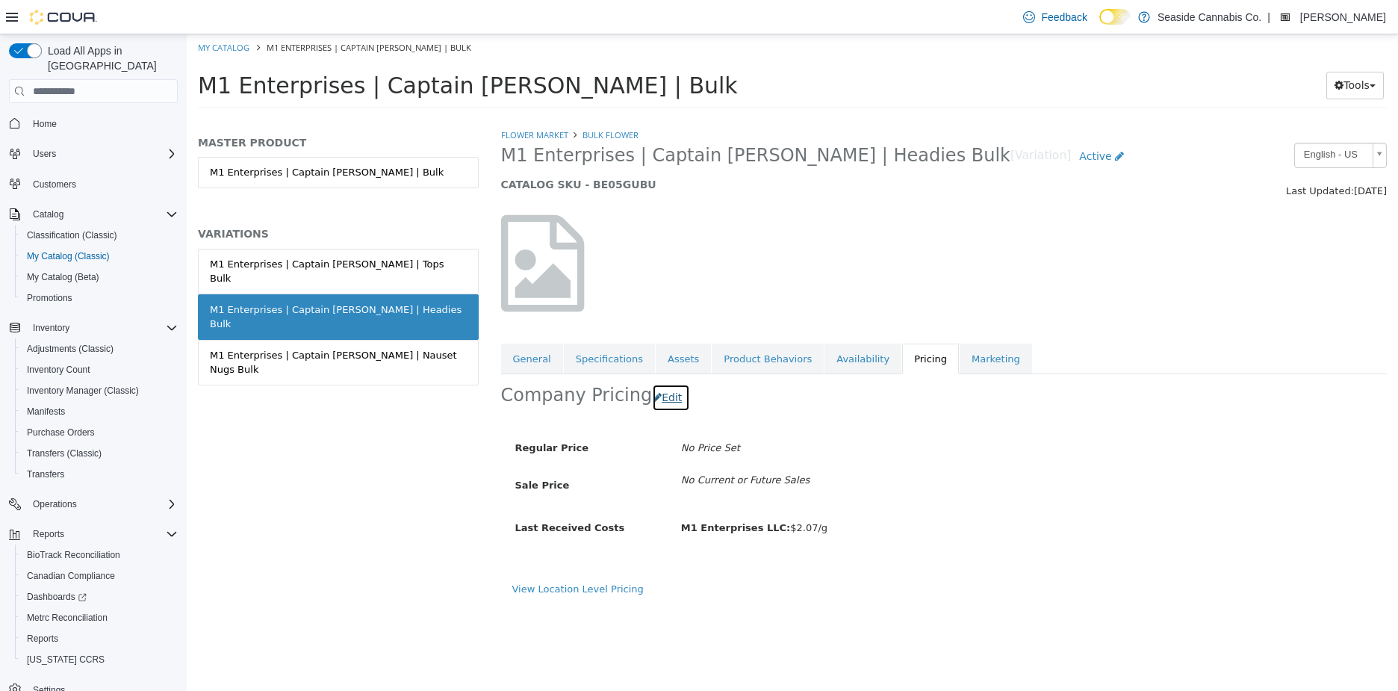
click at [664, 401] on button "Edit" at bounding box center [671, 398] width 38 height 28
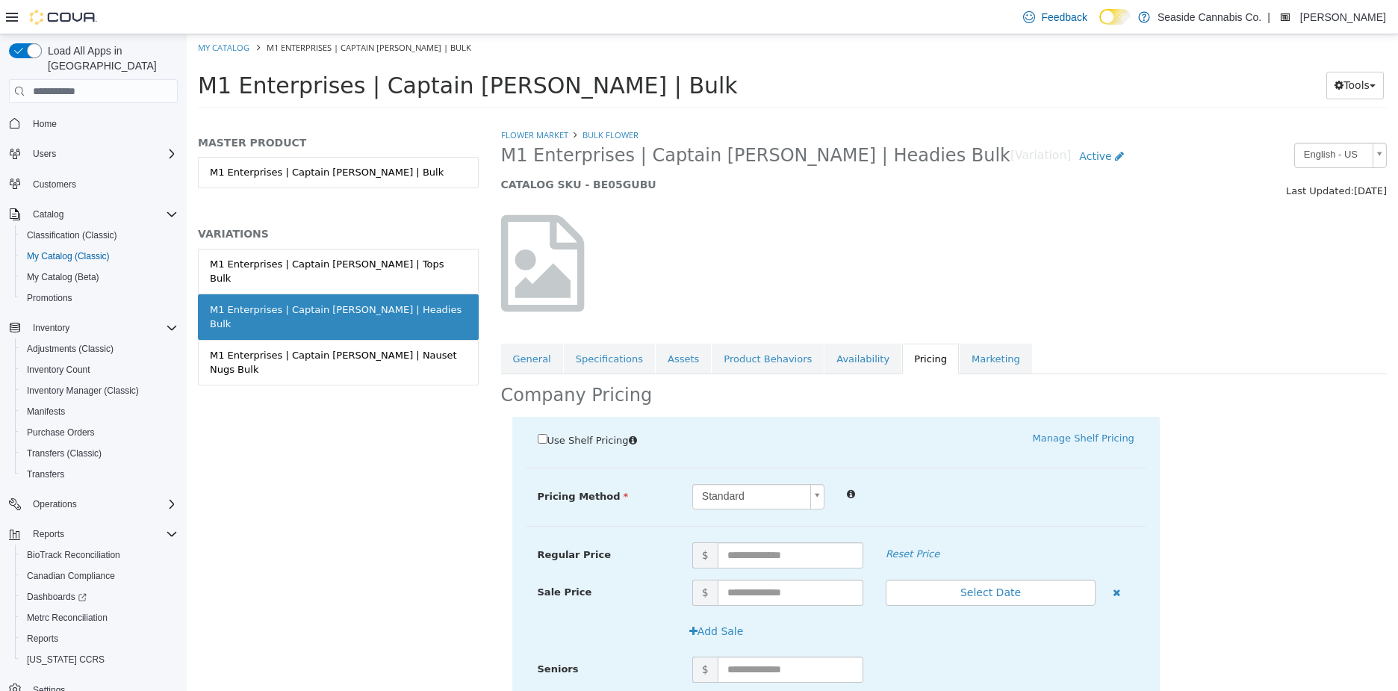
click at [578, 440] on span "Use Shelf Pricing" at bounding box center [587, 440] width 81 height 11
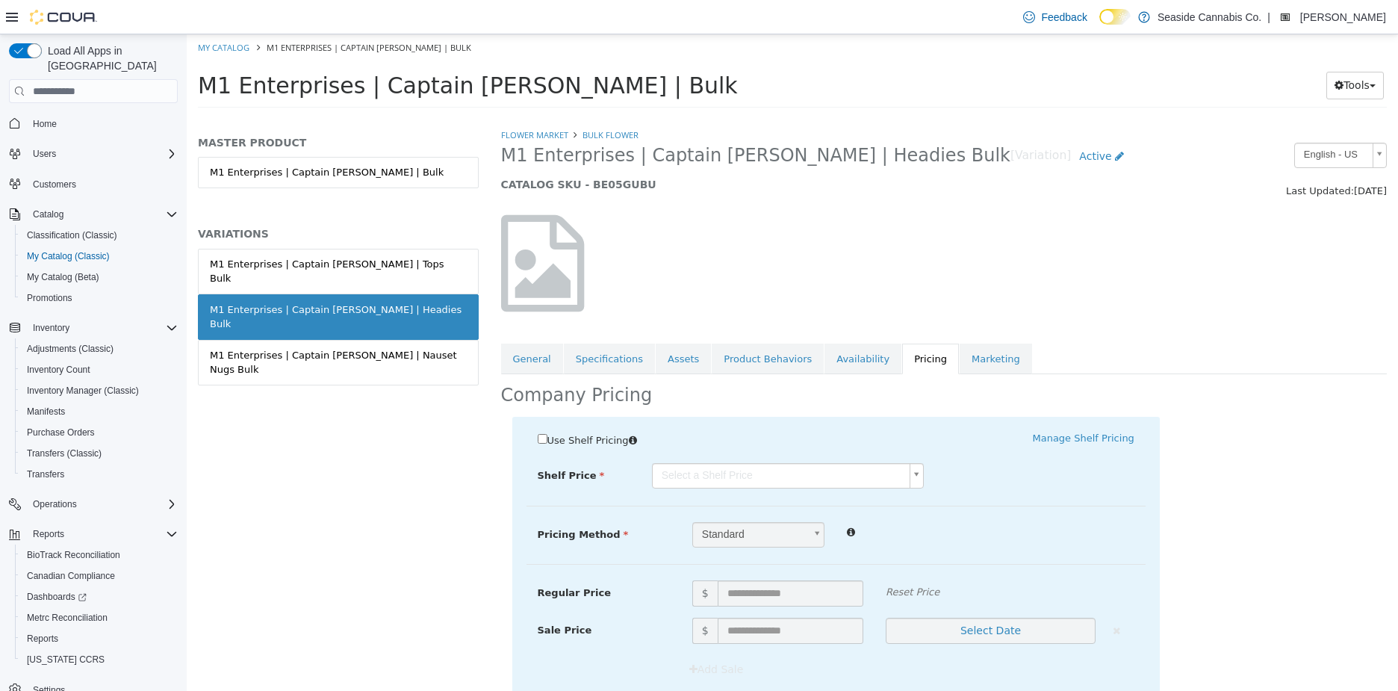
click at [702, 117] on body "Saving Bulk Changes... × My Catalog M1 Enterprises | Captain [PERSON_NAME] | Bu…" at bounding box center [792, 75] width 1211 height 83
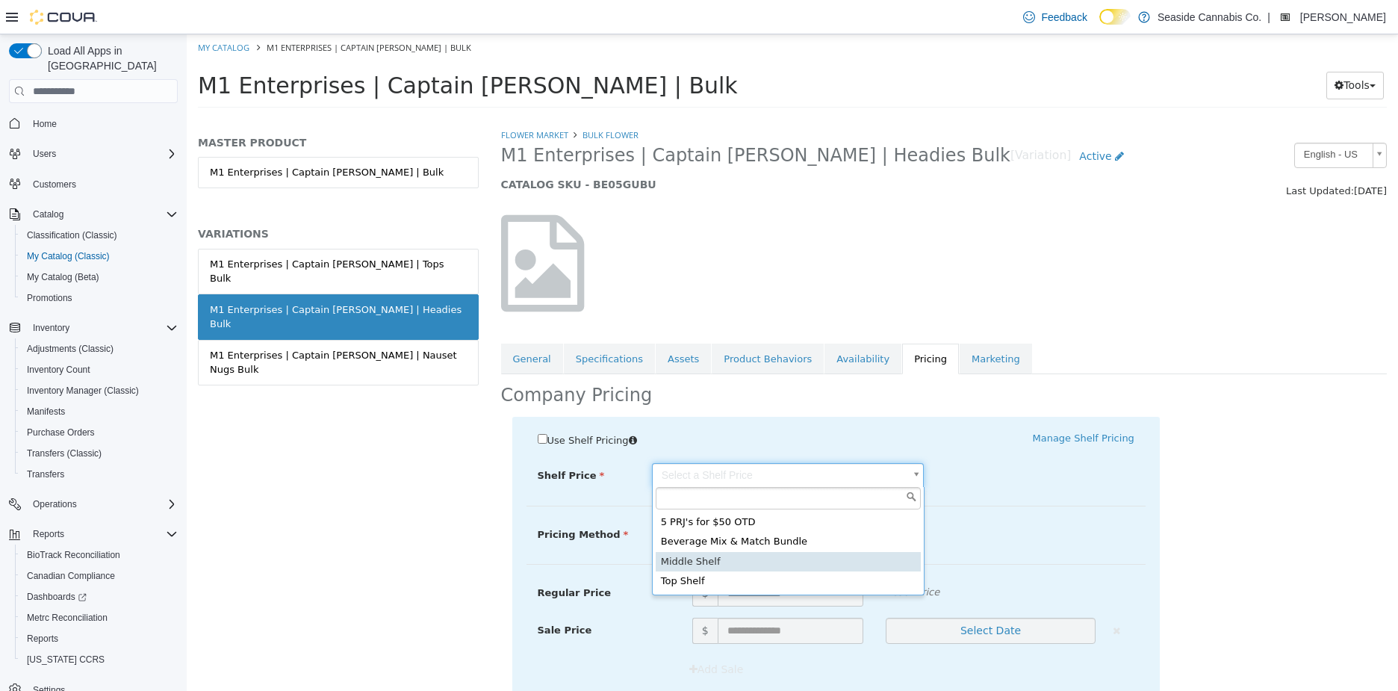
type input "*****"
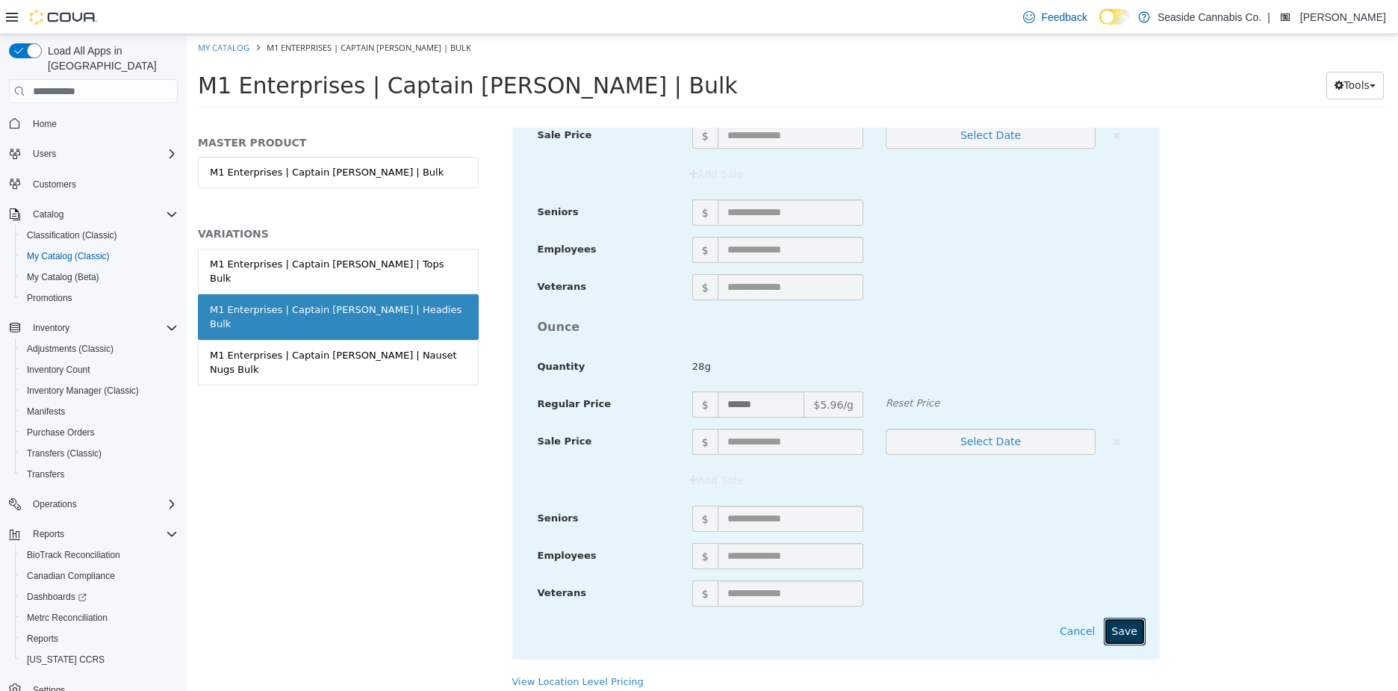
click at [1120, 617] on button "Save" at bounding box center [1124, 631] width 42 height 28
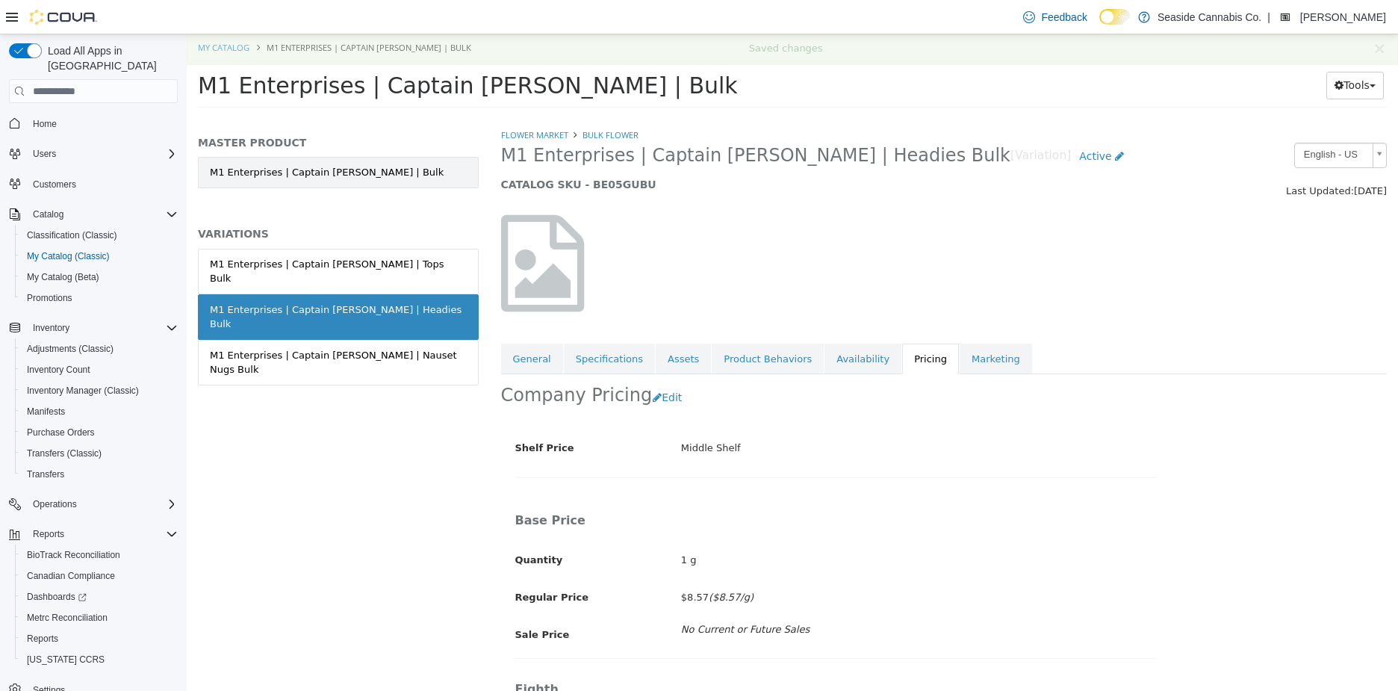
click at [422, 175] on link "M1 Enterprises | Captain [PERSON_NAME] | Bulk" at bounding box center [338, 172] width 281 height 31
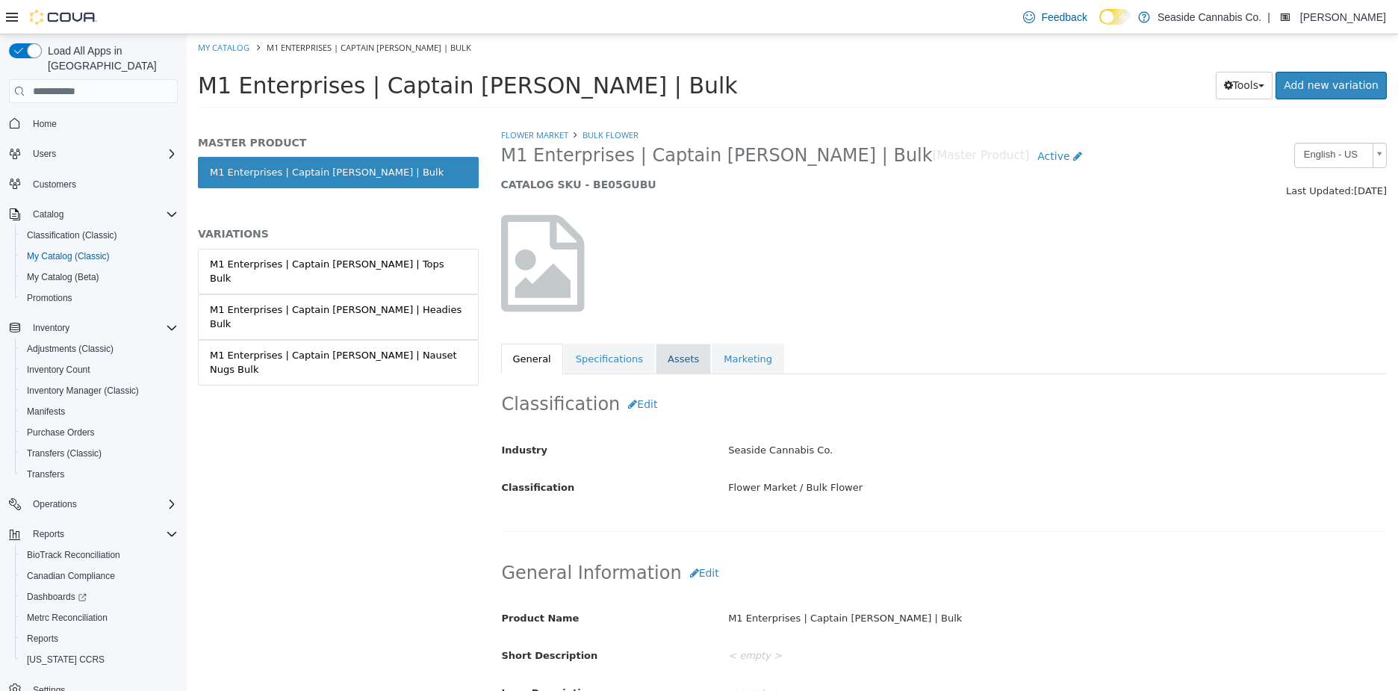
click at [655, 363] on link "Assets" at bounding box center [682, 358] width 55 height 31
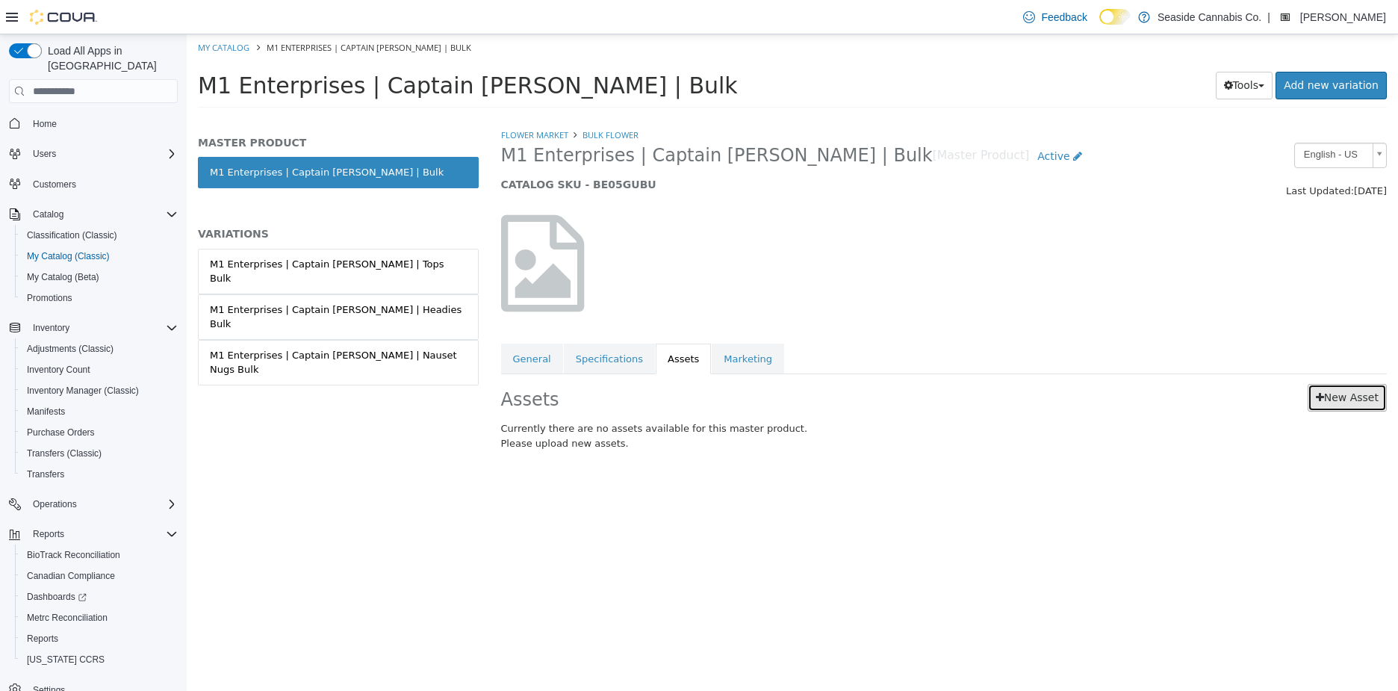
click at [1357, 391] on link "New Asset" at bounding box center [1346, 398] width 79 height 28
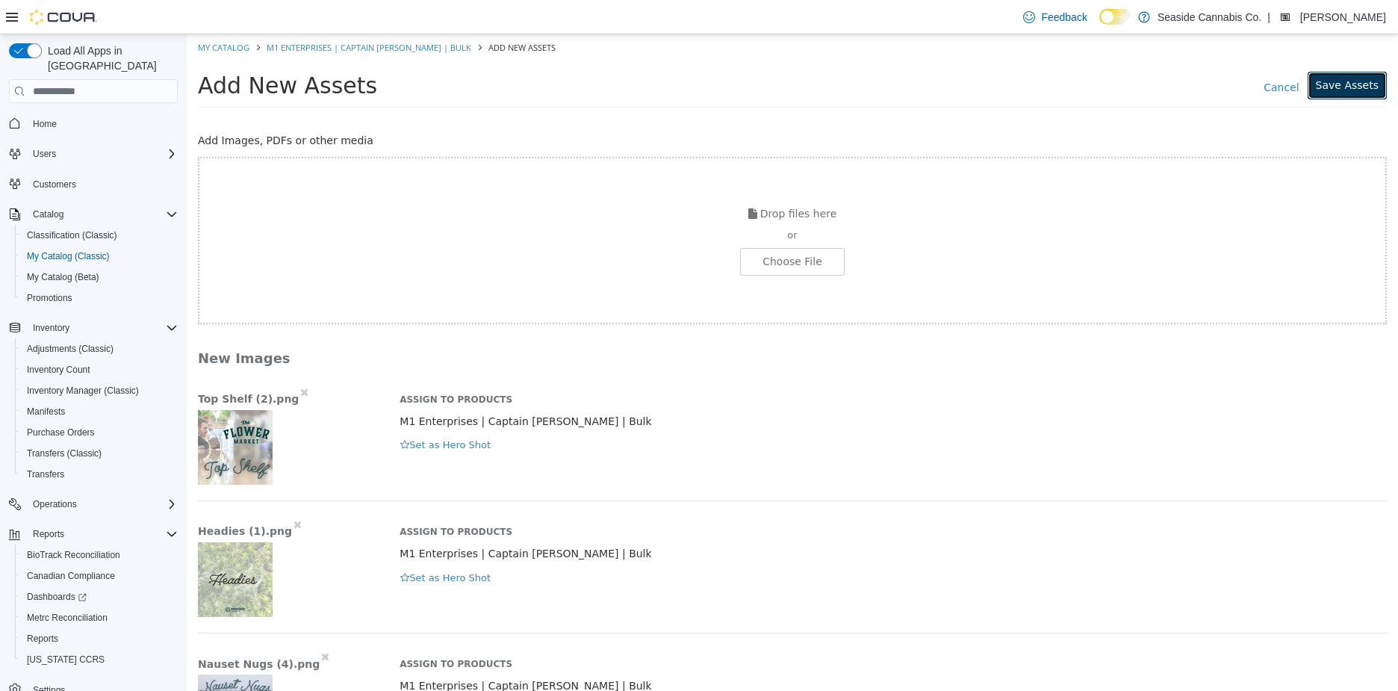
click at [1340, 86] on button "Save Assets" at bounding box center [1346, 86] width 79 height 28
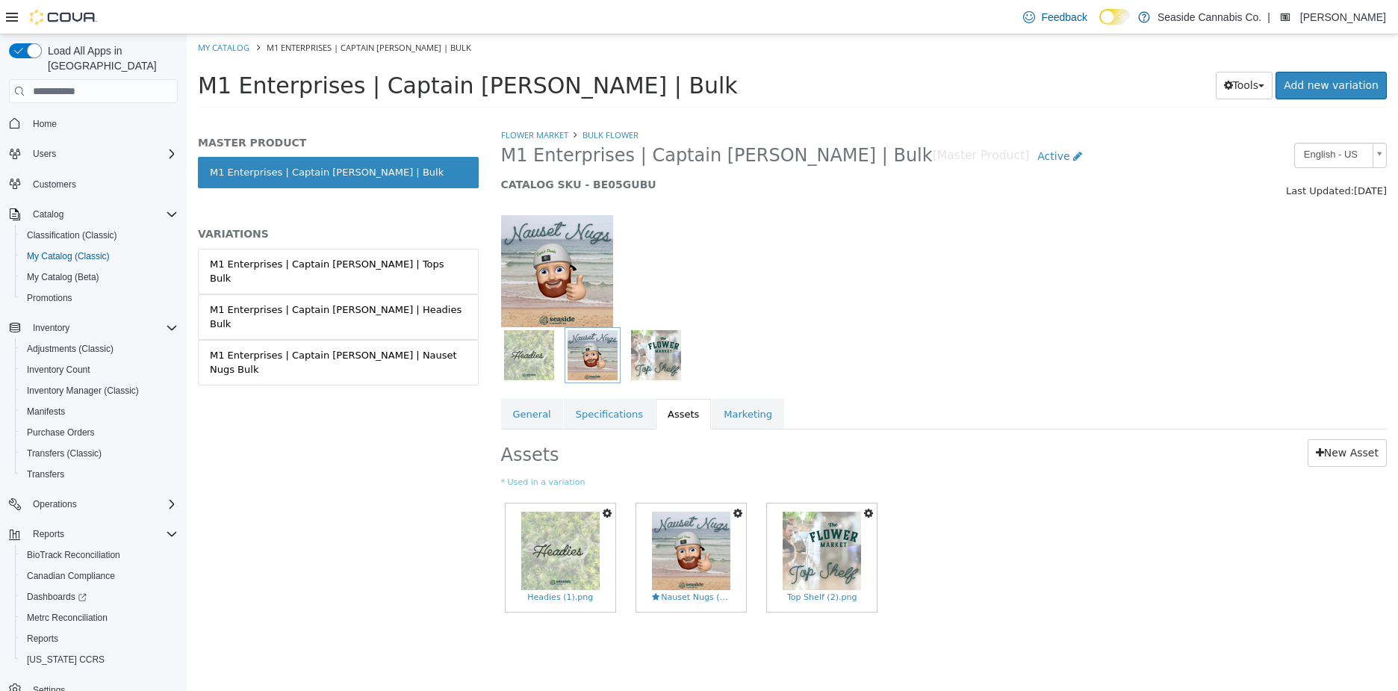
click at [604, 511] on icon "button" at bounding box center [606, 513] width 9 height 10
click at [579, 538] on link "Copy to Variations" at bounding box center [551, 539] width 125 height 20
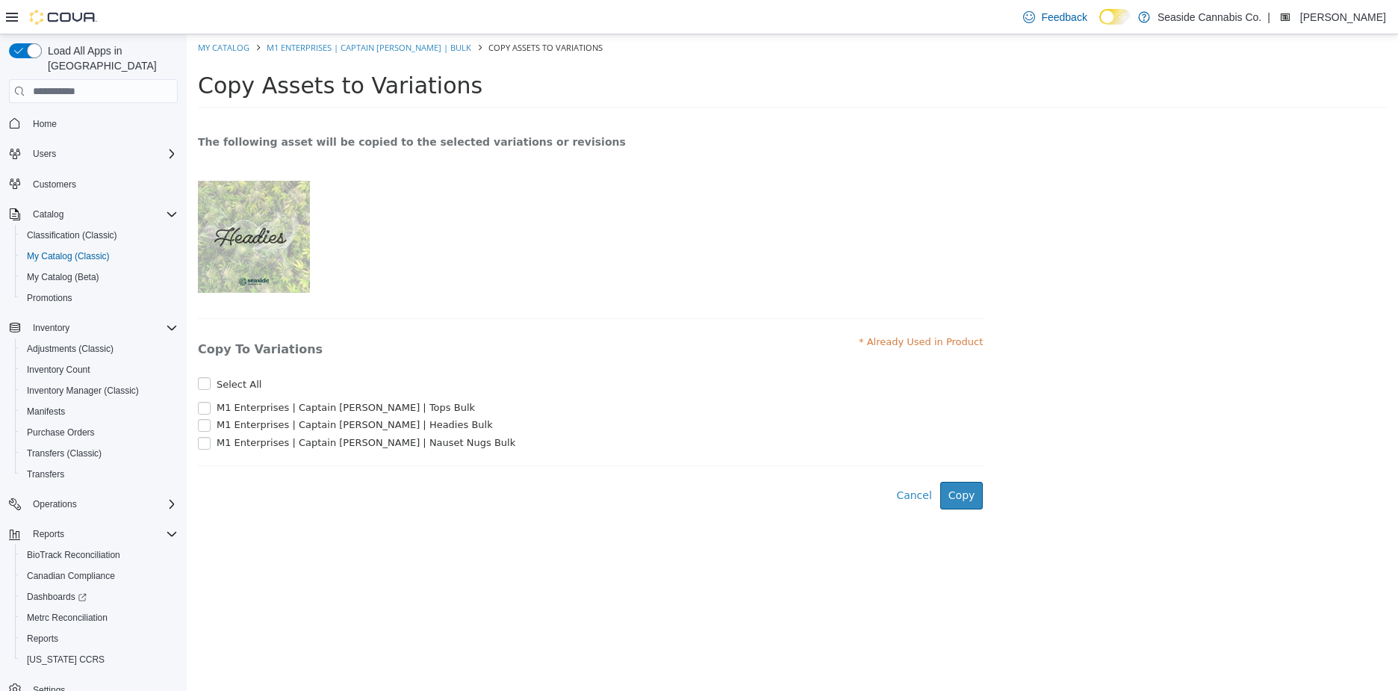
click at [376, 426] on span "M1 Enterprises | Captain [PERSON_NAME] | Headies Bulk" at bounding box center [355, 424] width 276 height 11
click at [962, 504] on button "Copy" at bounding box center [961, 496] width 43 height 28
